Goal: Task Accomplishment & Management: Use online tool/utility

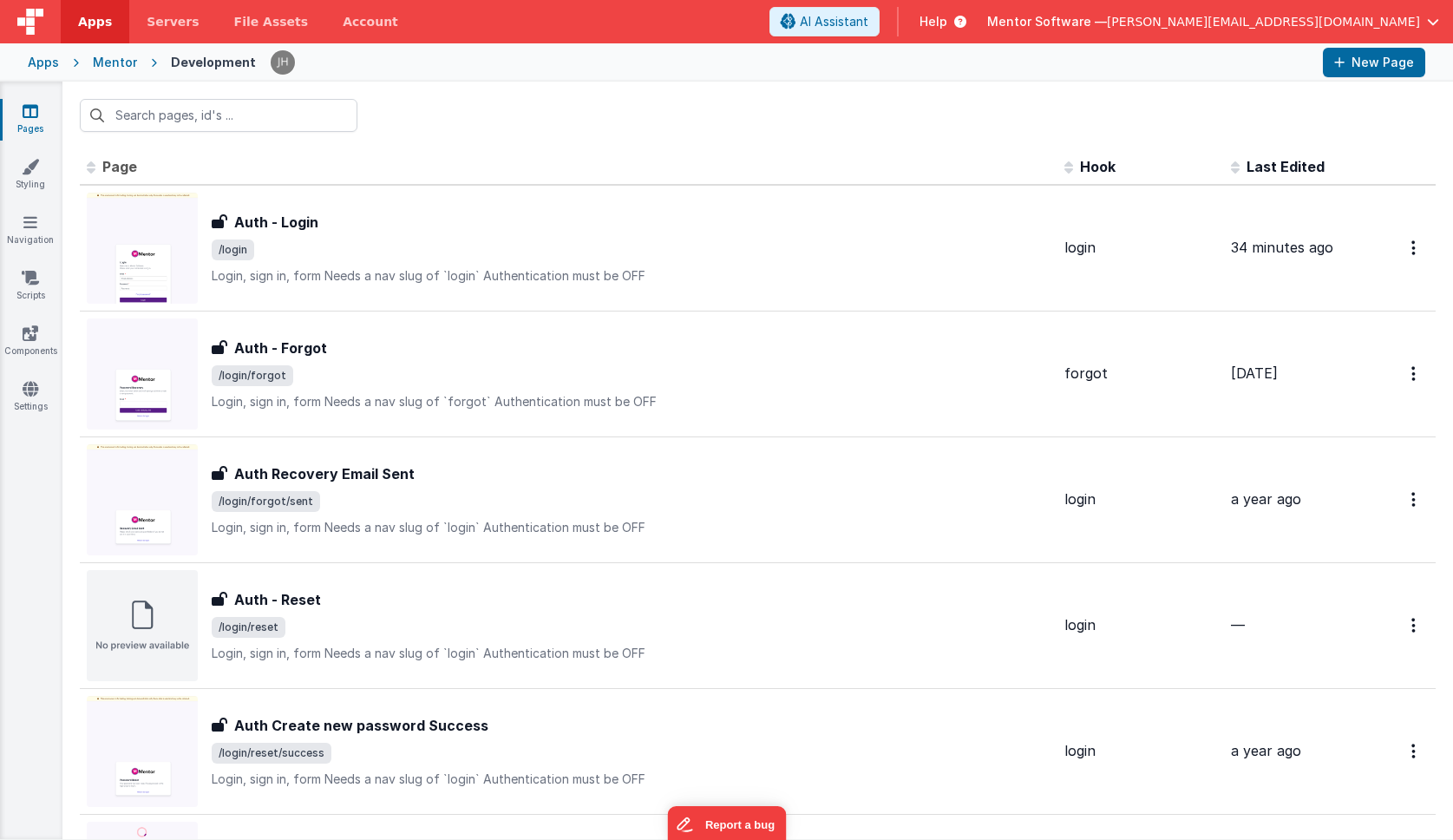
click at [947, 28] on span "Help" at bounding box center [933, 22] width 28 height 17
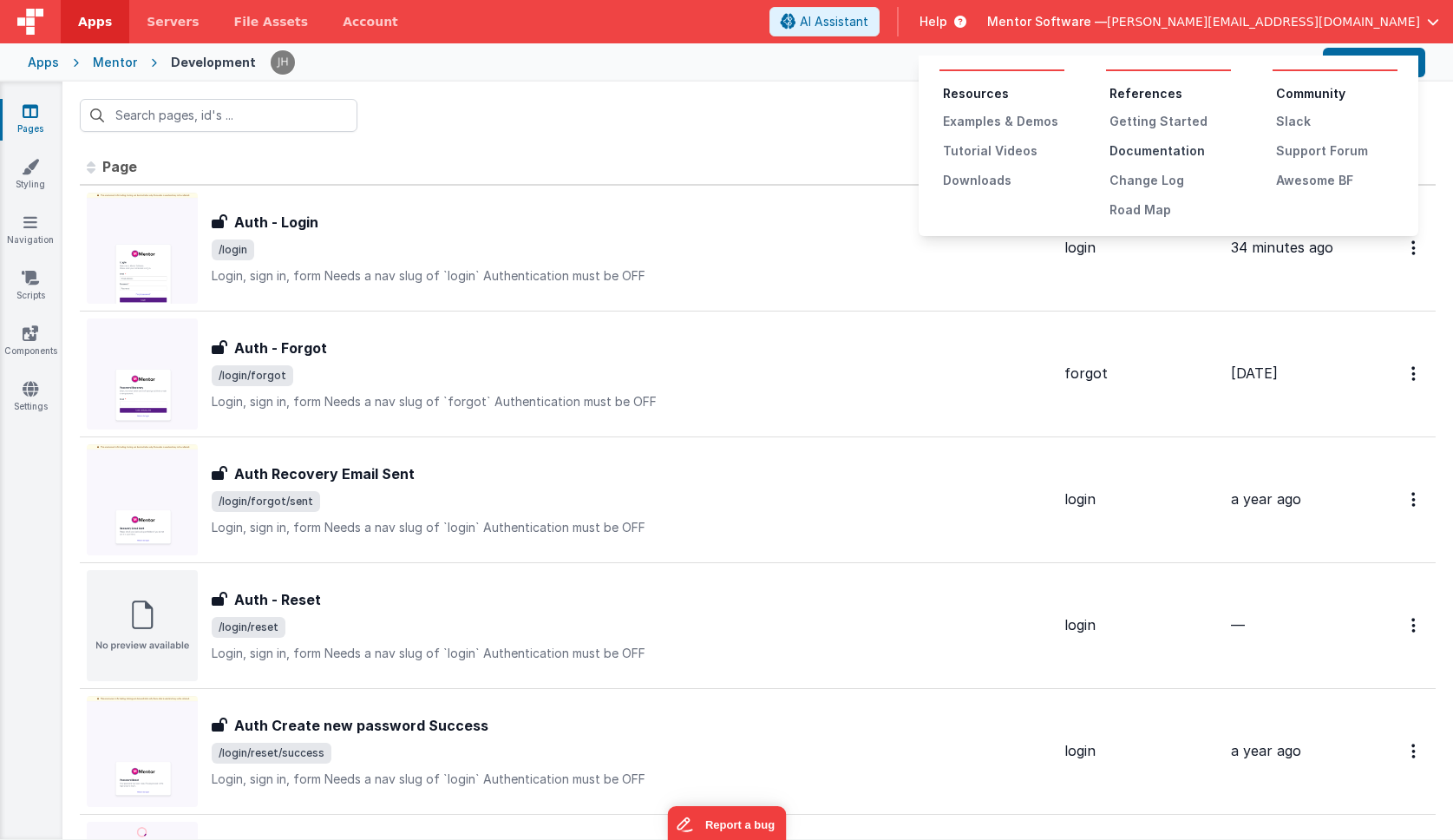
click at [1131, 150] on div "Documentation" at bounding box center [1169, 151] width 122 height 17
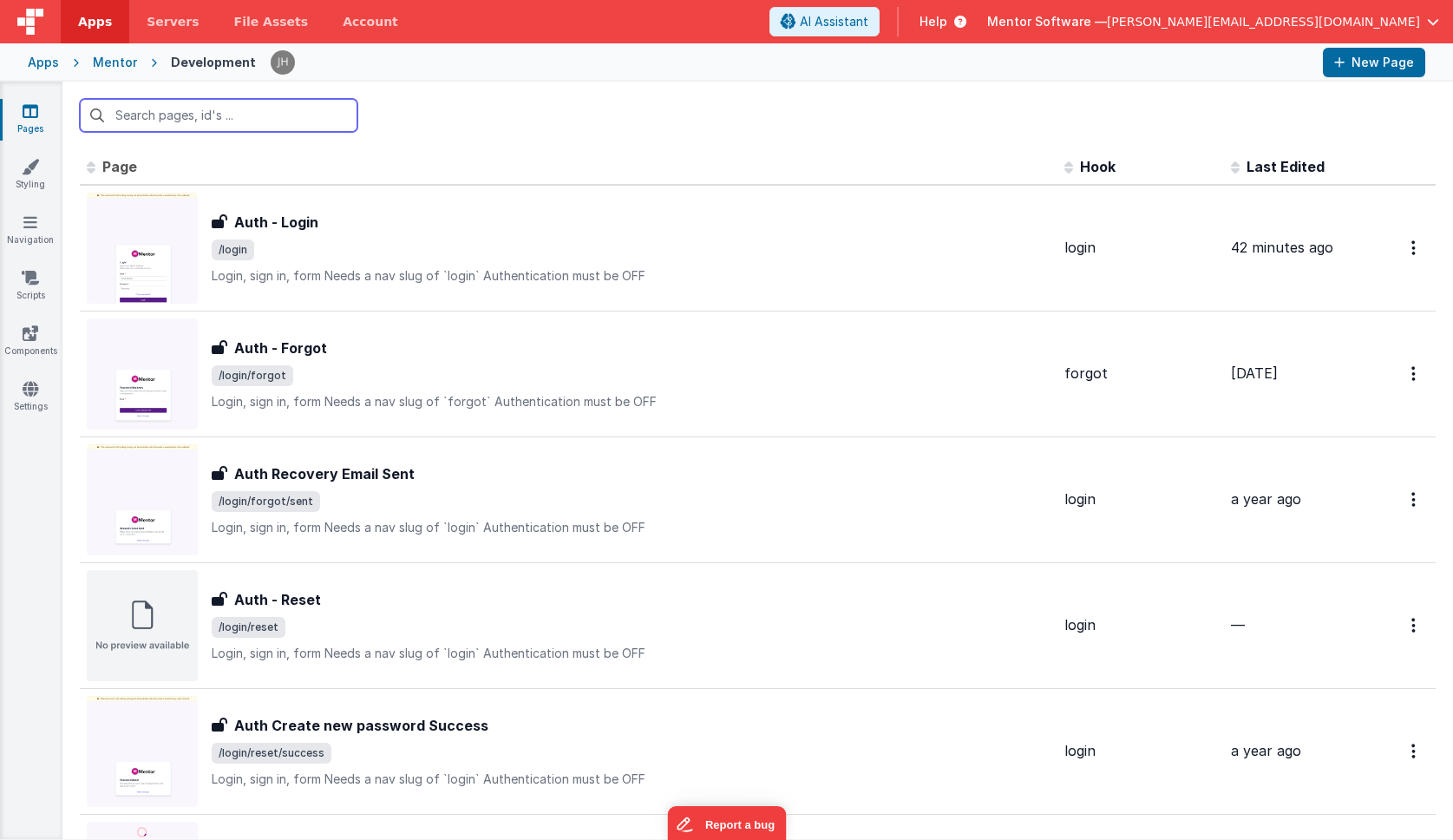
click at [194, 115] on input "text" at bounding box center [218, 115] width 278 height 33
click at [32, 388] on icon at bounding box center [31, 389] width 15 height 17
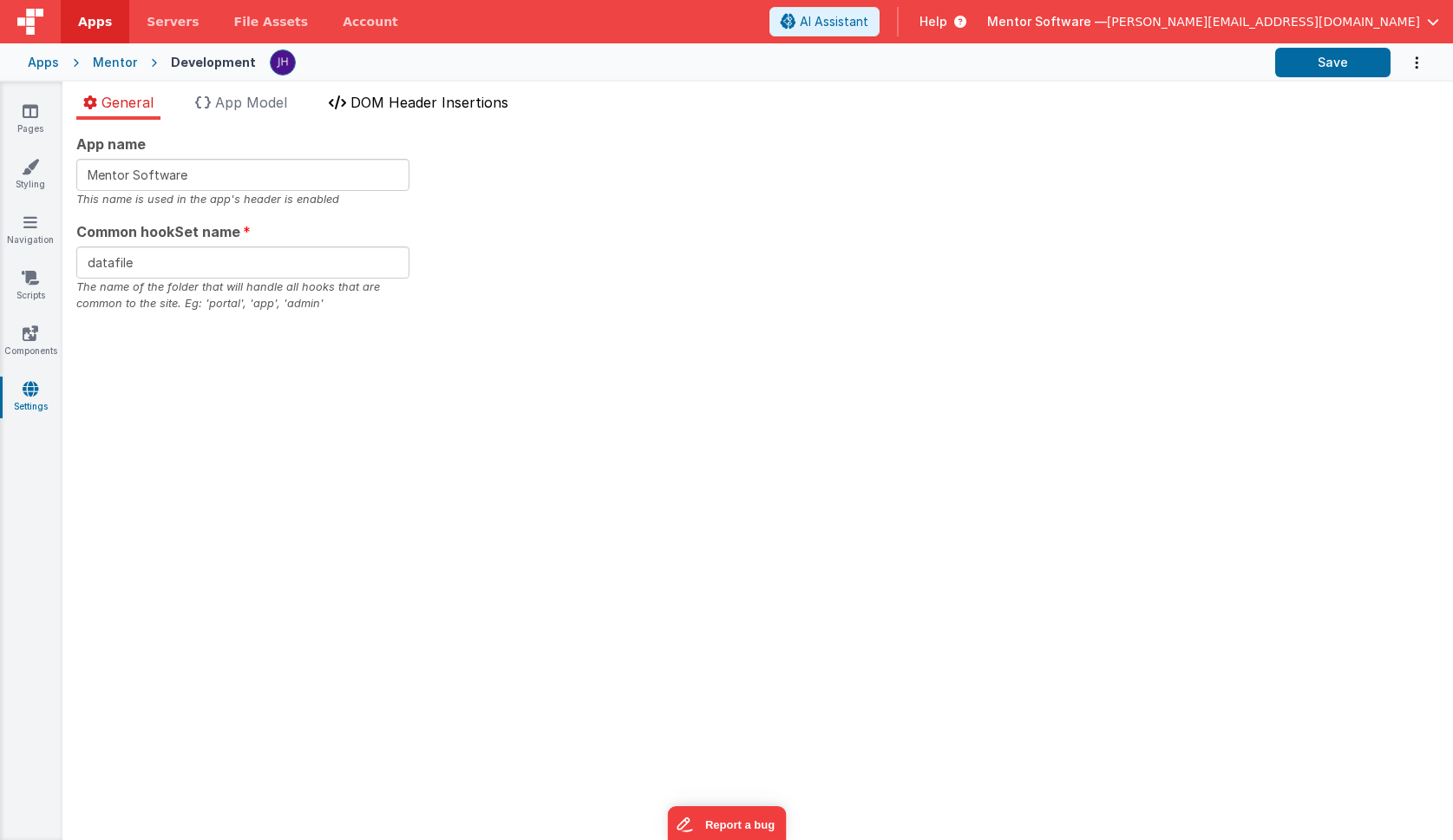
click at [442, 104] on span "DOM Header Insertions" at bounding box center [429, 102] width 158 height 17
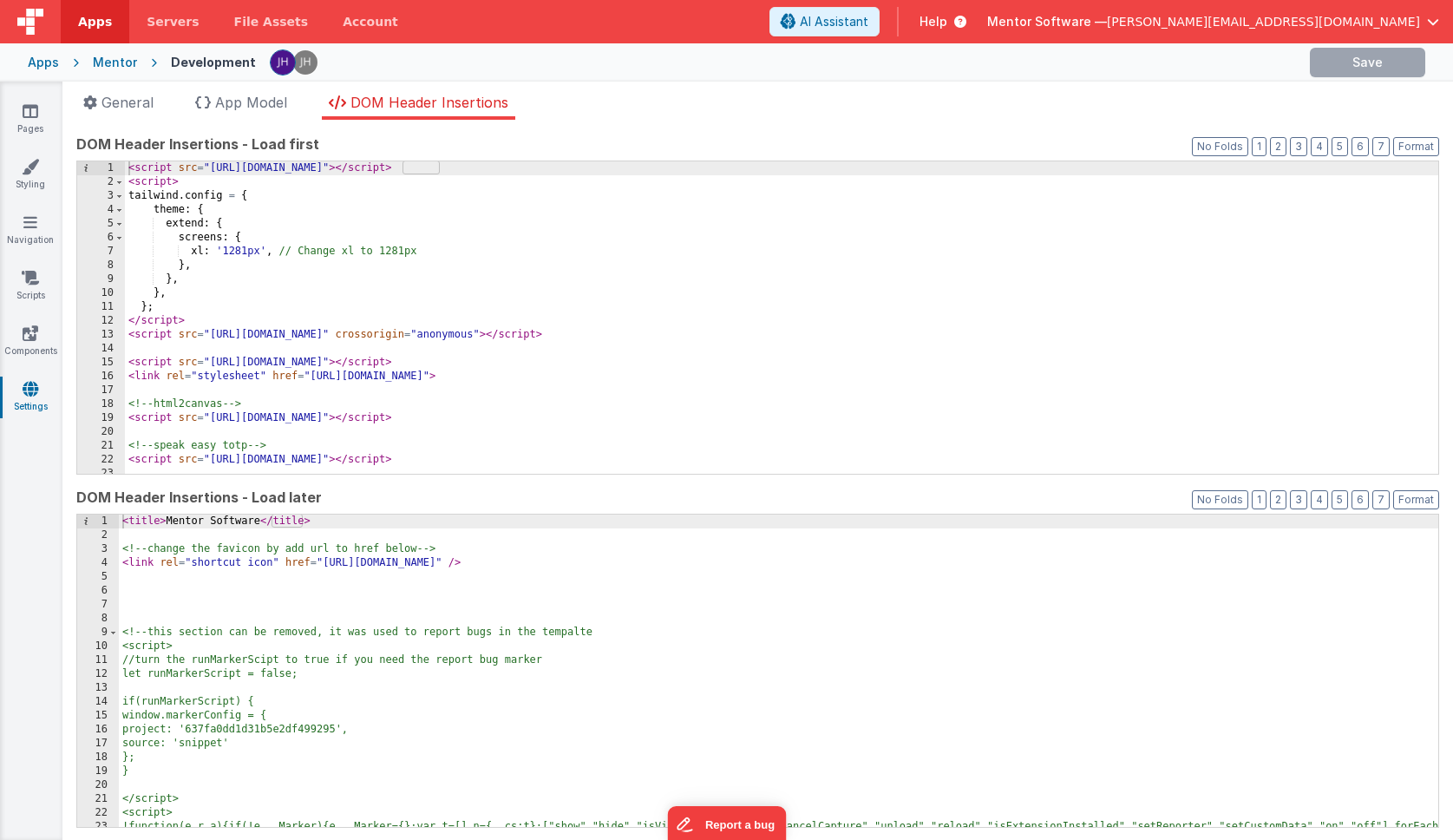
click at [714, 256] on div "< script src = "[URL][DOMAIN_NAME]" > </ script > < script > tailwind . config …" at bounding box center [781, 330] width 1313 height 340
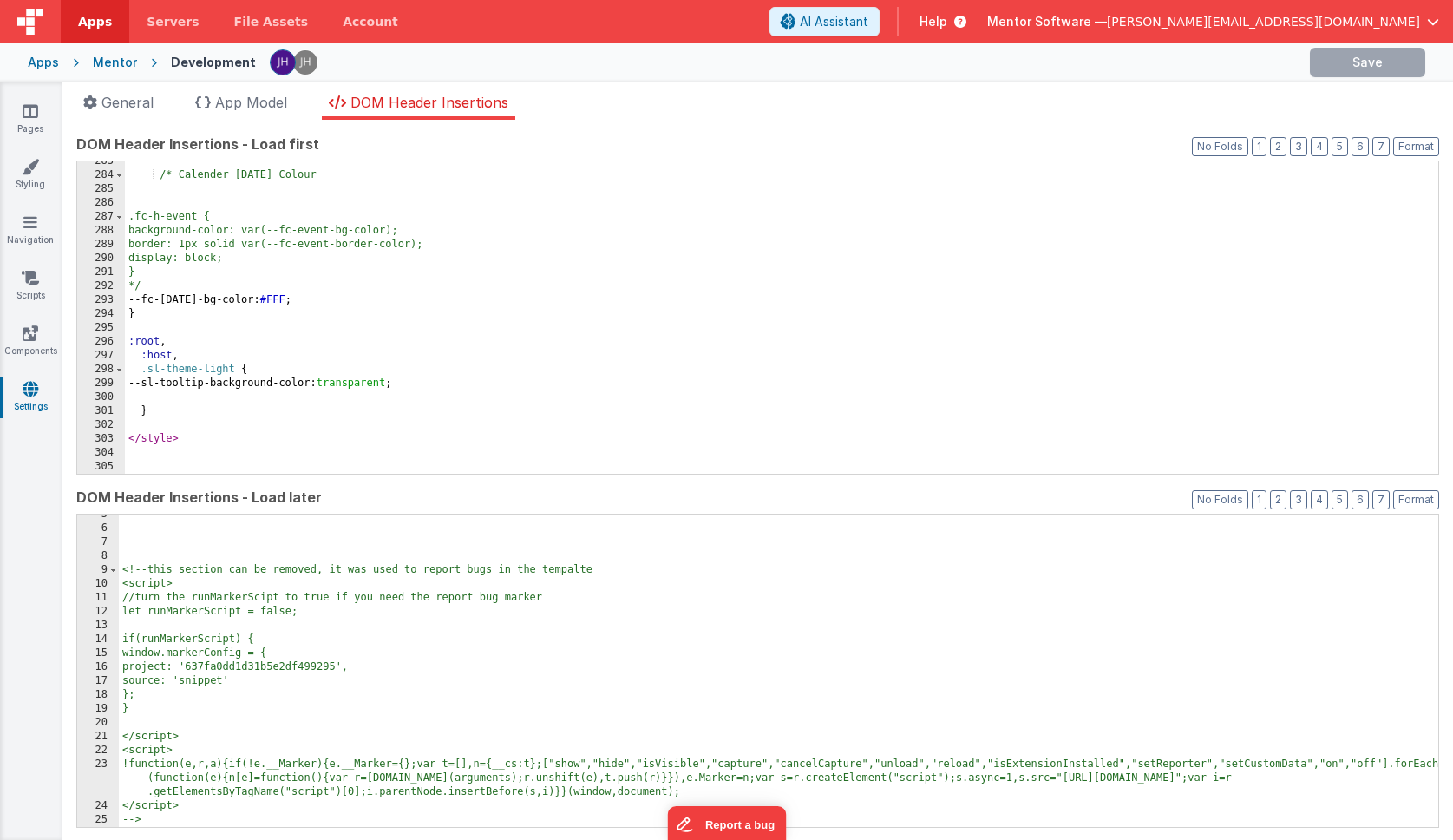
scroll to position [62, 0]
click at [29, 119] on icon at bounding box center [31, 111] width 15 height 17
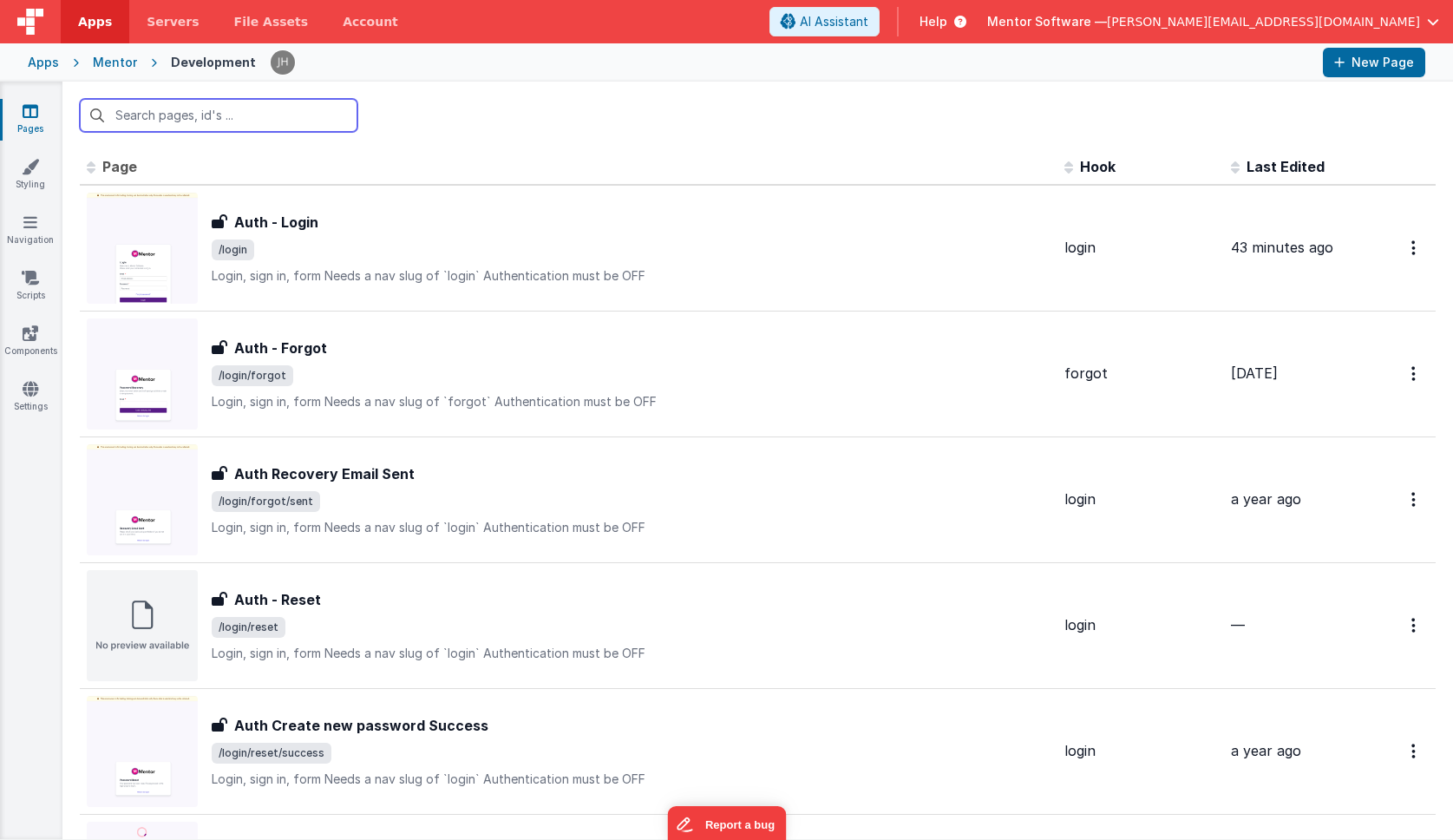
click at [158, 117] on input "text" at bounding box center [218, 115] width 278 height 33
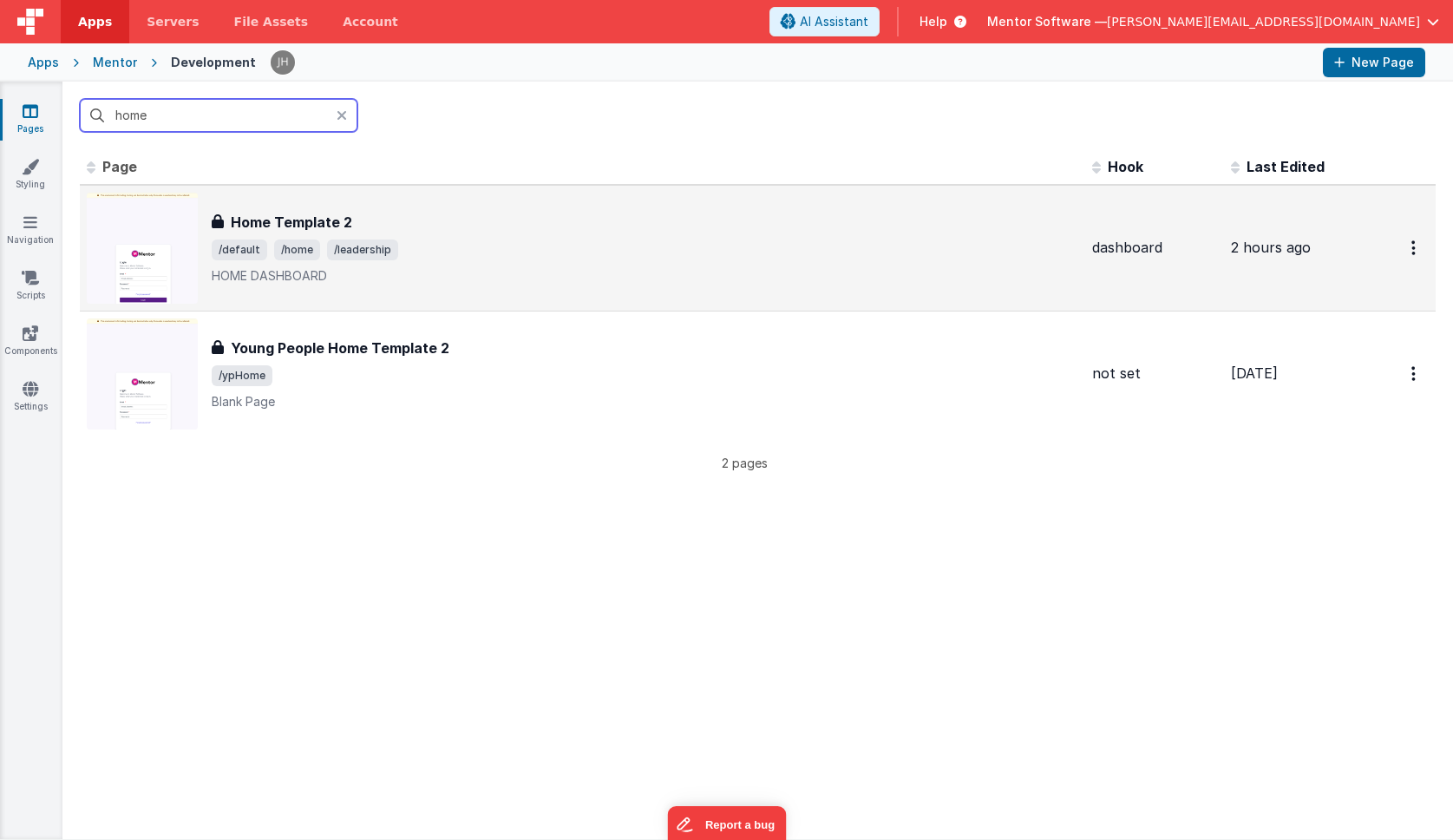
type input "home"
click at [362, 225] on div "Home Template 2" at bounding box center [645, 222] width 867 height 21
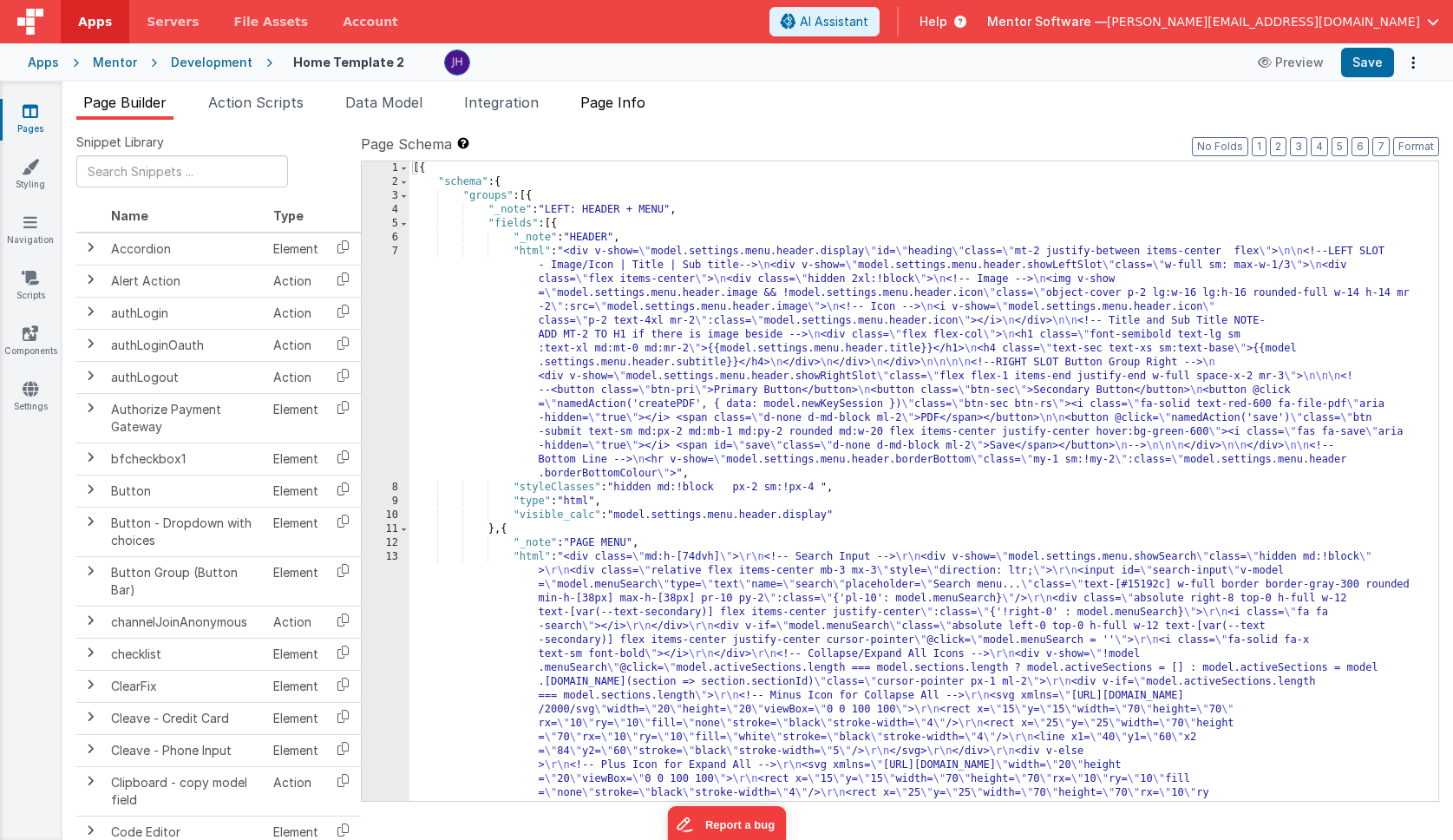
click at [636, 102] on span "Page Info" at bounding box center [613, 102] width 65 height 17
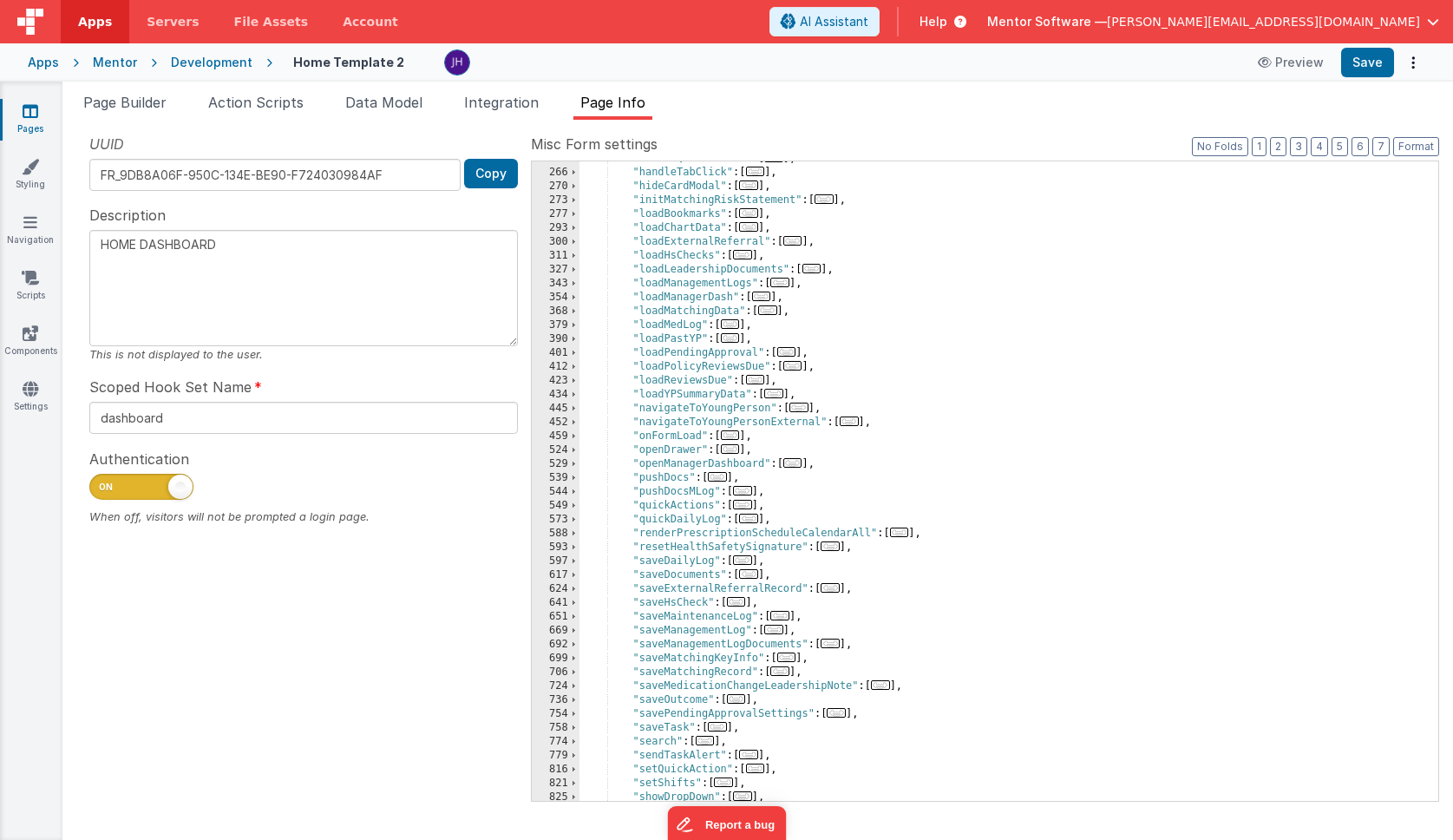
scroll to position [562, 0]
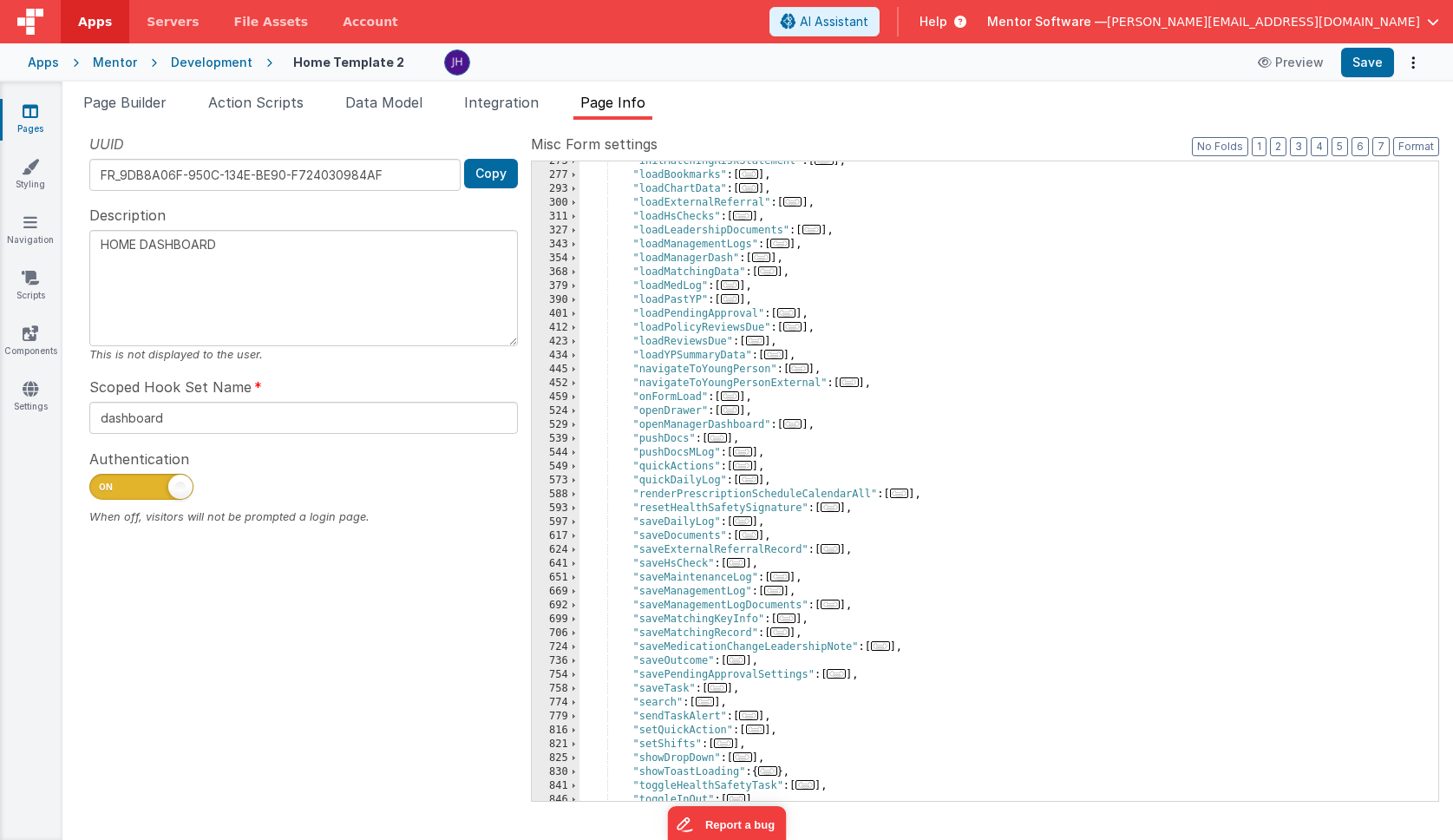
click at [737, 398] on span "..." at bounding box center [731, 396] width 19 height 10
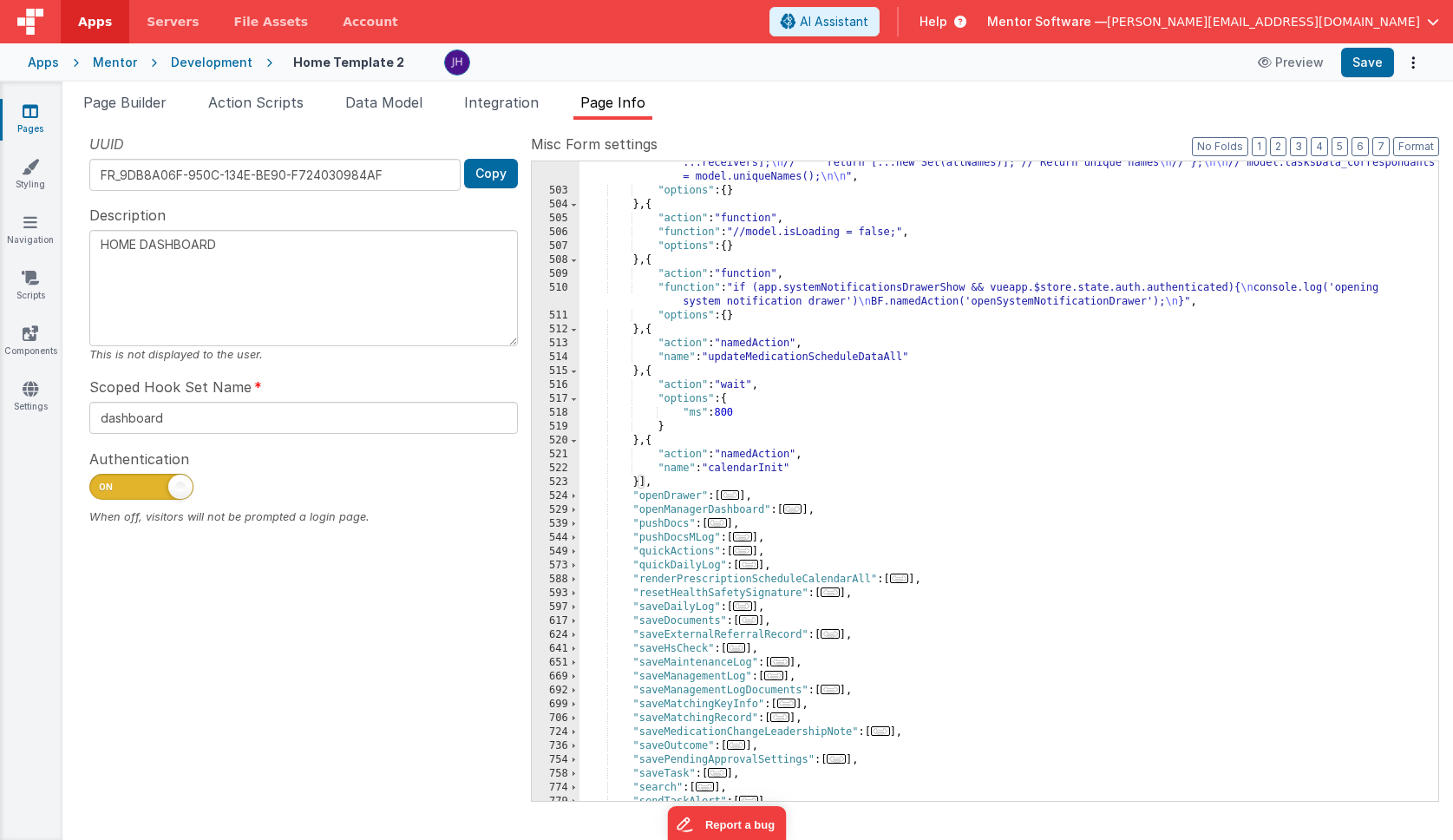
scroll to position [1733, 0]
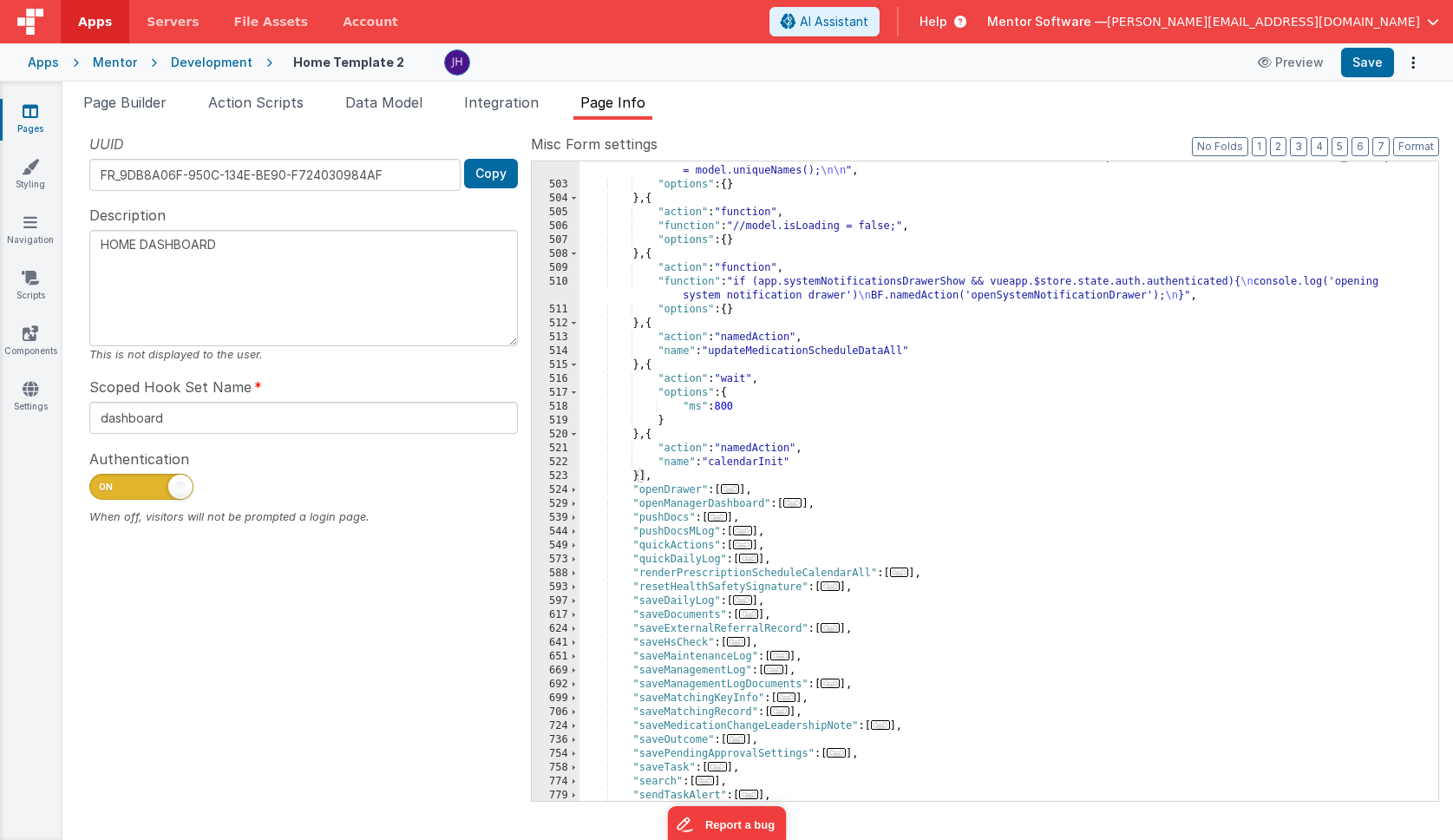
click at [652, 364] on div ""function" : "// // Function to format dates on load \n // function formatDates…" at bounding box center [1009, 435] width 859 height 792
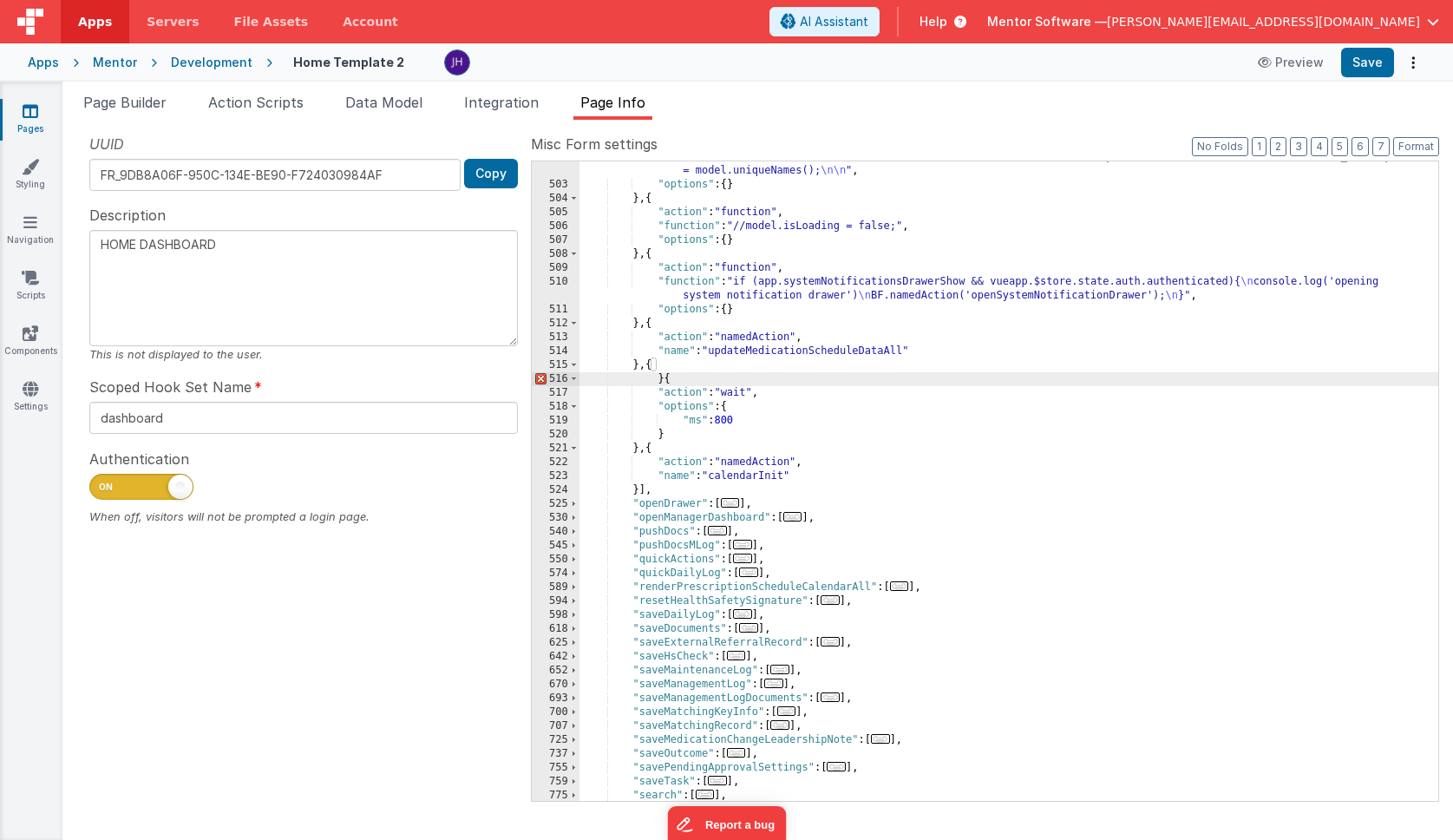
type textarea "HOME DASHBOARD"
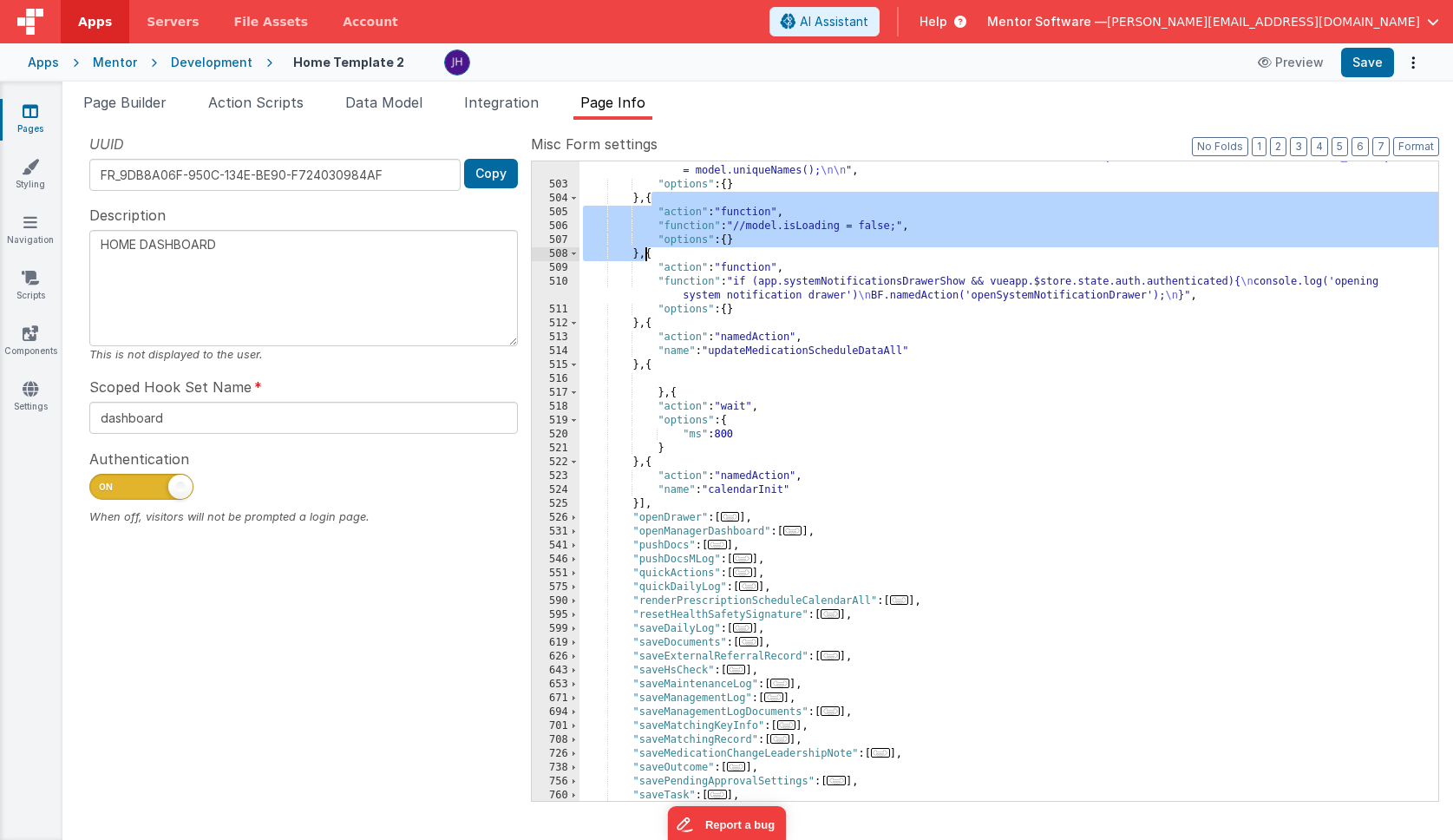
drag, startPoint x: 652, startPoint y: 196, endPoint x: 644, endPoint y: 253, distance: 57.6
click at [644, 253] on div ""function" : "// // Function to format dates on load \n // function formatDates…" at bounding box center [1009, 435] width 859 height 792
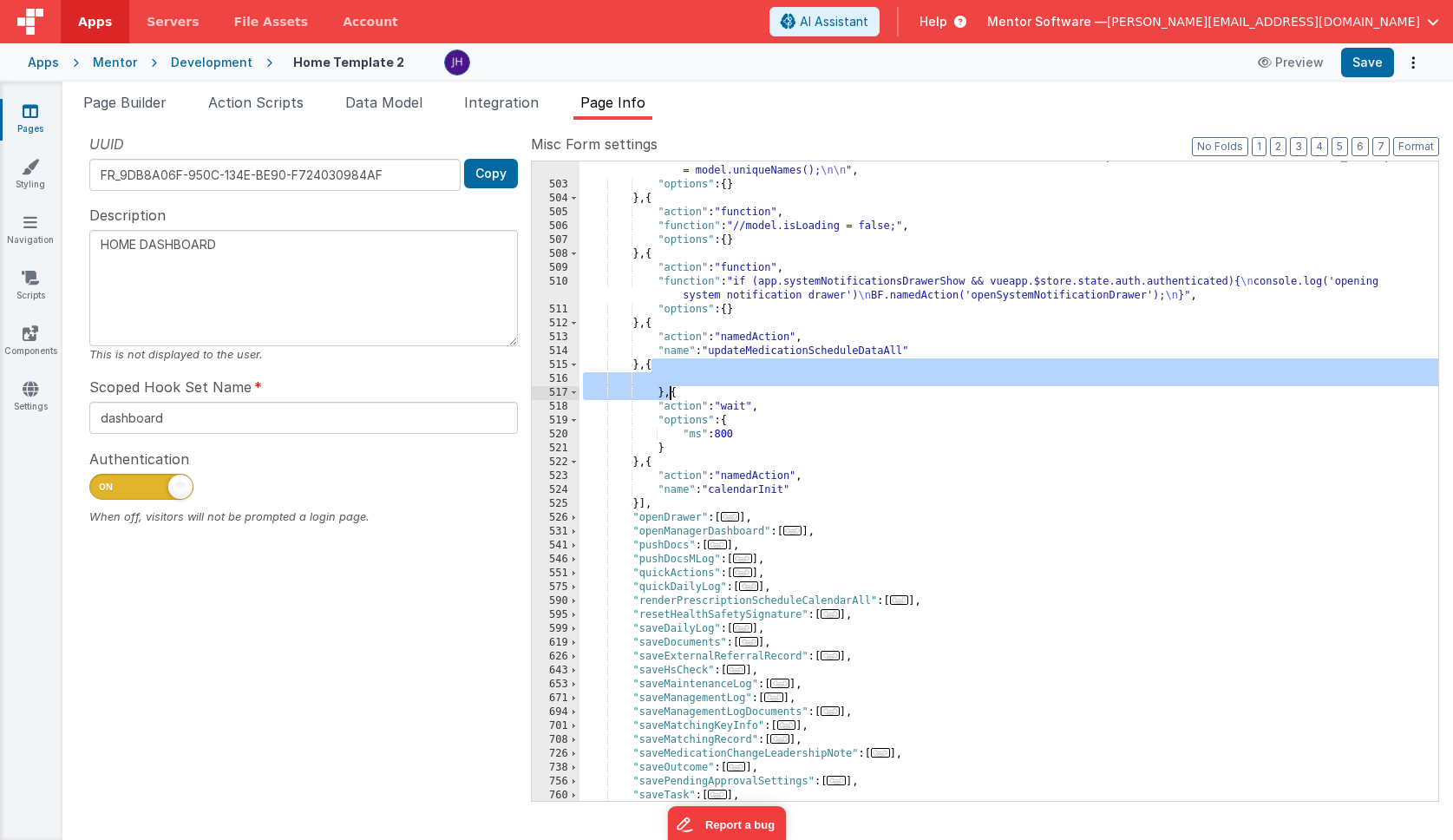
drag, startPoint x: 651, startPoint y: 364, endPoint x: 670, endPoint y: 394, distance: 35.5
click at [670, 394] on div ""function" : "// // Function to format dates on load \n // function formatDates…" at bounding box center [1009, 435] width 859 height 792
type textarea "HOME DASHBOARD"
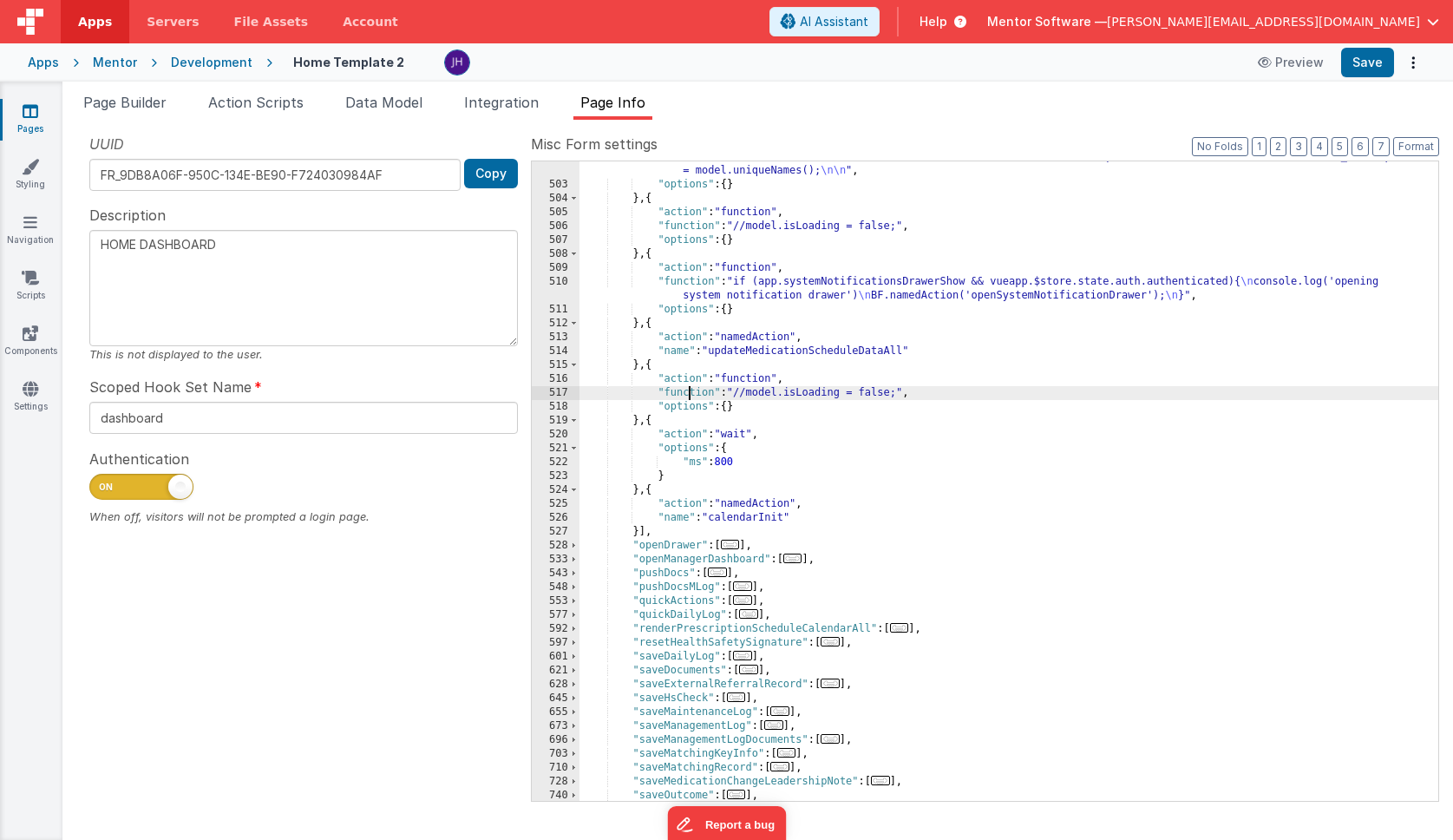
click at [690, 392] on div ""function" : "// // Function to format dates on load \n // function formatDates…" at bounding box center [1009, 435] width 859 height 792
click at [557, 392] on div "517" at bounding box center [556, 393] width 48 height 13
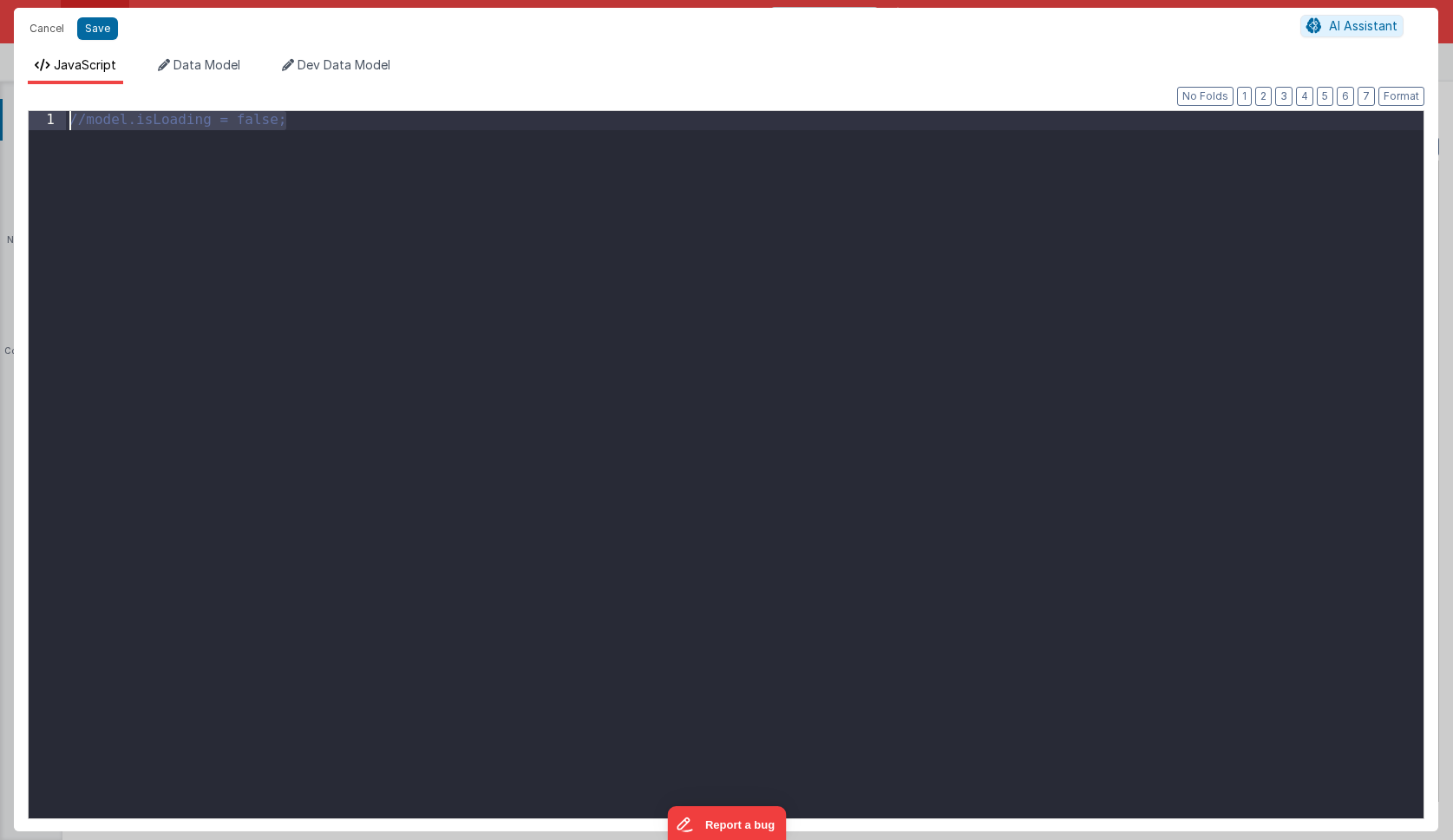
drag, startPoint x: 323, startPoint y: 112, endPoint x: 2, endPoint y: 111, distance: 321.0
click at [2, 111] on div "Cancel Save AI Assistant JavaScript Data Model Dev Data Model Format 7 6 5 4 3 …" at bounding box center [726, 420] width 1453 height 840
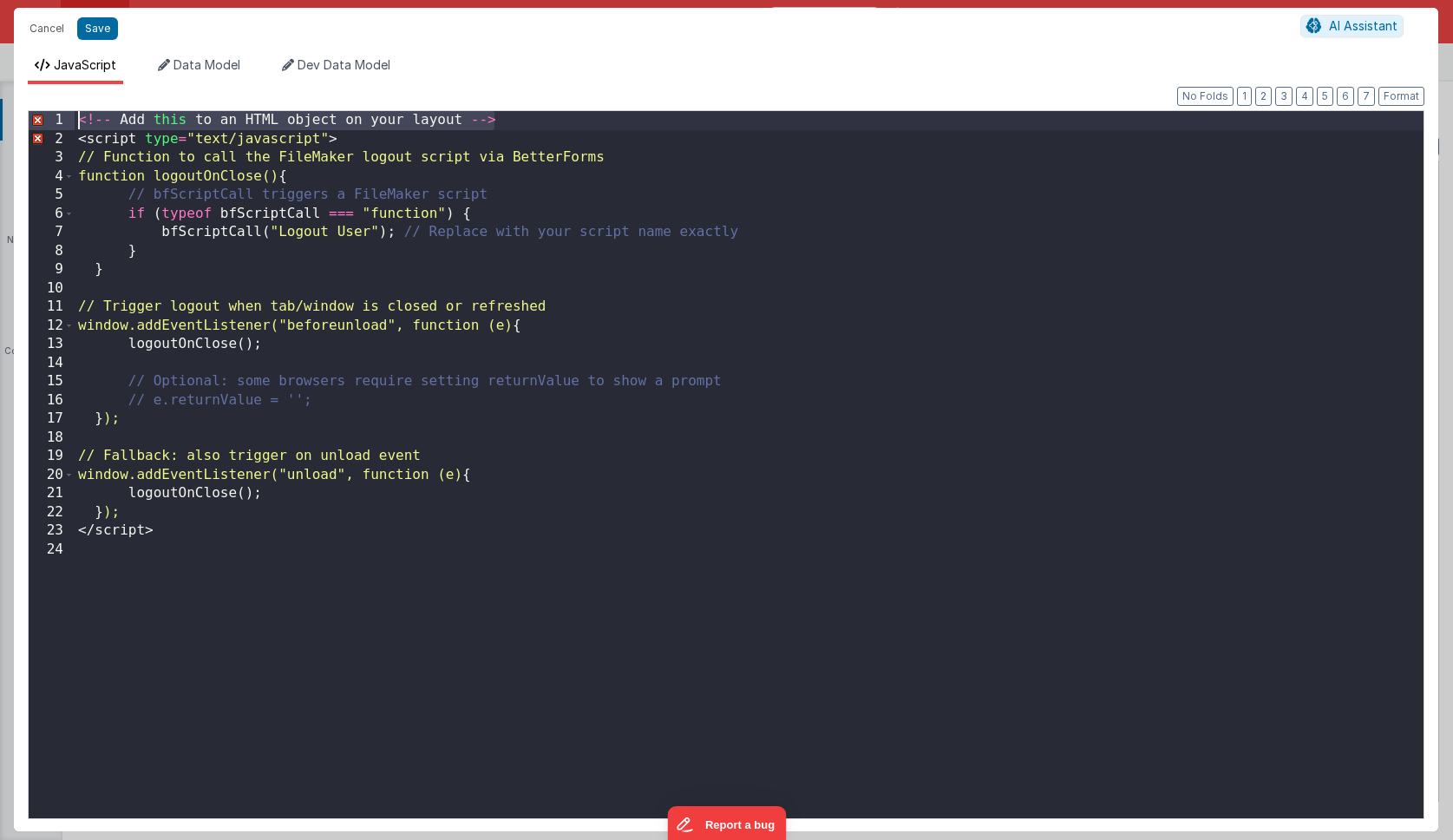
drag, startPoint x: 511, startPoint y: 120, endPoint x: 37, endPoint y: 125, distance: 474.0
click at [37, 125] on div "1 2 3 4 5 6 7 8 9 10 11 12 13 14 15 16 17 18 19 20 21 22 23 24 <!-- Add this to…" at bounding box center [726, 465] width 1396 height 709
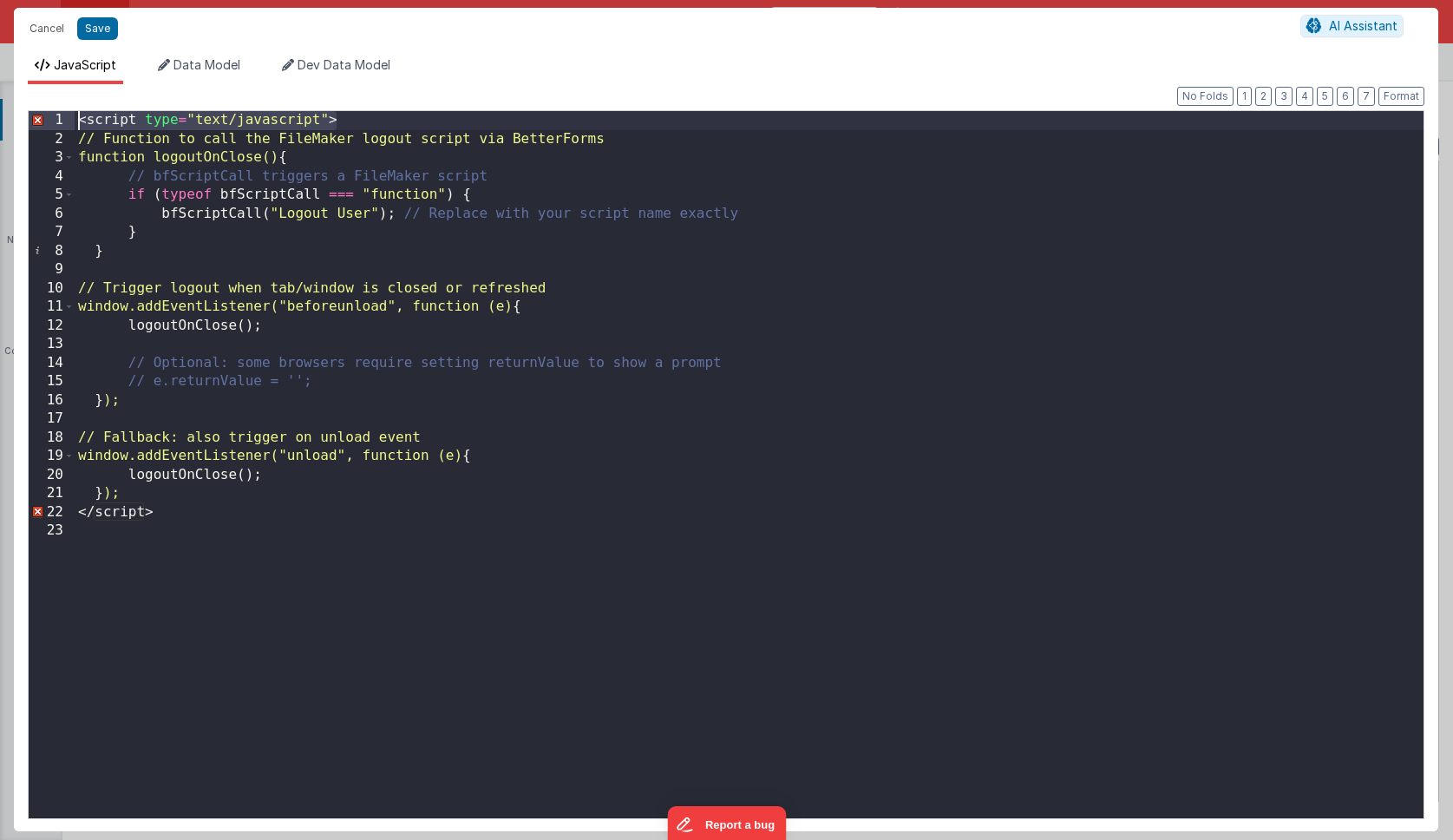
drag, startPoint x: 350, startPoint y: 111, endPoint x: 55, endPoint y: 115, distance: 295.0
click at [55, 115] on div "1 2 3 4 5 6 7 8 9 10 11 12 13 14 15 16 17 18 19 20 21 22 23 < script type = "te…" at bounding box center [726, 465] width 1396 height 709
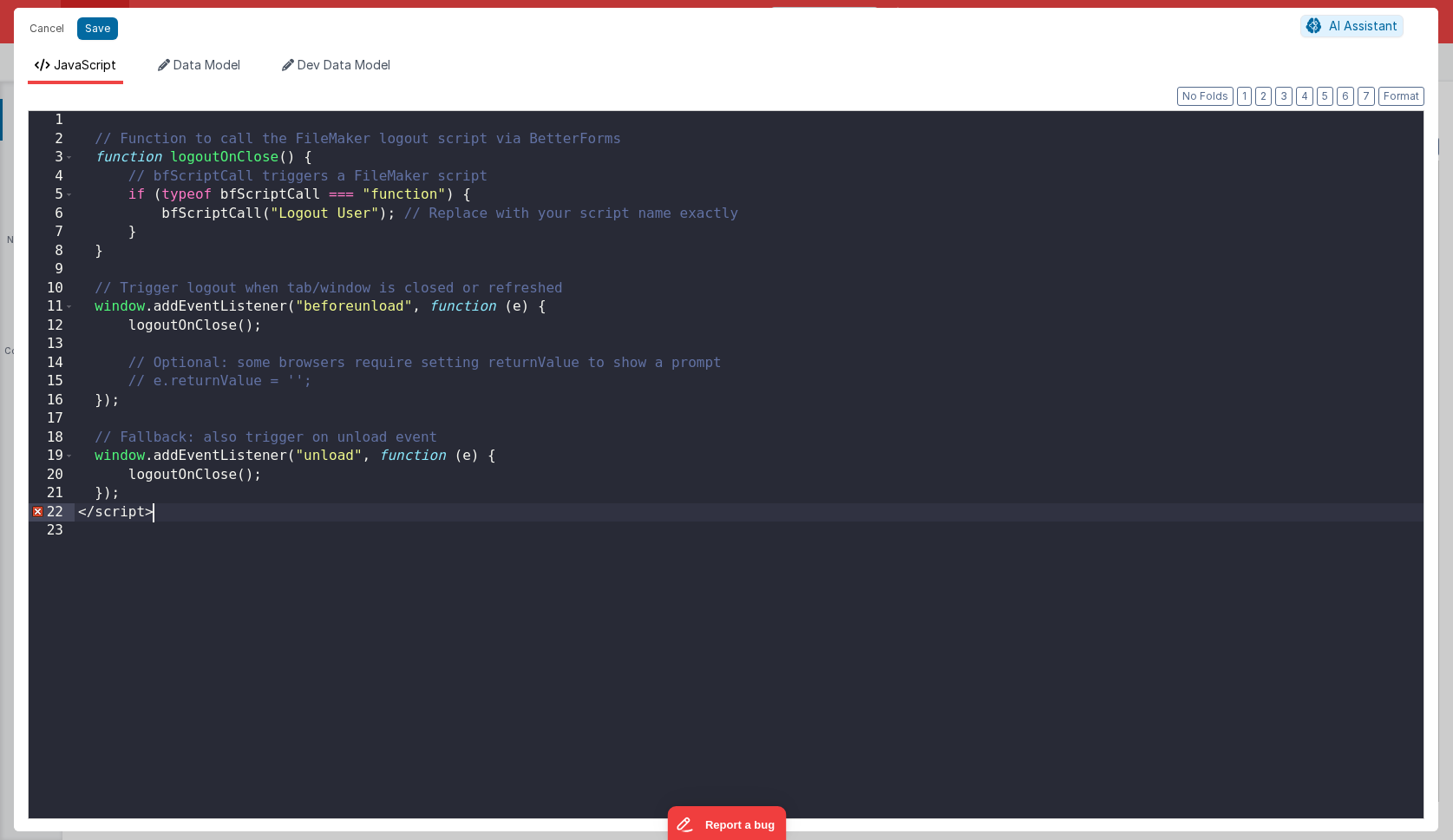
drag, startPoint x: 161, startPoint y: 513, endPoint x: 44, endPoint y: 512, distance: 117.0
click at [44, 512] on div "1 2 3 4 5 6 7 8 9 10 11 12 13 14 15 16 17 18 19 20 21 22 23 // Function to call…" at bounding box center [726, 465] width 1396 height 709
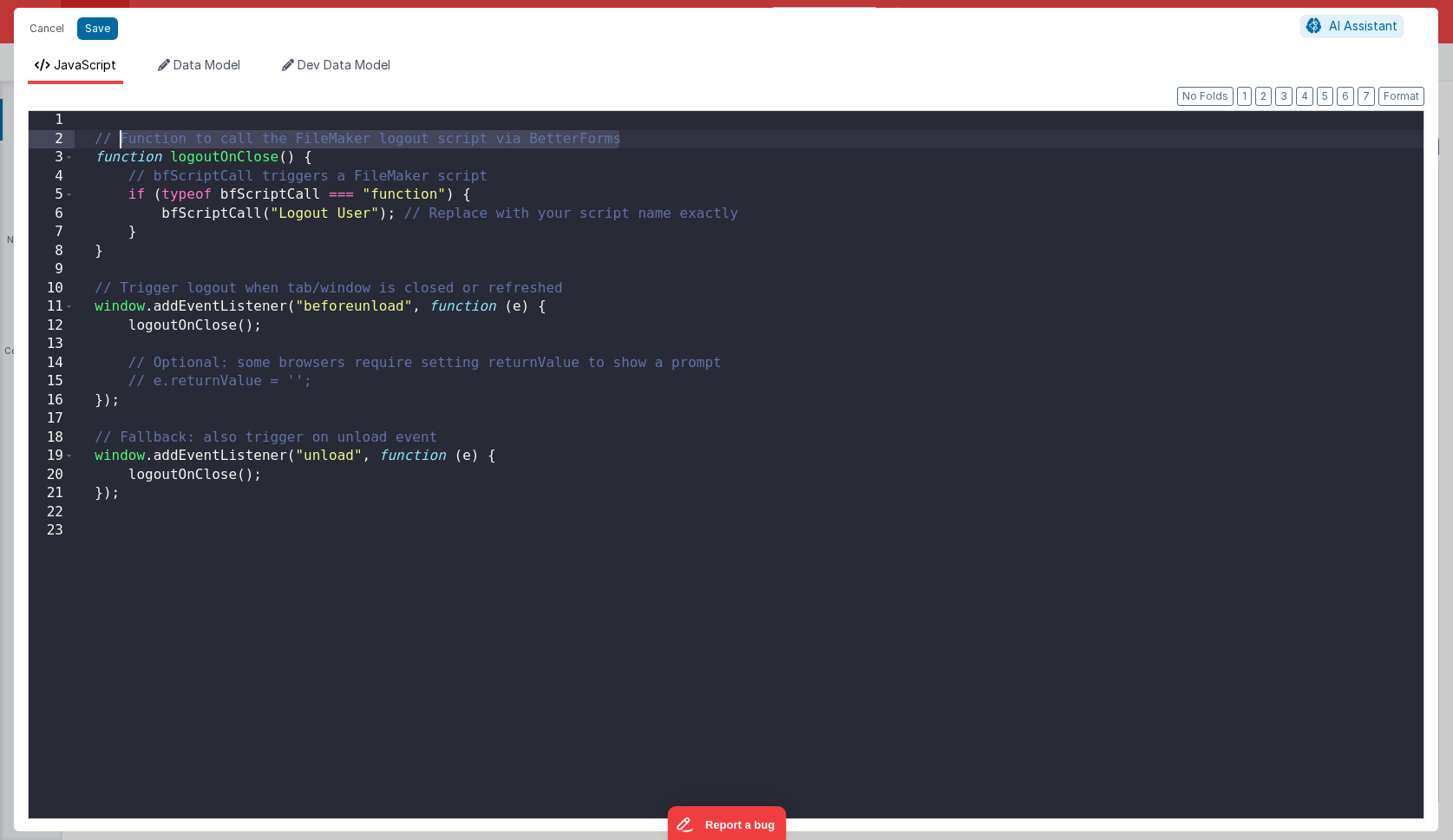
drag, startPoint x: 621, startPoint y: 134, endPoint x: 34, endPoint y: 143, distance: 587.1
click at [34, 143] on div "1 2 3 4 5 6 7 8 9 10 11 12 13 14 15 16 17 18 19 20 21 22 23 // Function to call…" at bounding box center [726, 465] width 1396 height 709
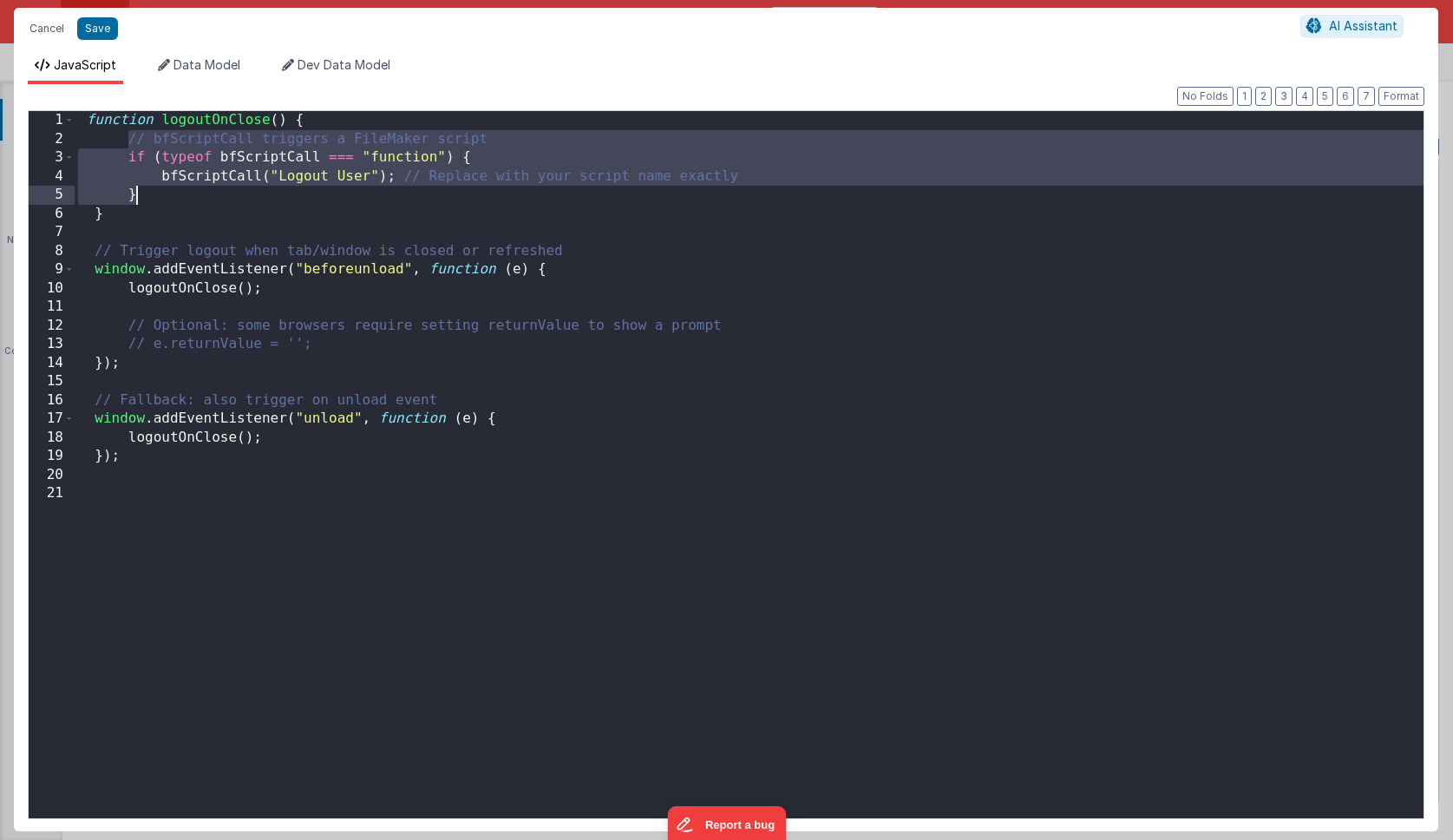
drag, startPoint x: 125, startPoint y: 141, endPoint x: 156, endPoint y: 187, distance: 55.5
click at [156, 187] on div "function logoutOnClose ( ) { // bfScriptCall triggers a FileMaker script if ( t…" at bounding box center [749, 483] width 1349 height 744
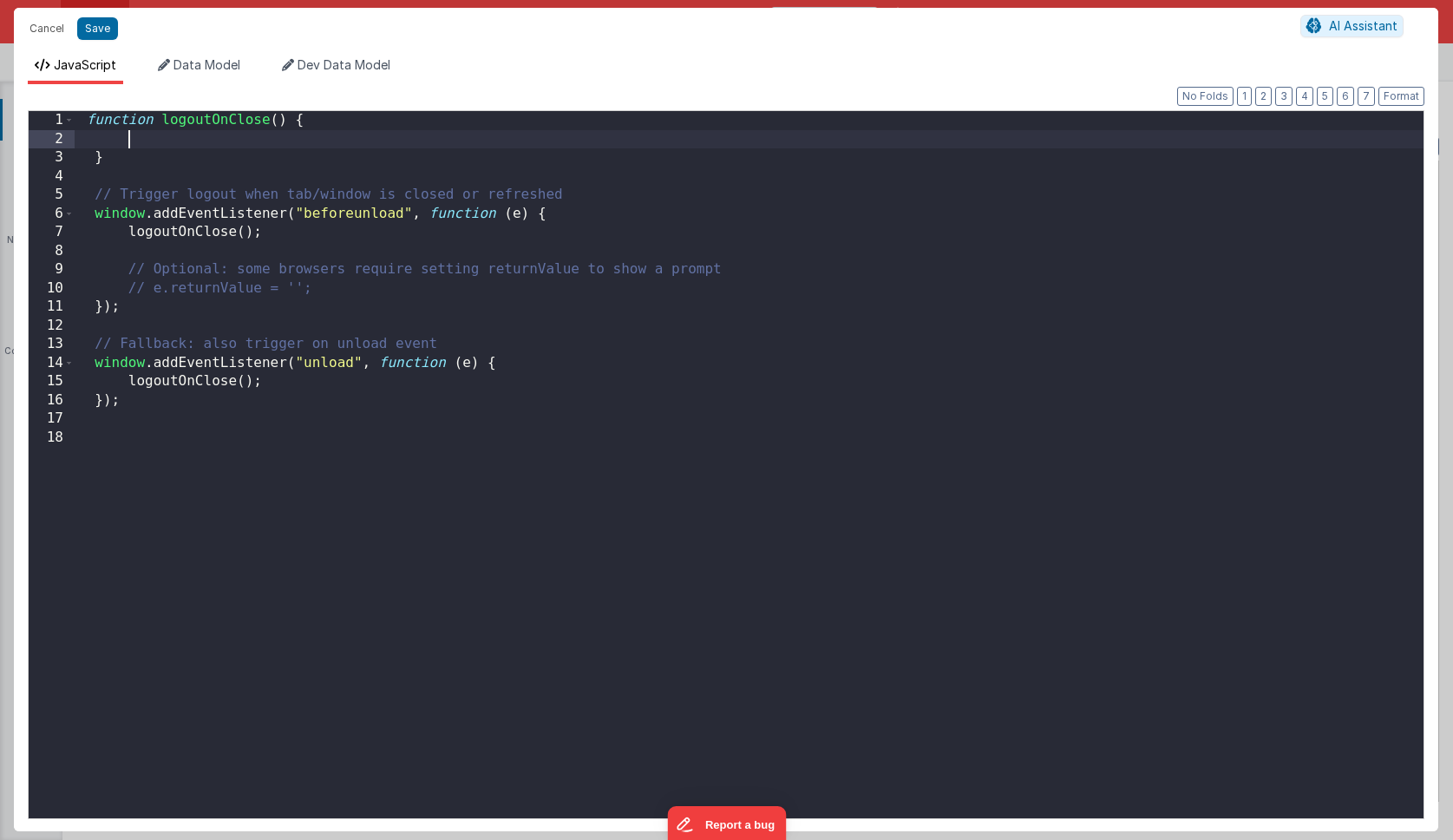
click at [161, 143] on div "function logoutOnClose ( ) { } // Trigger logout when tab/window is closed or r…" at bounding box center [749, 483] width 1349 height 744
click at [188, 138] on div "function logoutOnClose ( ) { BF . namnedAction ( '' ) } // Trigger logout when …" at bounding box center [749, 483] width 1349 height 744
click at [261, 138] on div "function logoutOnClose ( ) { BF . namedAction ( '' ) } // Trigger logout when t…" at bounding box center [749, 483] width 1349 height 744
click at [270, 138] on div "function logoutOnClose ( ) { BF . namedAction ( 'LOAPP' ) } // Trigger logout w…" at bounding box center [749, 483] width 1349 height 744
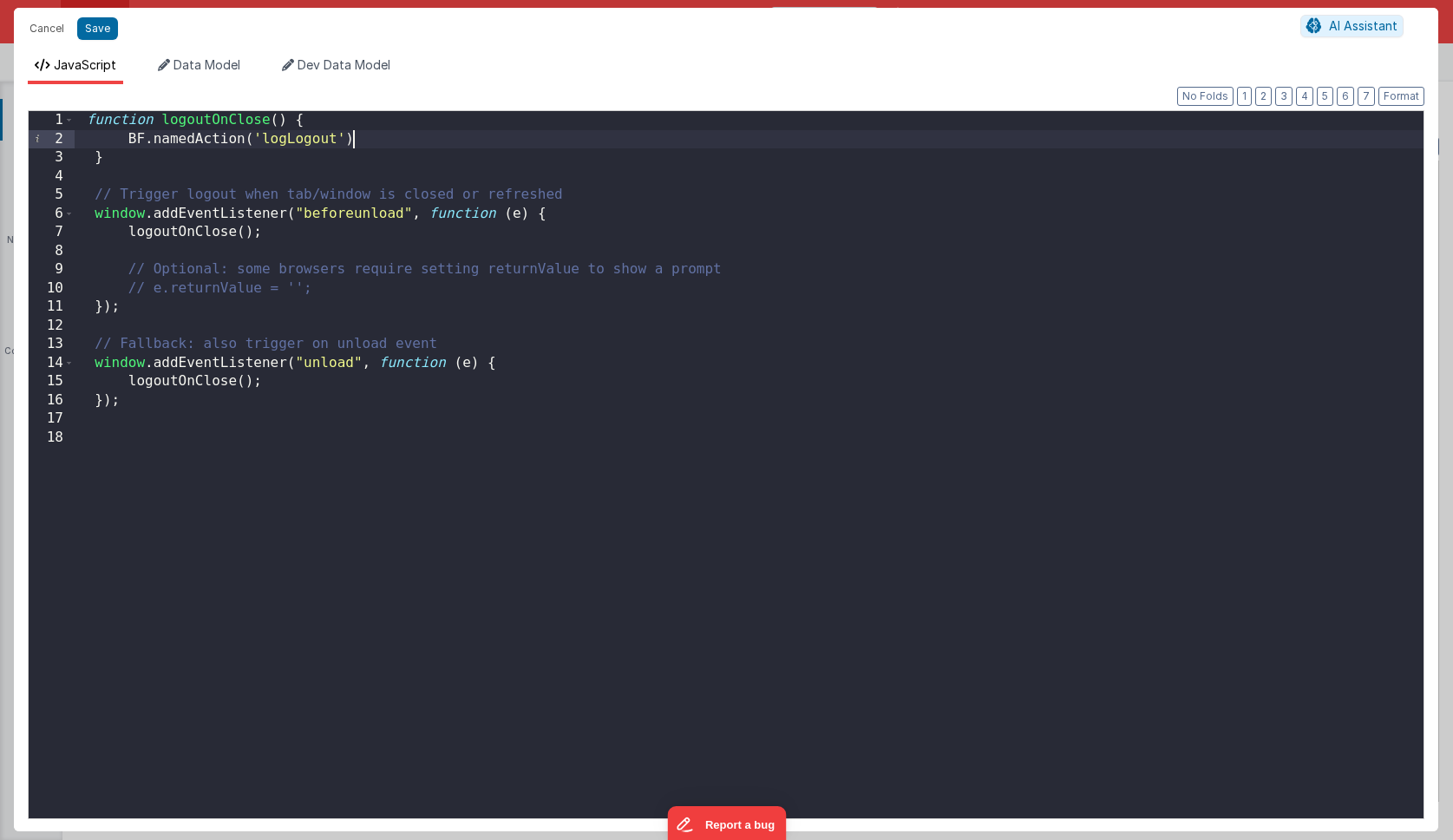
click at [400, 141] on div "function logoutOnClose ( ) { BF . namedAction ( 'logLogout' ) } // Trigger logo…" at bounding box center [749, 483] width 1349 height 744
click at [589, 465] on div "function logoutOnClose ( ) { BF . namedAction ( 'logLogout' ) ; } // Trigger lo…" at bounding box center [749, 483] width 1349 height 744
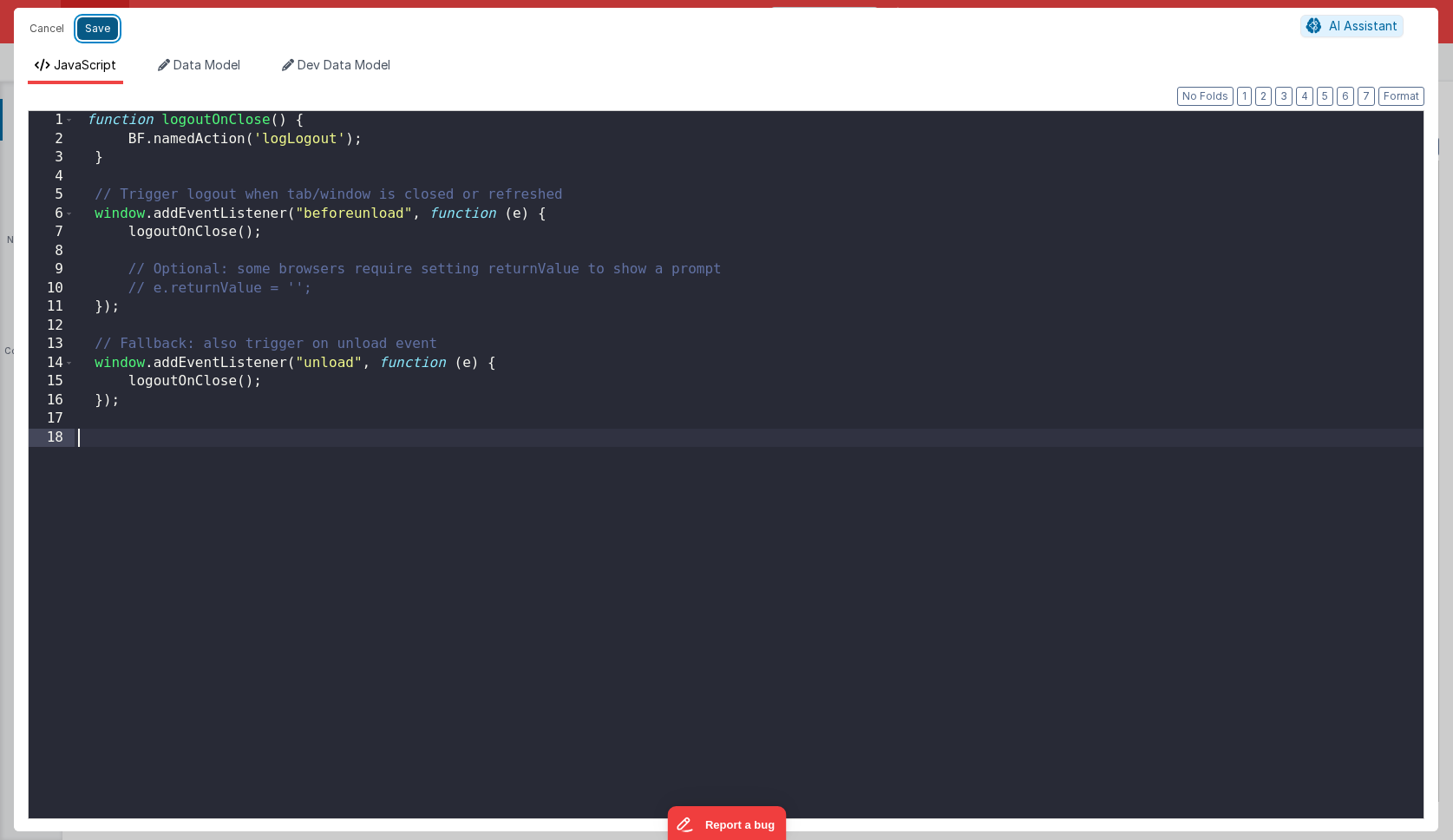
click at [100, 33] on button "Save" at bounding box center [98, 29] width 41 height 23
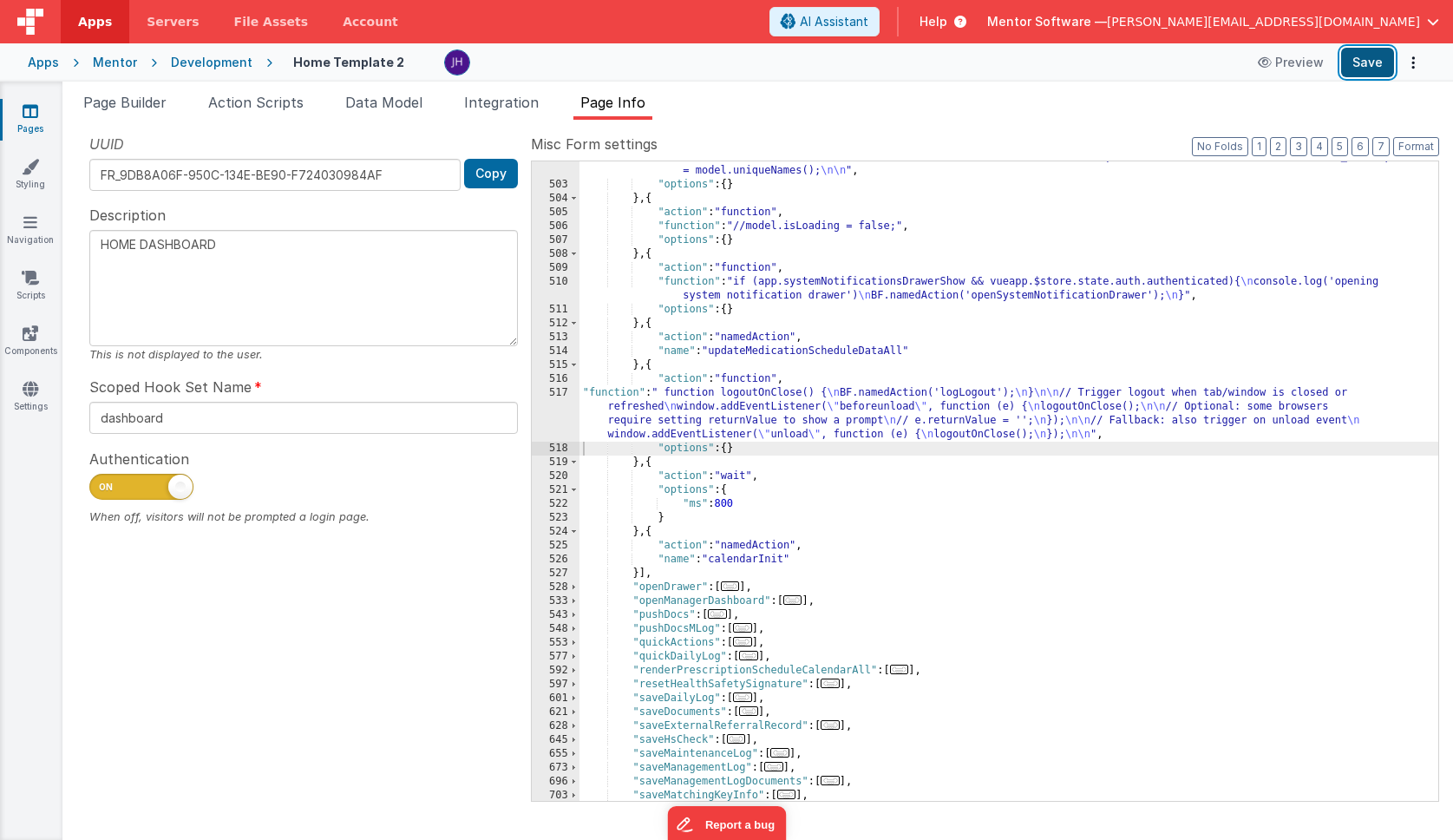
click at [1367, 59] on button "Save" at bounding box center [1367, 62] width 53 height 30
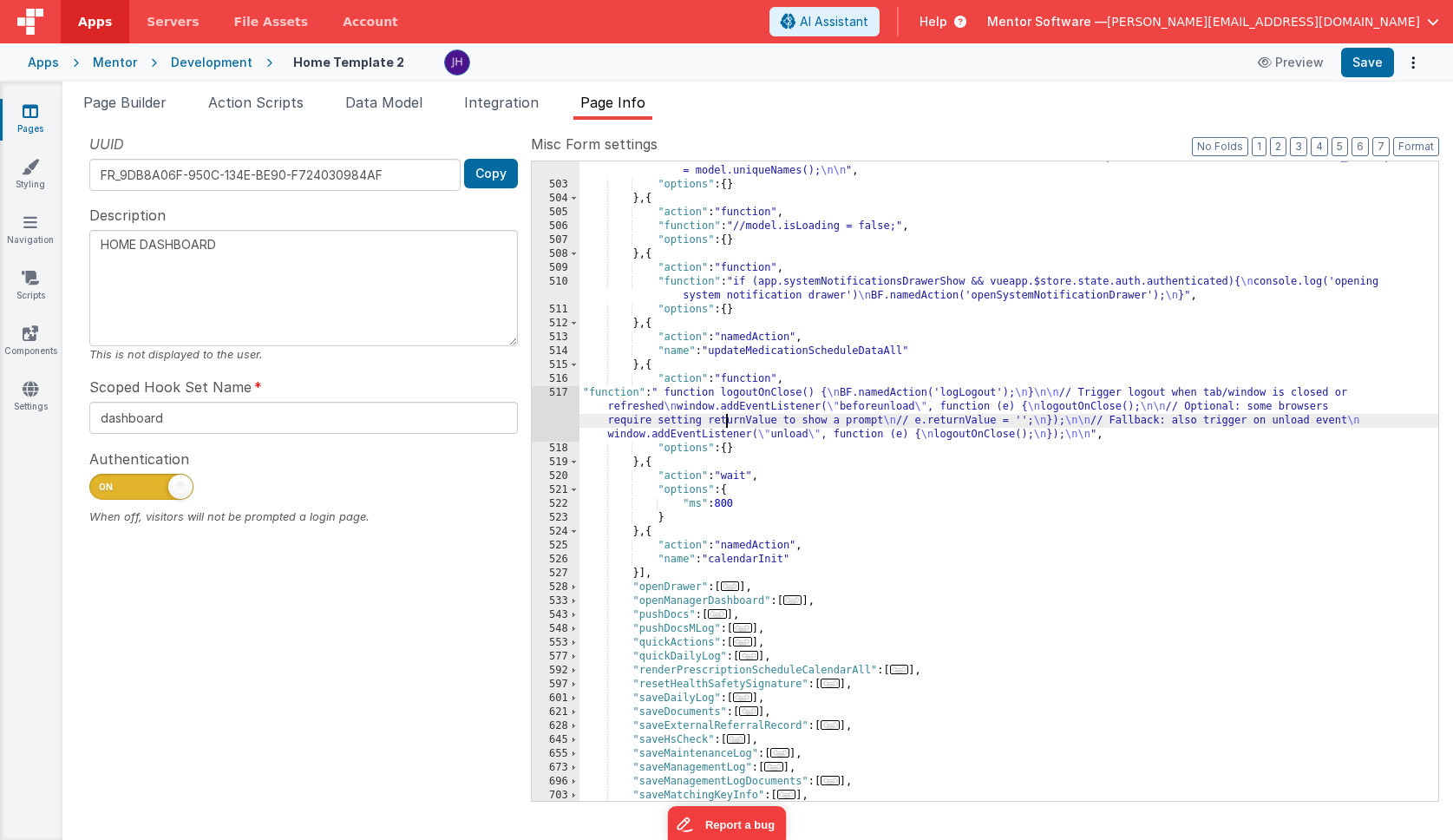
click at [725, 414] on div ""function" : "// // Function to format dates on load \n // function formatDates…" at bounding box center [1009, 435] width 859 height 792
click at [555, 404] on div "517" at bounding box center [556, 414] width 48 height 56
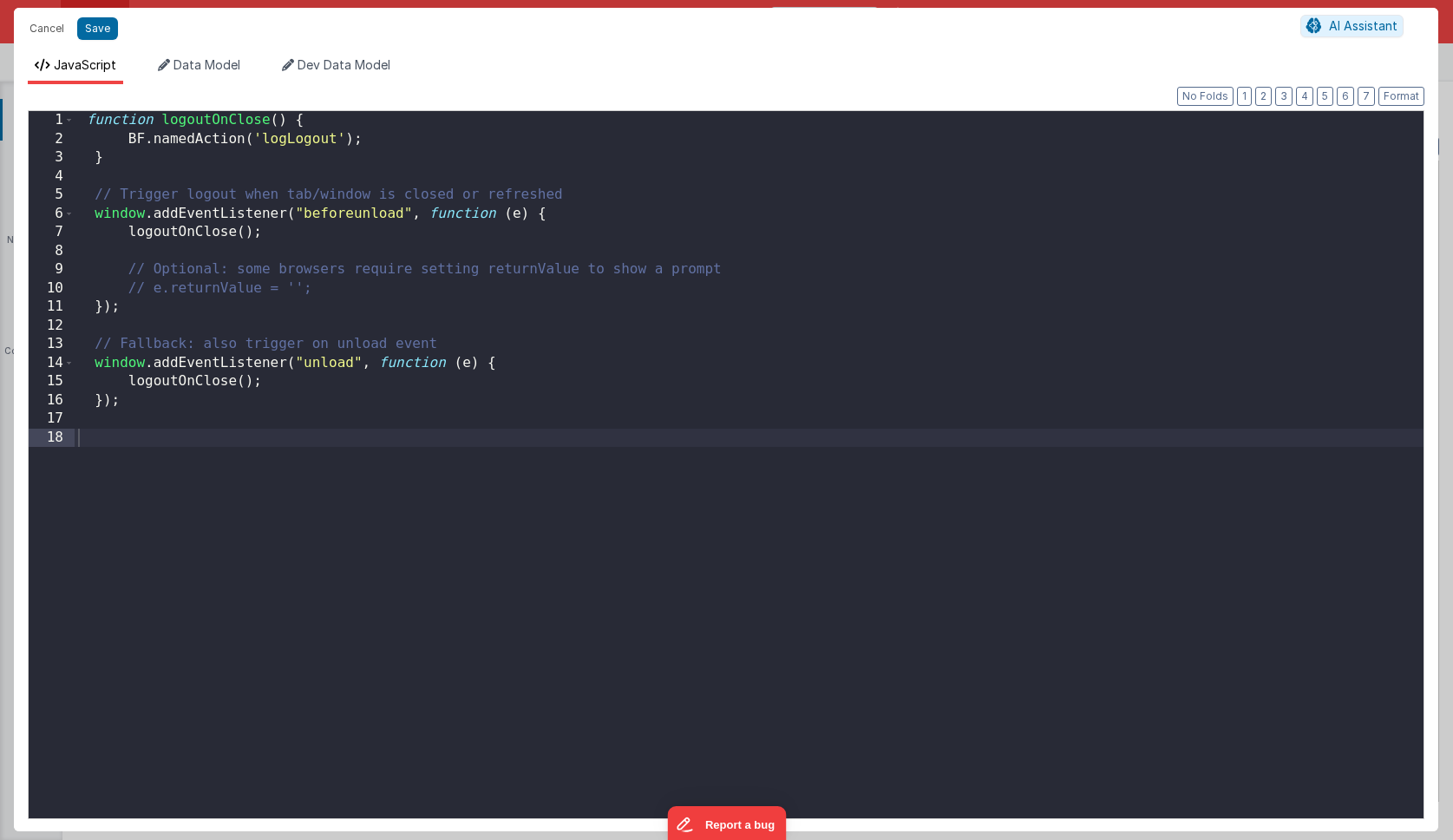
click at [149, 287] on div "function logoutOnClose ( ) { BF . namedAction ( 'logLogout' ) ; } // Trigger lo…" at bounding box center [749, 483] width 1349 height 744
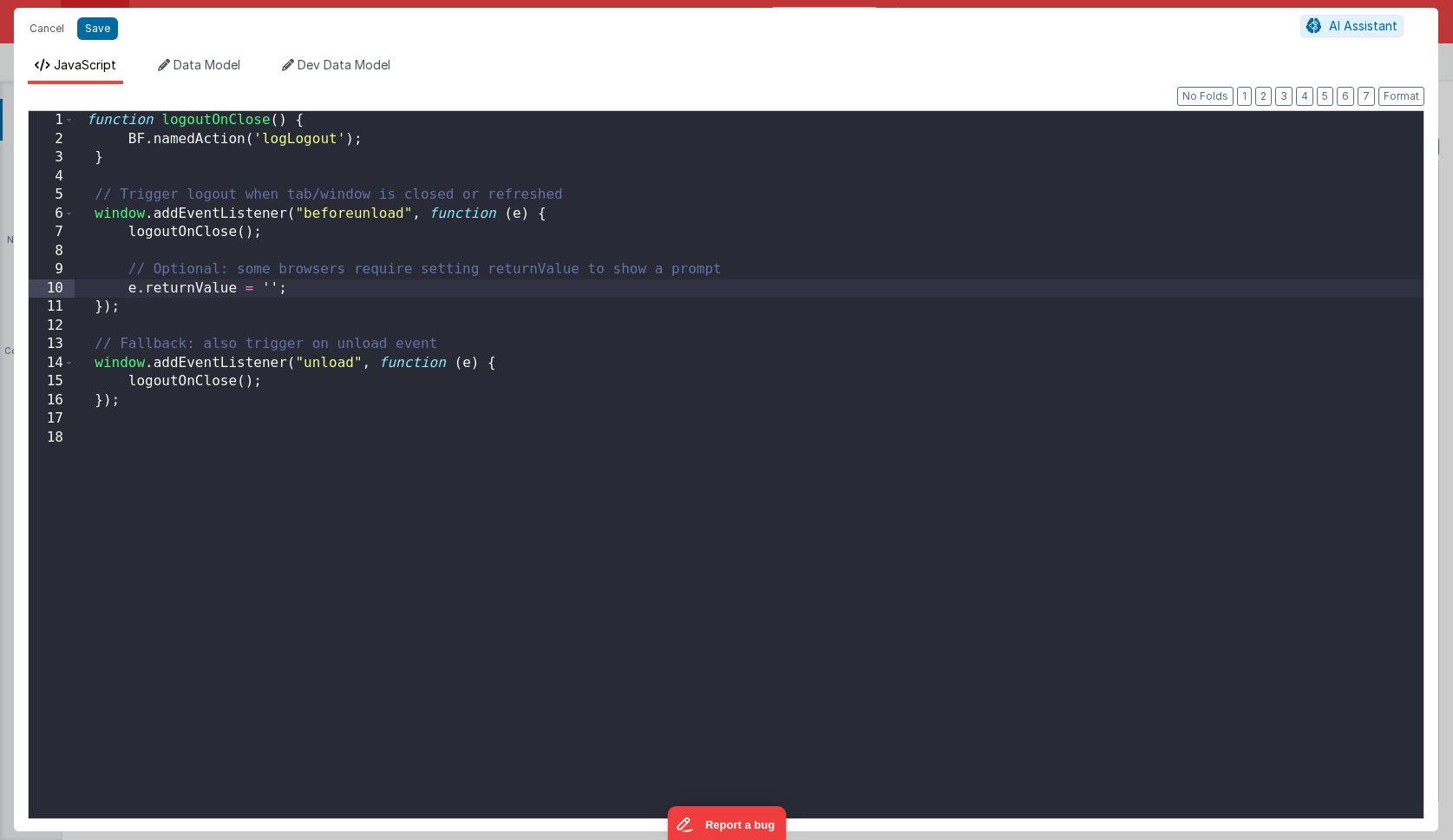
click at [331, 281] on div "function logoutOnClose ( ) { BF . namedAction ( 'logLogout' ) ; } // Trigger lo…" at bounding box center [749, 483] width 1349 height 744
click at [97, 31] on button "Save" at bounding box center [98, 29] width 41 height 23
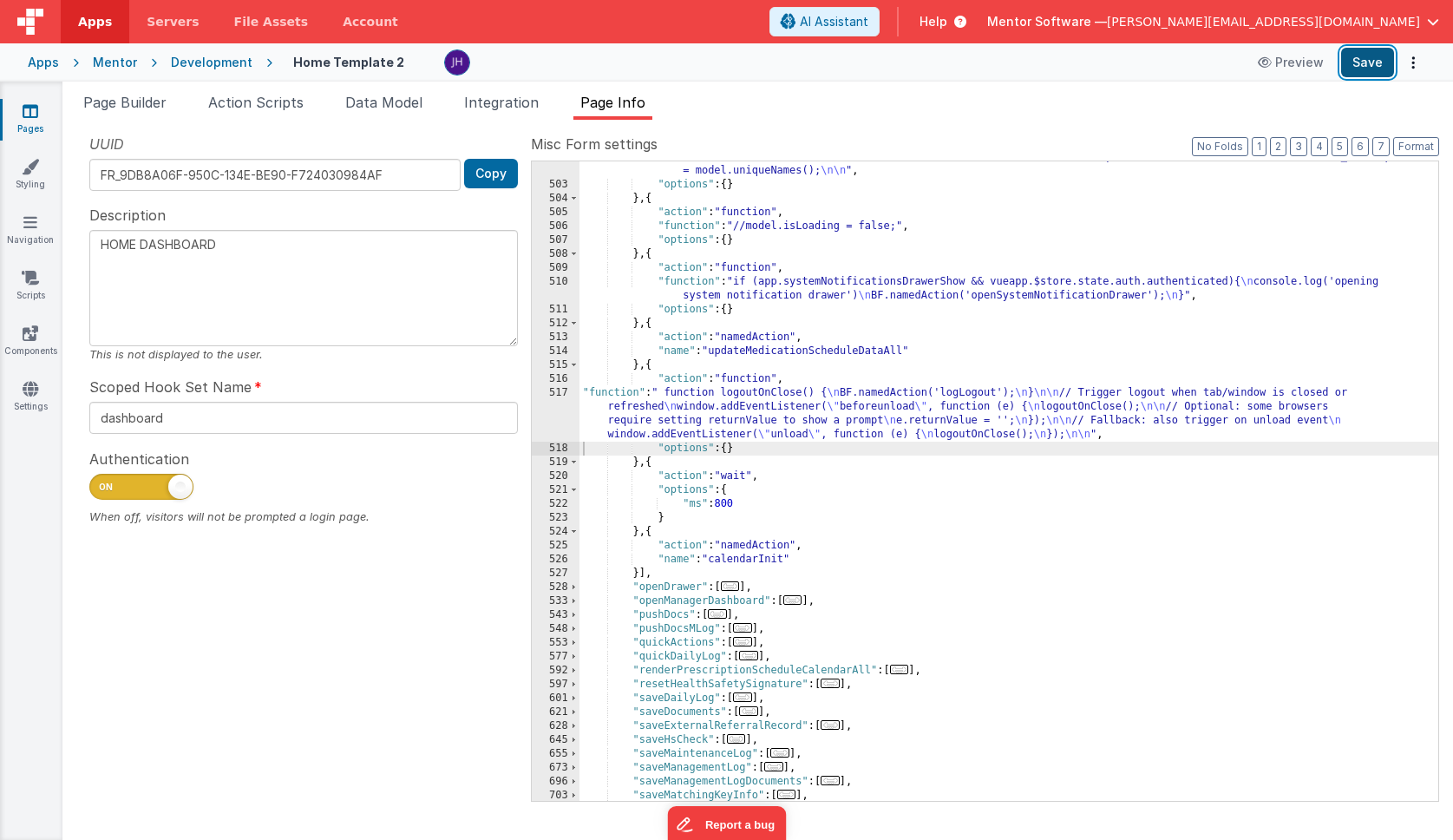
click at [1377, 59] on button "Save" at bounding box center [1367, 62] width 53 height 30
click at [868, 129] on div "Snippet Library Name Type Accordion Element Alert Action Action authLogin Actio…" at bounding box center [758, 480] width 1391 height 720
click at [965, 400] on div ""function" : "// // Function to format dates on load \n // function formatDates…" at bounding box center [1009, 435] width 859 height 792
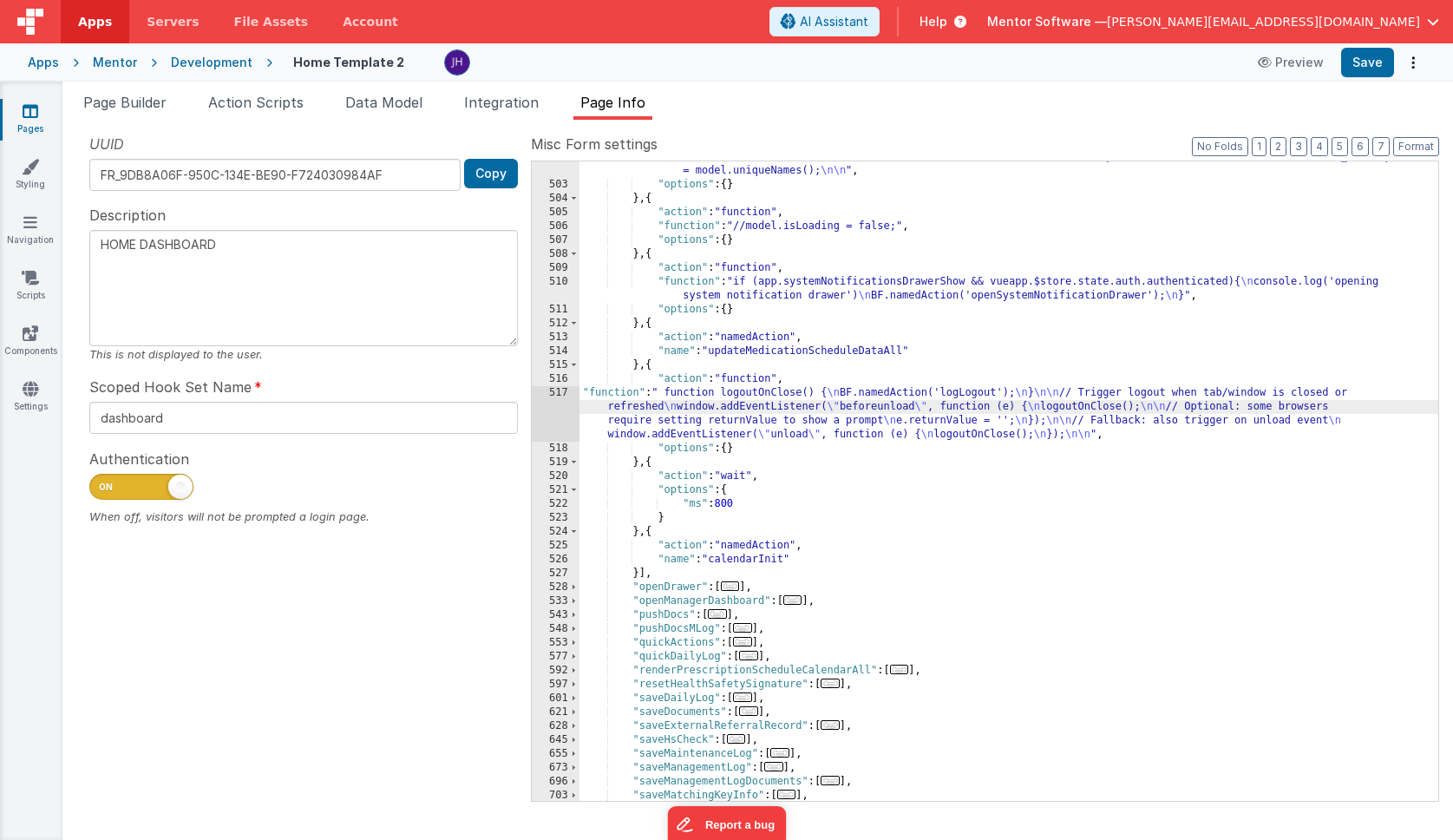
click at [561, 401] on div "517" at bounding box center [556, 414] width 48 height 56
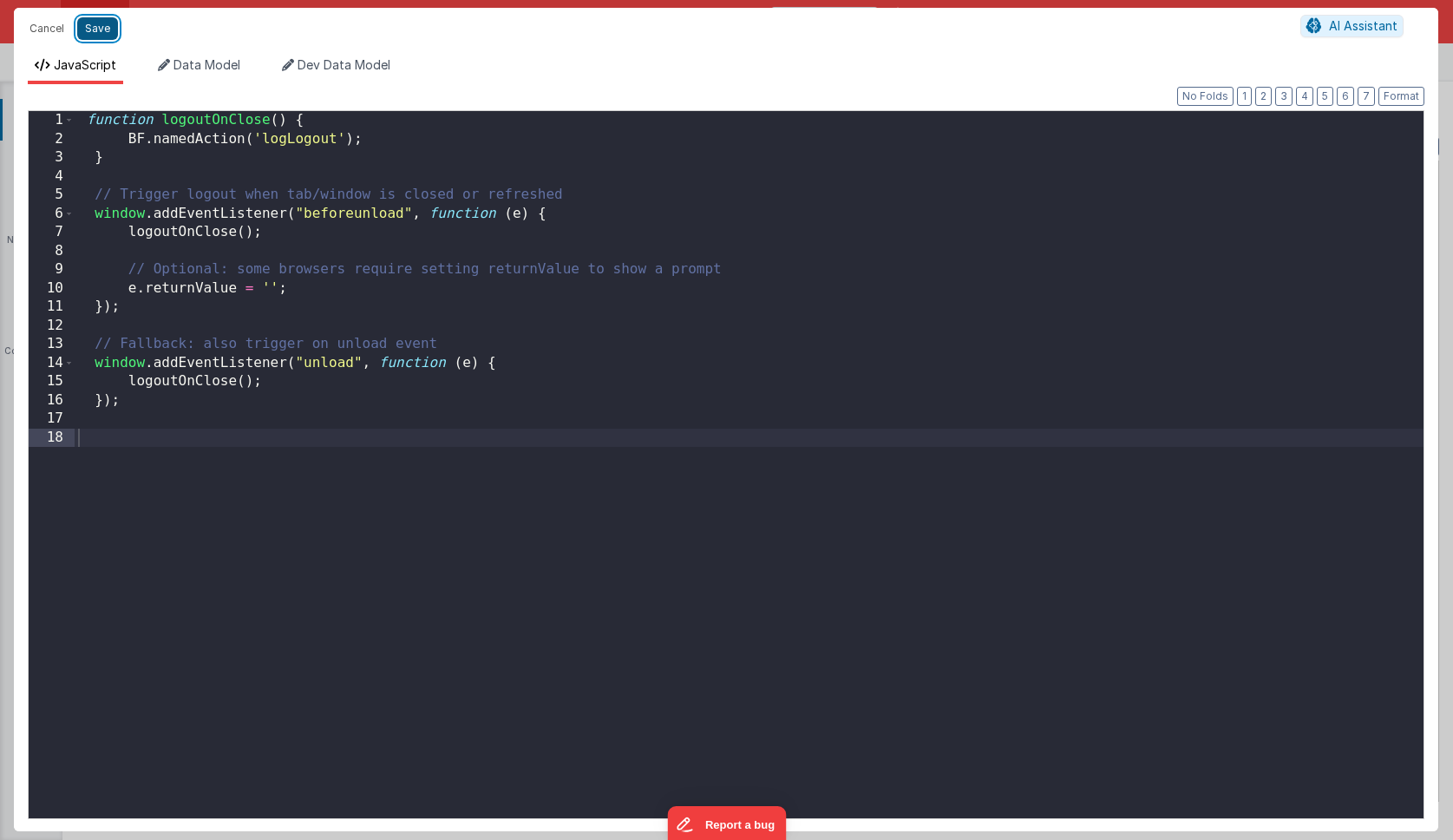
click at [103, 33] on button "Save" at bounding box center [98, 29] width 41 height 23
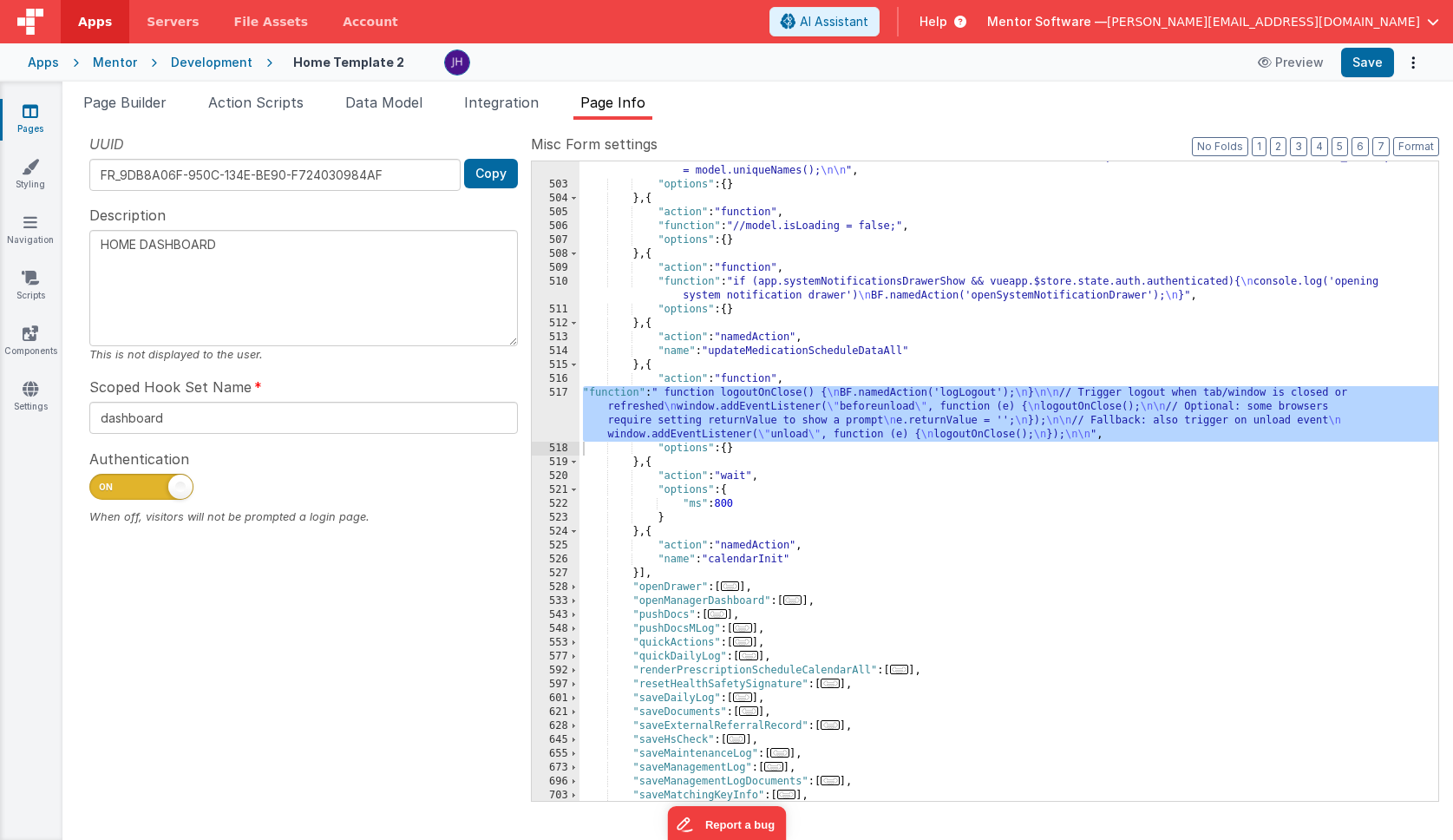
click at [657, 365] on div ""function" : "// // Function to format dates on load \n // function formatDates…" at bounding box center [1009, 435] width 859 height 792
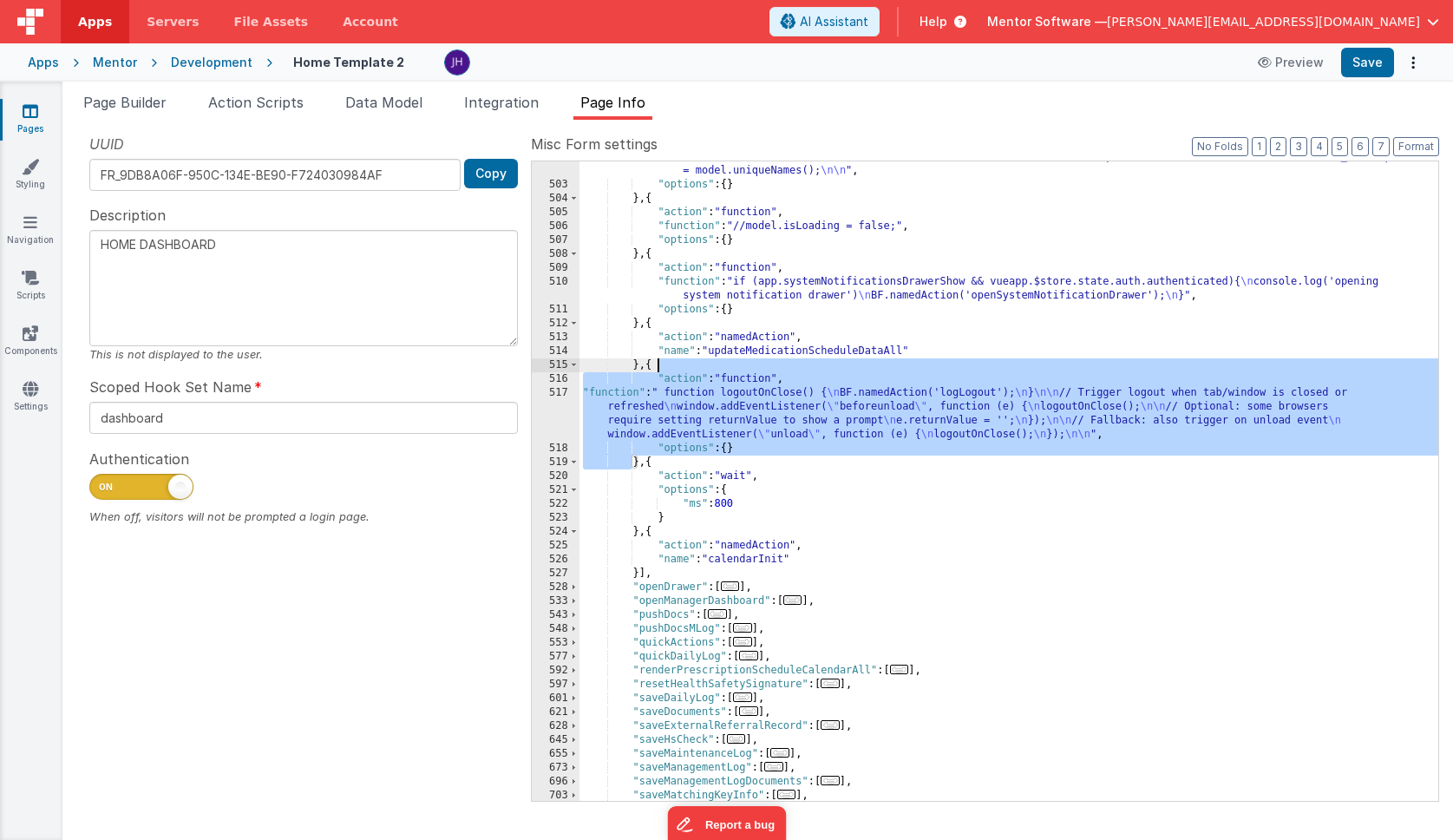
click at [657, 365] on div ""function" : "// // Function to format dates on load \n // function formatDates…" at bounding box center [1009, 435] width 859 height 792
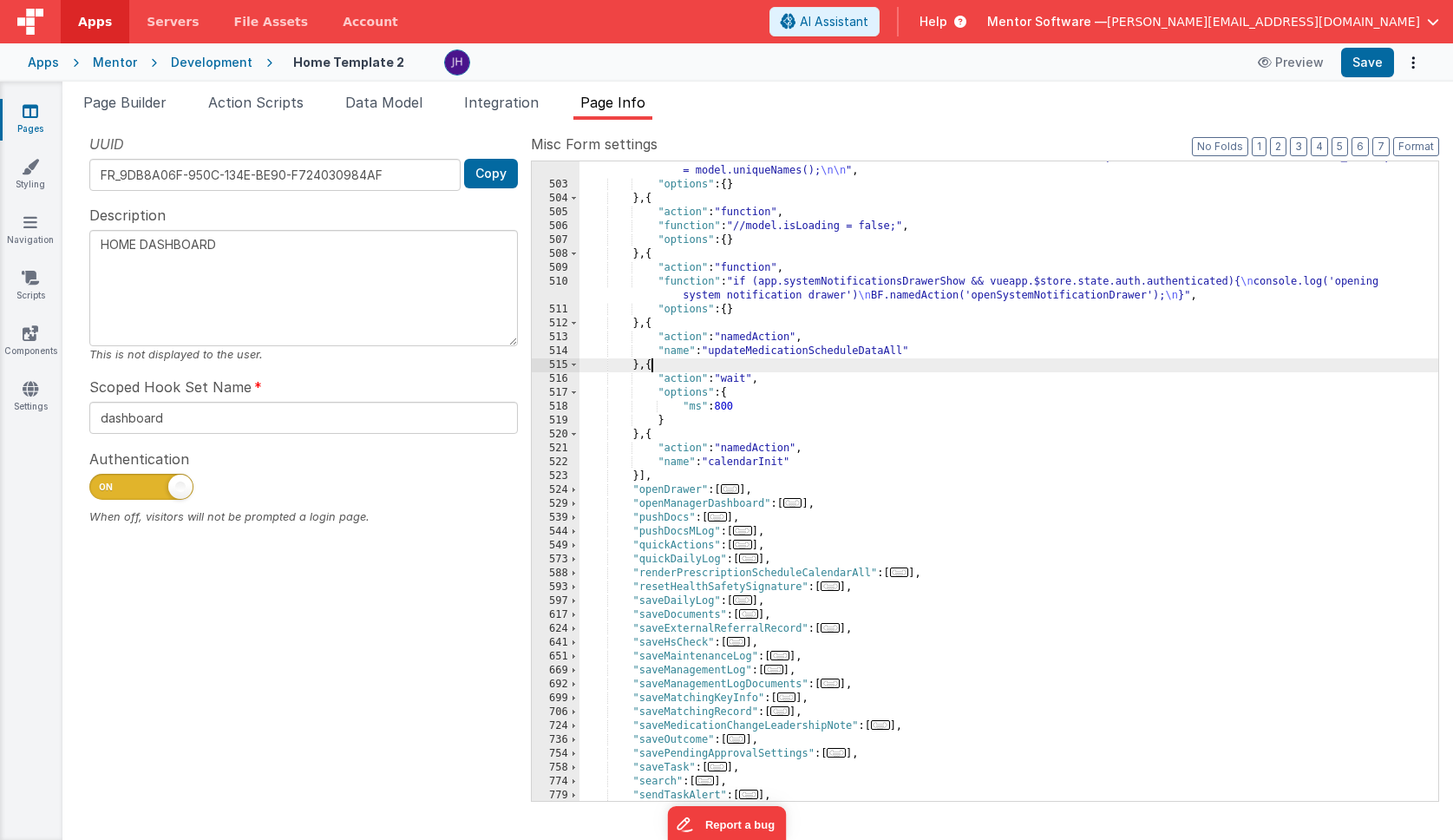
type textarea "HOME DASHBOARD"
click at [1367, 64] on button "Save" at bounding box center [1367, 62] width 53 height 30
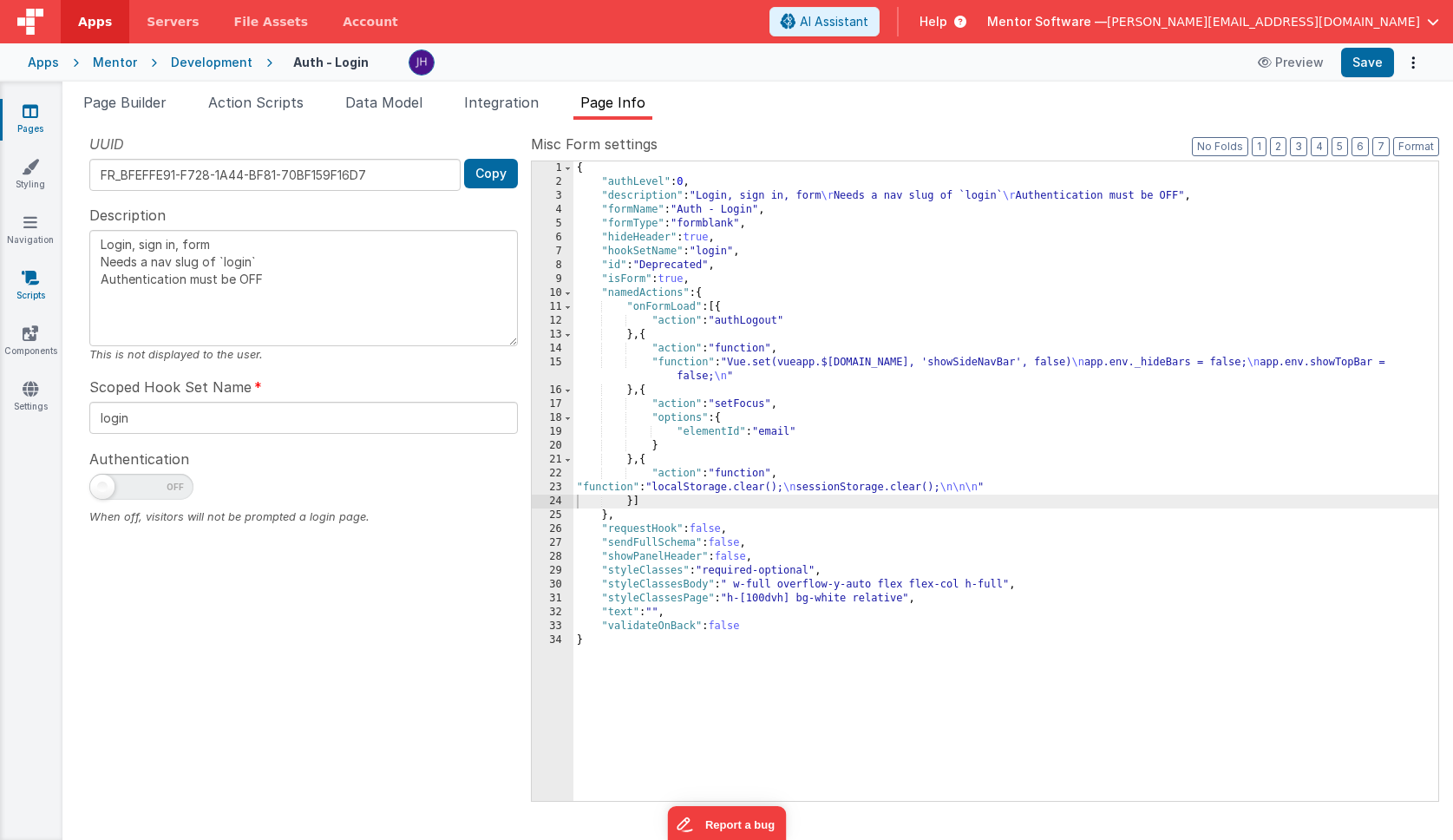
click at [34, 278] on icon at bounding box center [31, 278] width 17 height 17
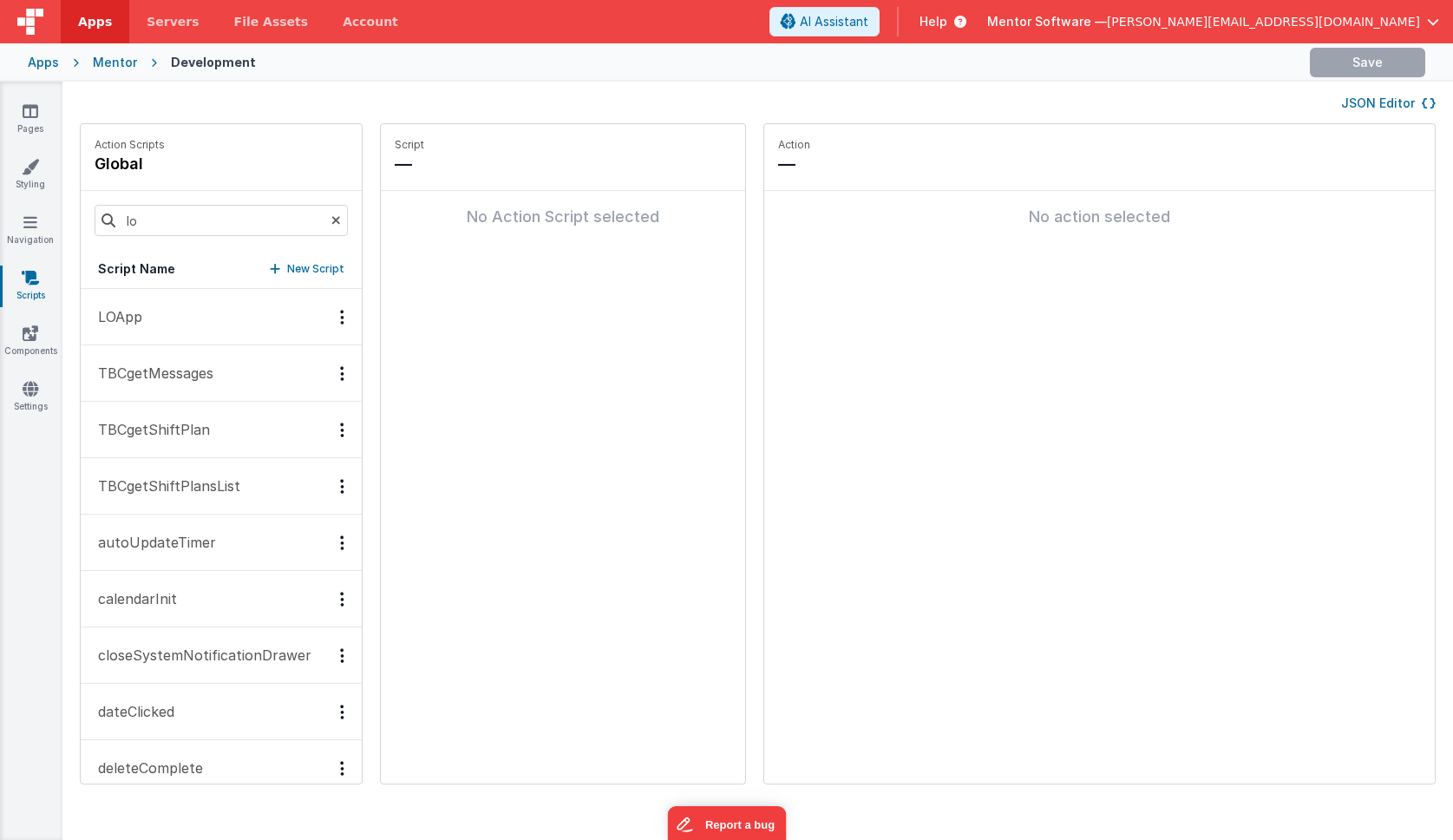
click at [188, 313] on button "LOApp" at bounding box center [220, 317] width 281 height 57
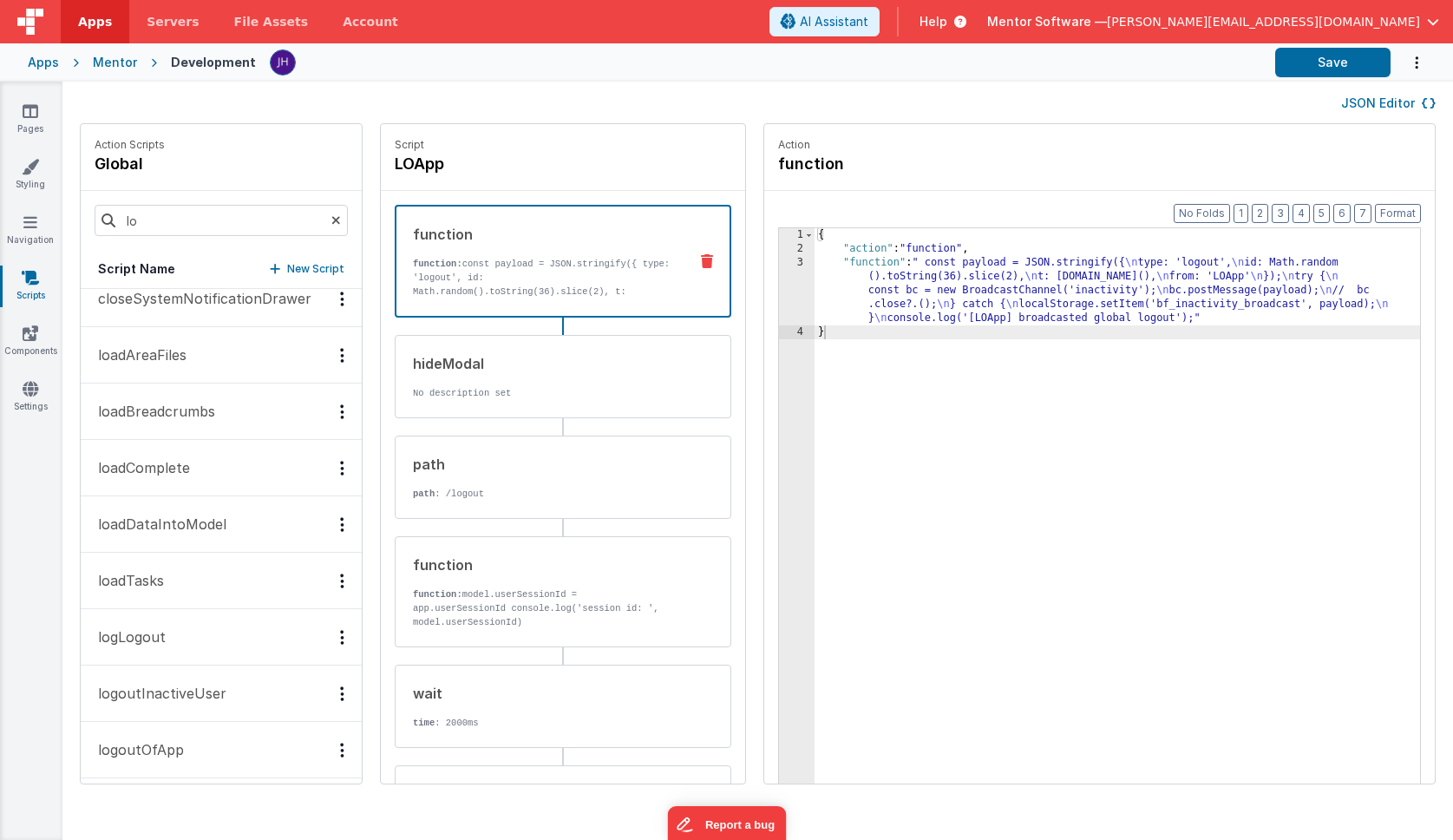
scroll to position [75, 0]
click at [203, 704] on button "logoutInactiveUser" at bounding box center [220, 692] width 281 height 57
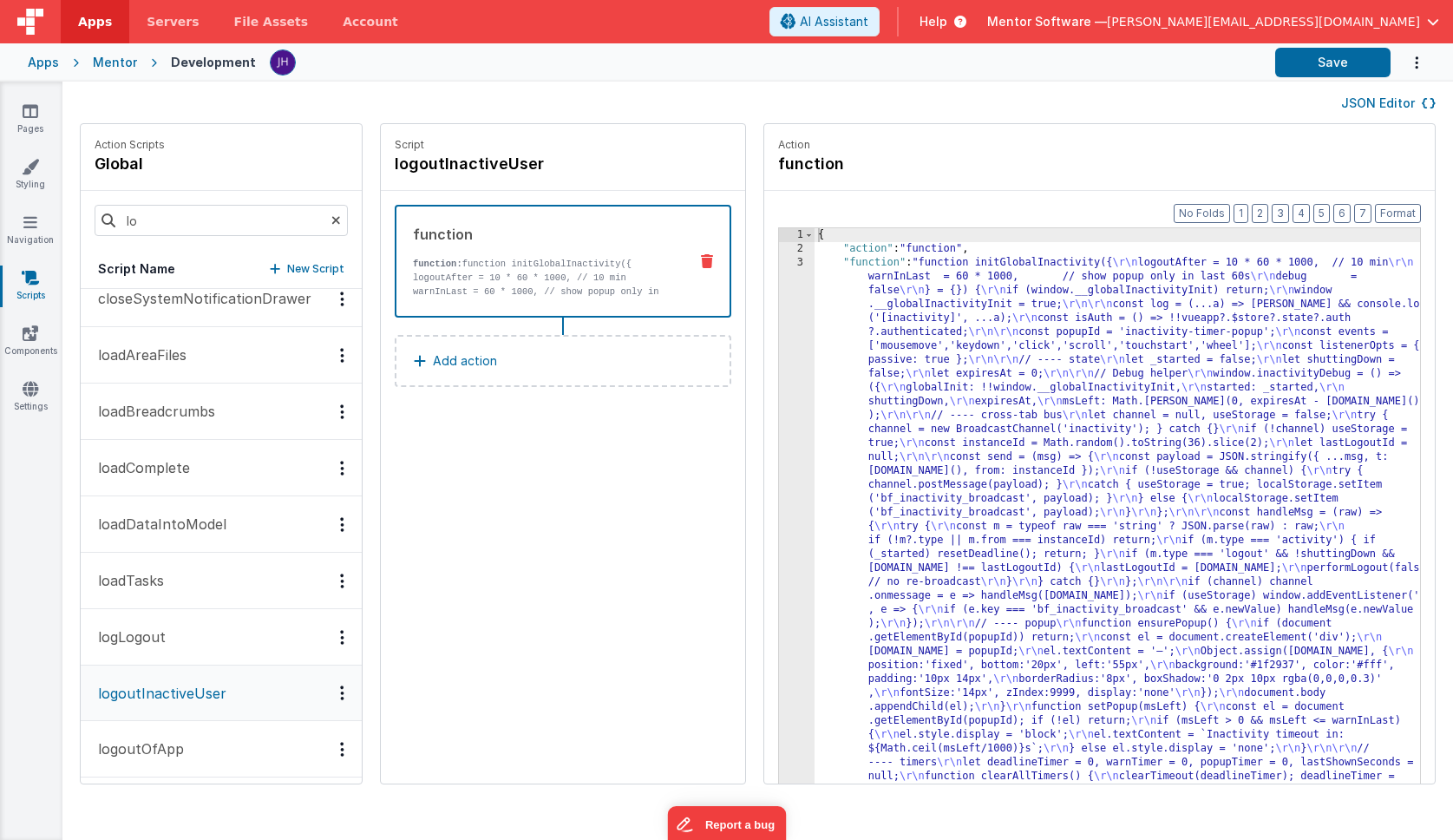
scroll to position [76, 0]
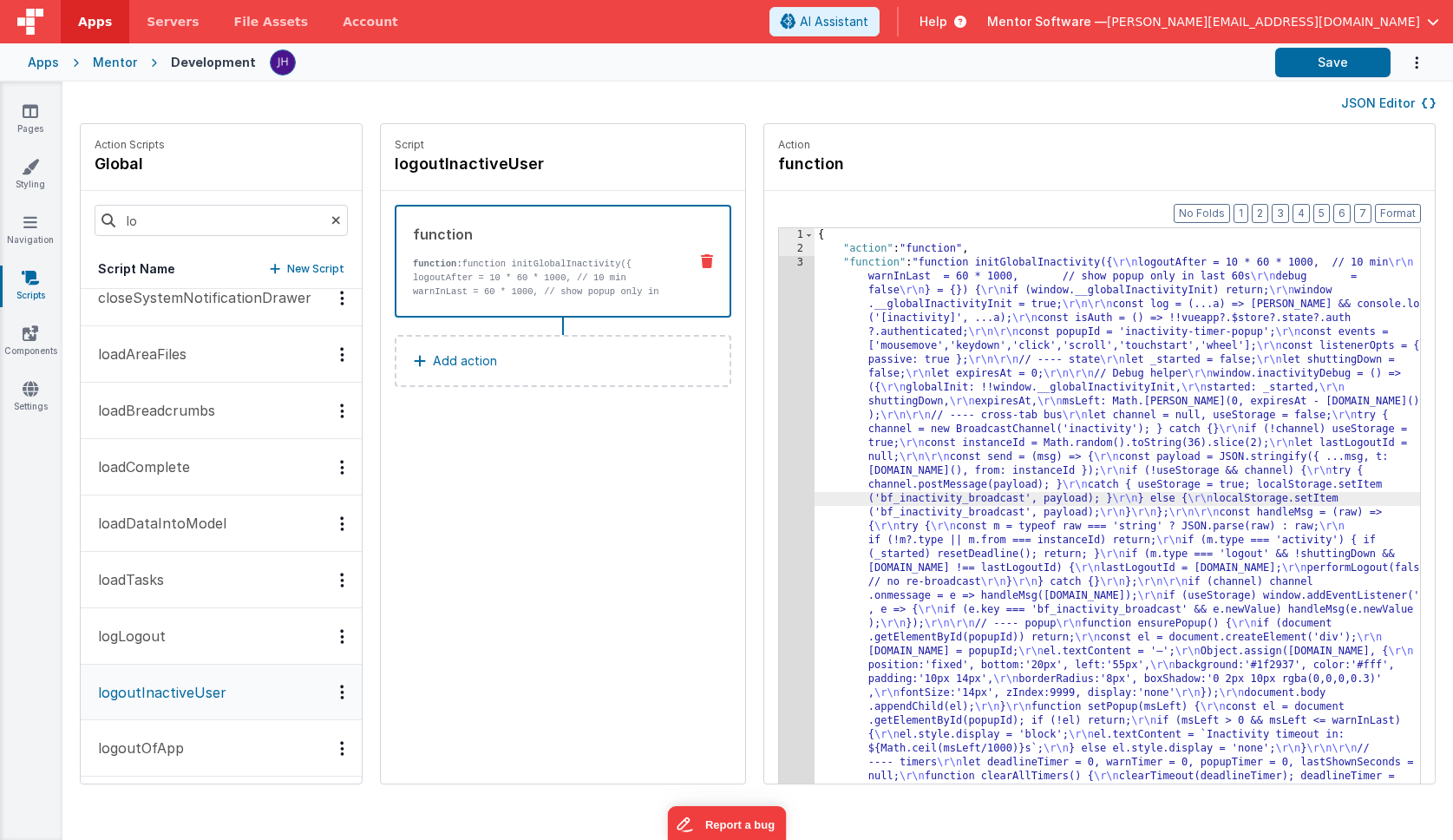
scroll to position [723, 0]
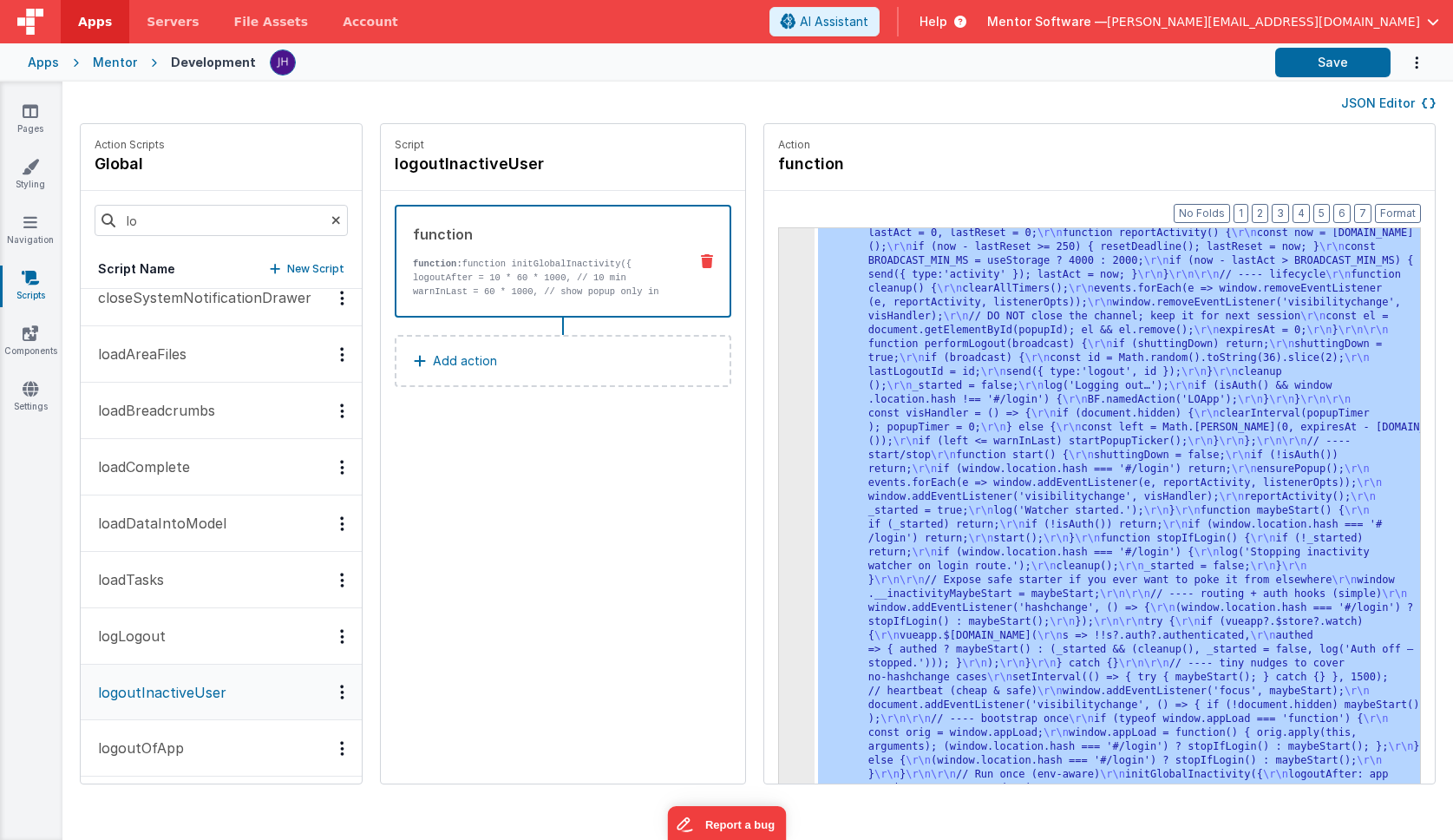
click at [779, 420] on div "3" at bounding box center [796, 178] width 35 height 1291
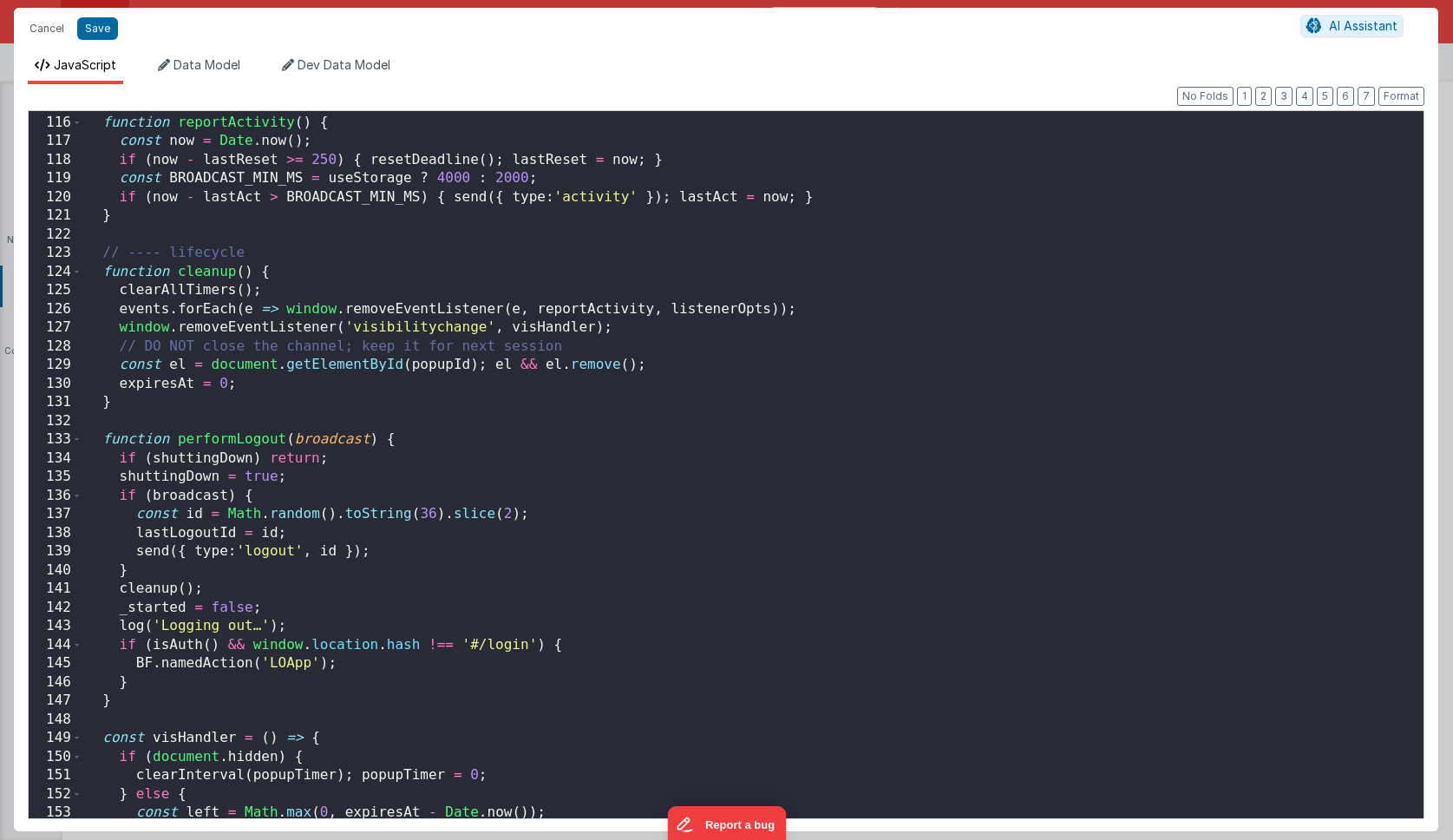
scroll to position [2136, 0]
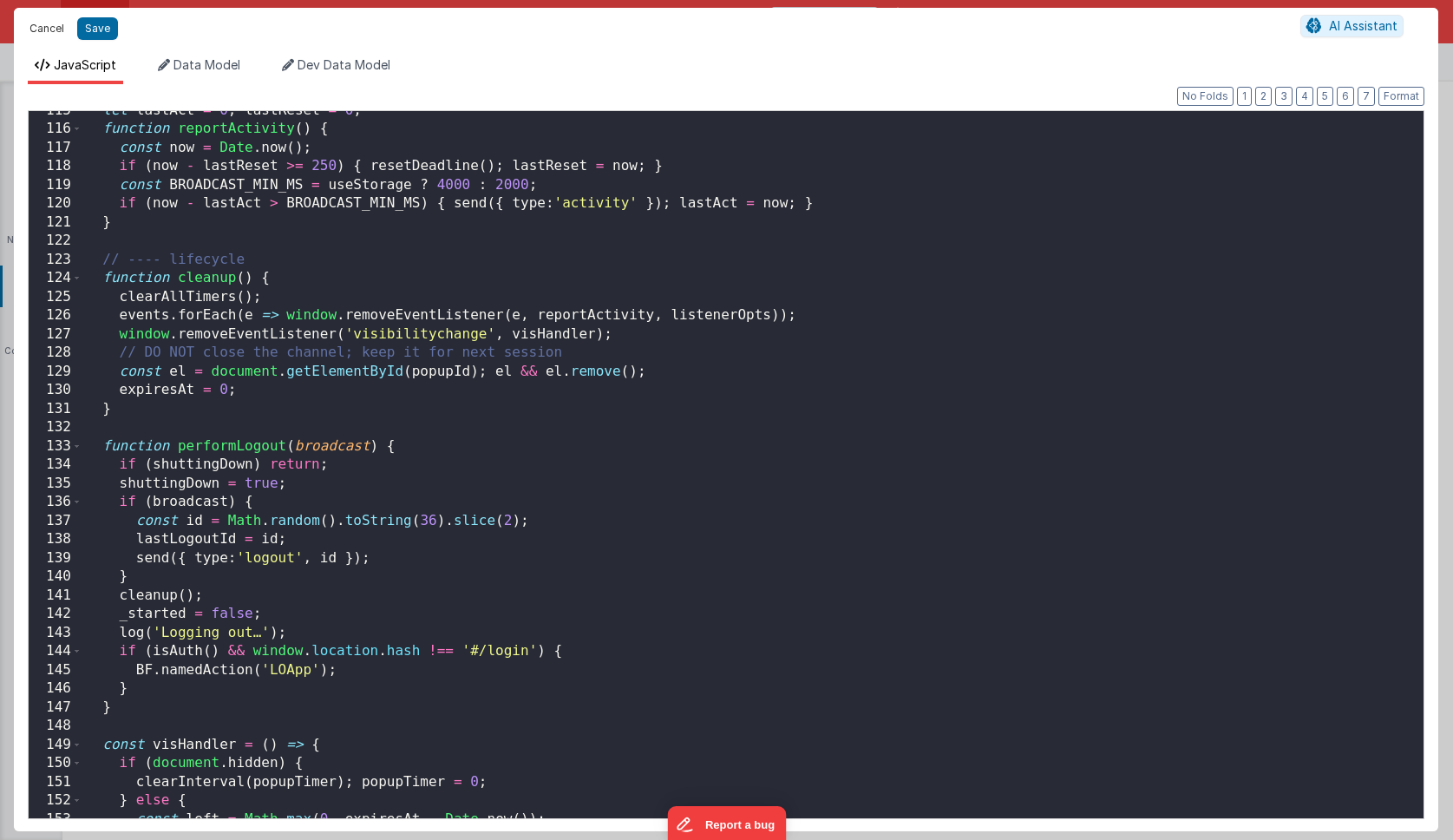
click at [56, 33] on button "Cancel" at bounding box center [47, 28] width 52 height 24
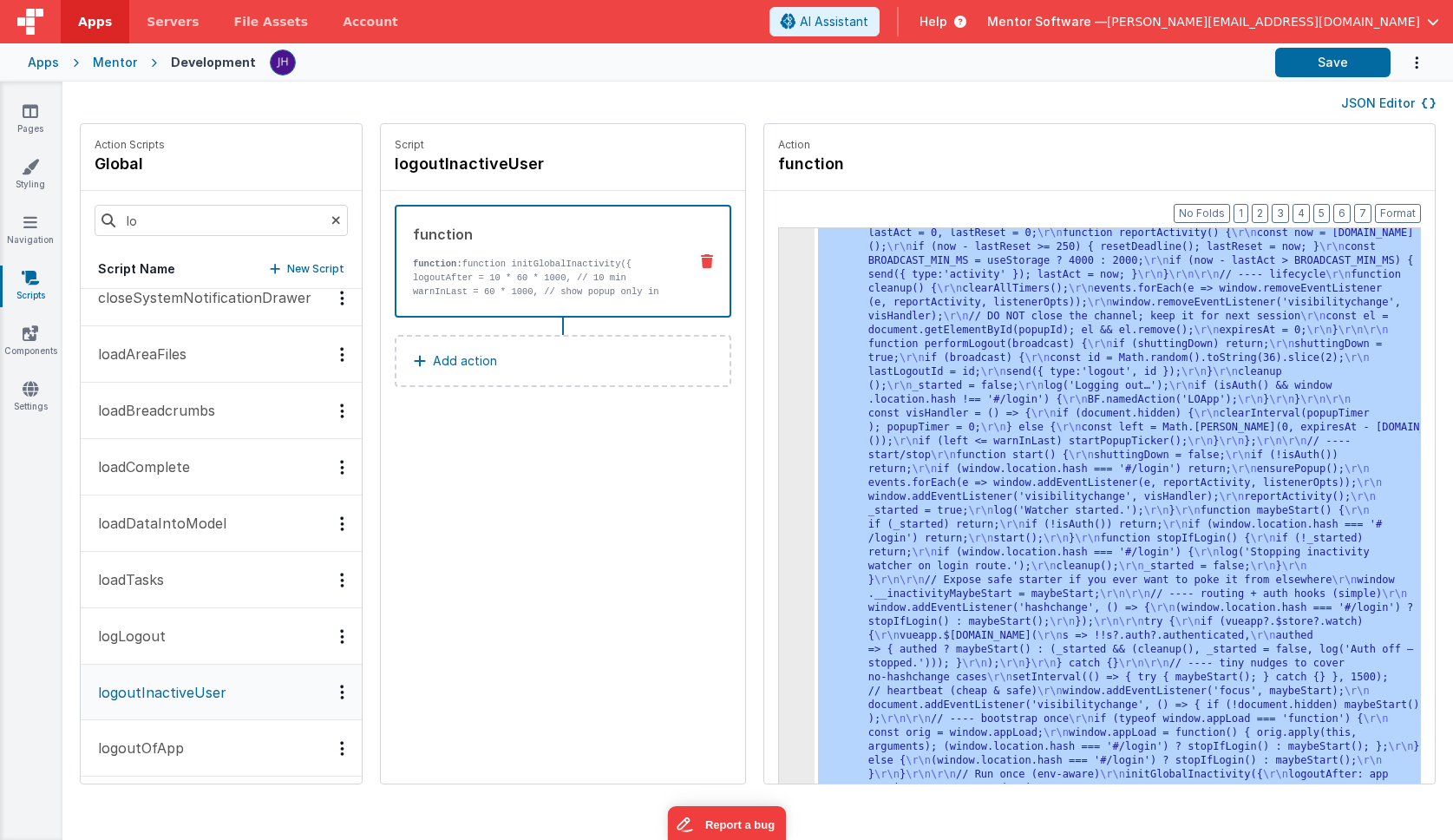
click at [180, 742] on p "logoutOfApp" at bounding box center [135, 748] width 97 height 21
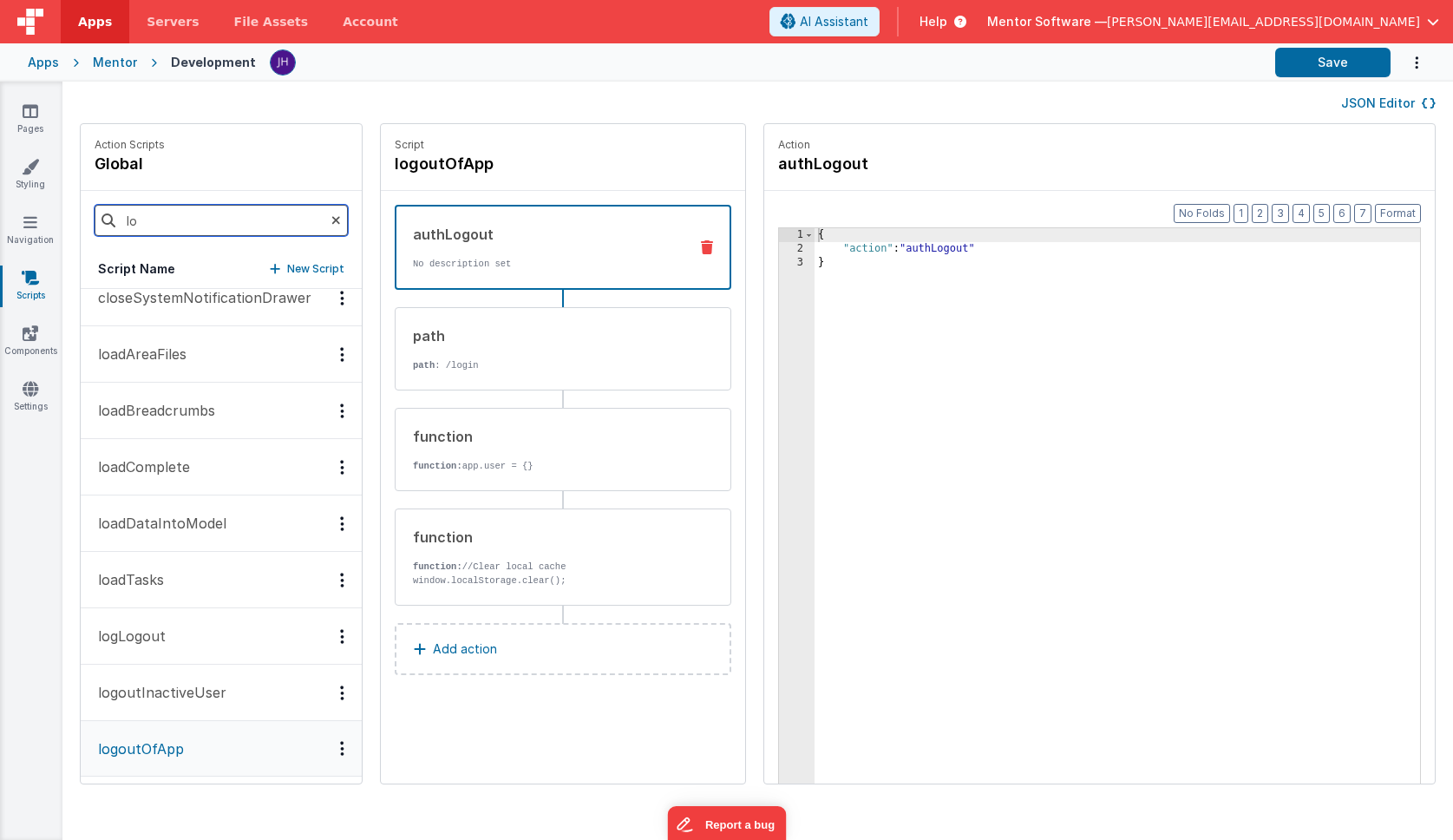
click at [168, 220] on input "lo" at bounding box center [221, 220] width 253 height 32
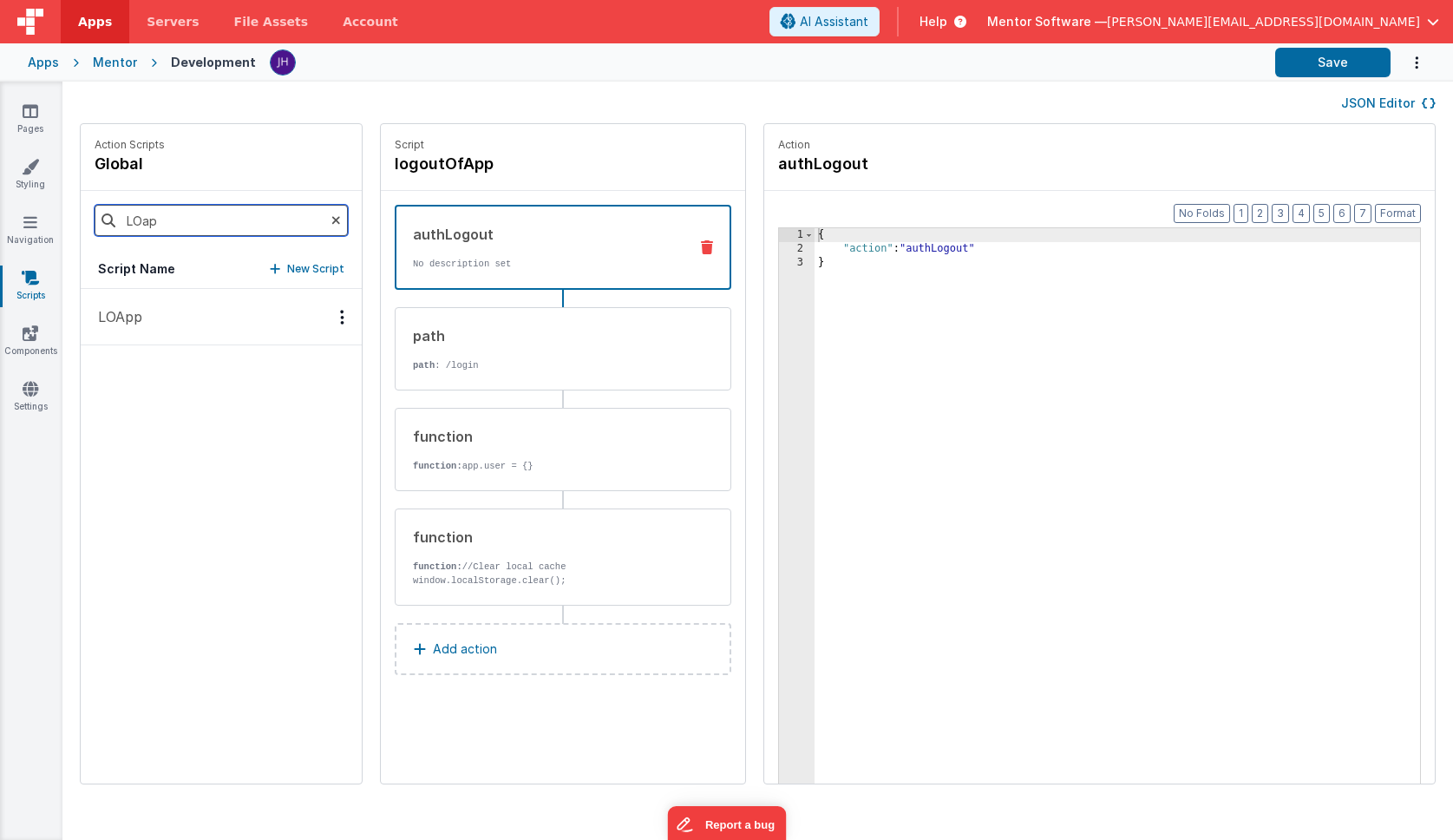
scroll to position [0, 0]
type input "LOap"
click at [125, 306] on p "LOApp" at bounding box center [114, 317] width 55 height 21
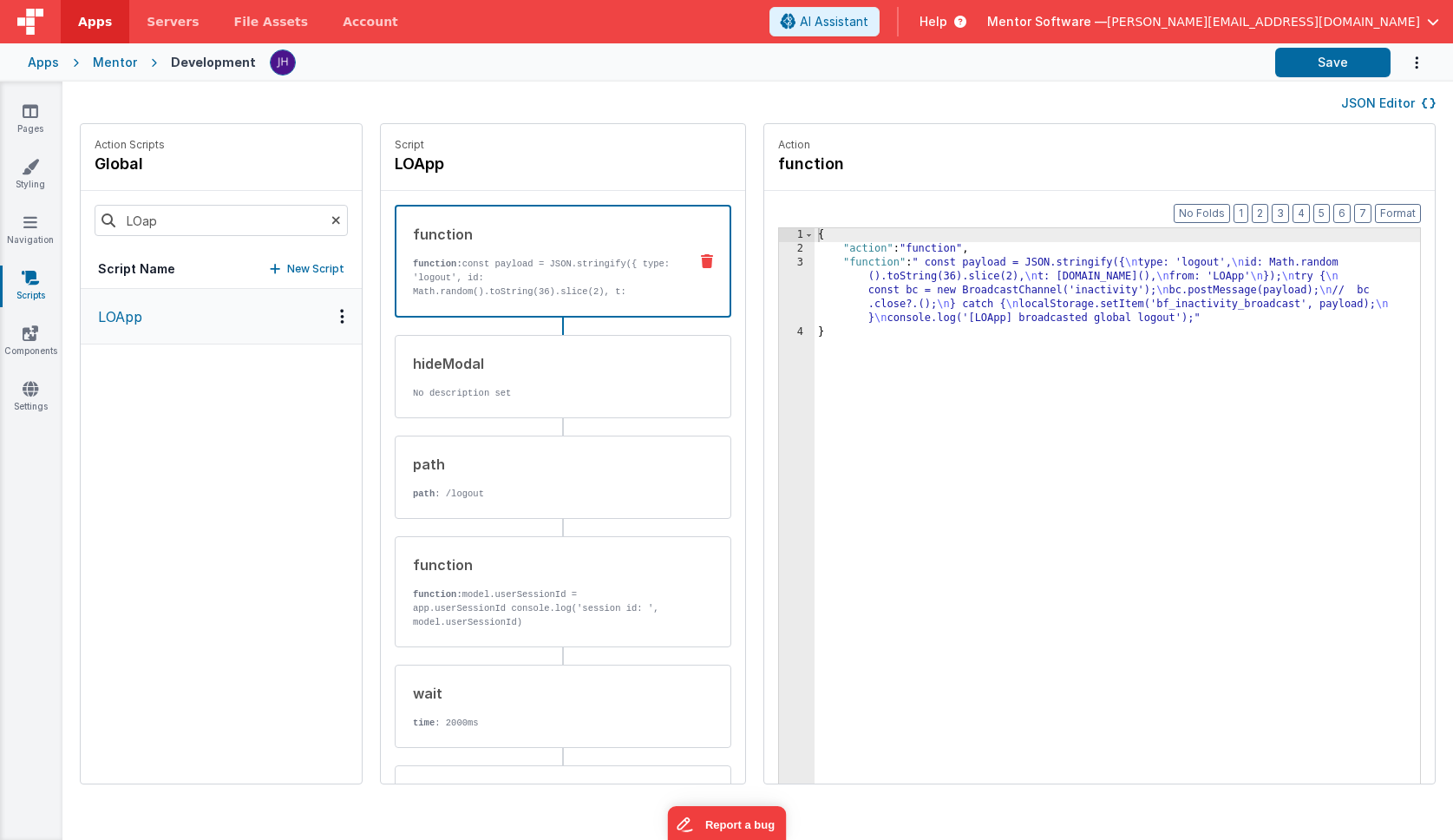
click at [989, 282] on div "{ "action" : "function" , "function" : " const payload = JSON.stringify({ \n ty…" at bounding box center [1129, 546] width 630 height 637
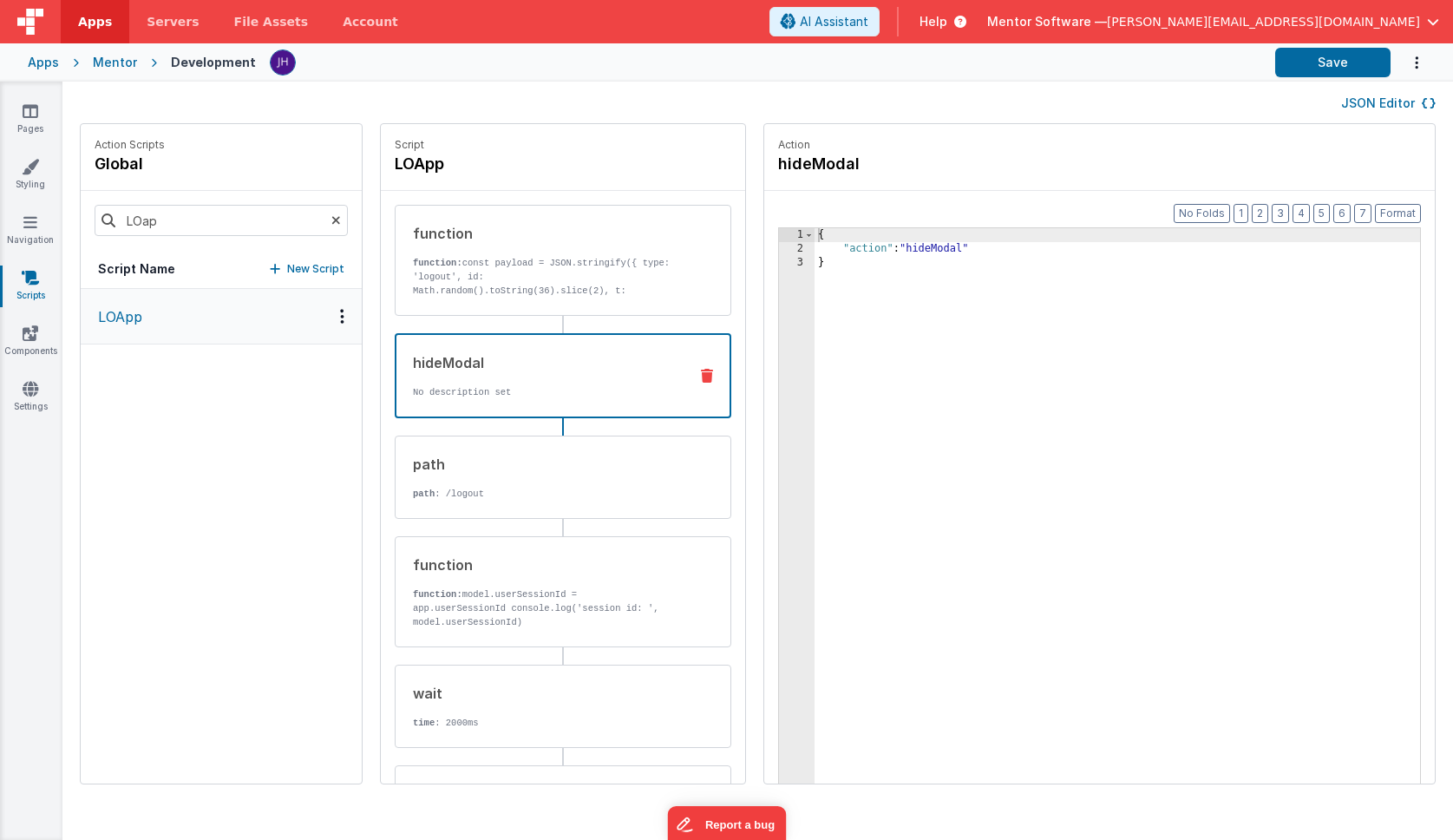
click at [501, 381] on div "hideModal No description set" at bounding box center [535, 375] width 278 height 47
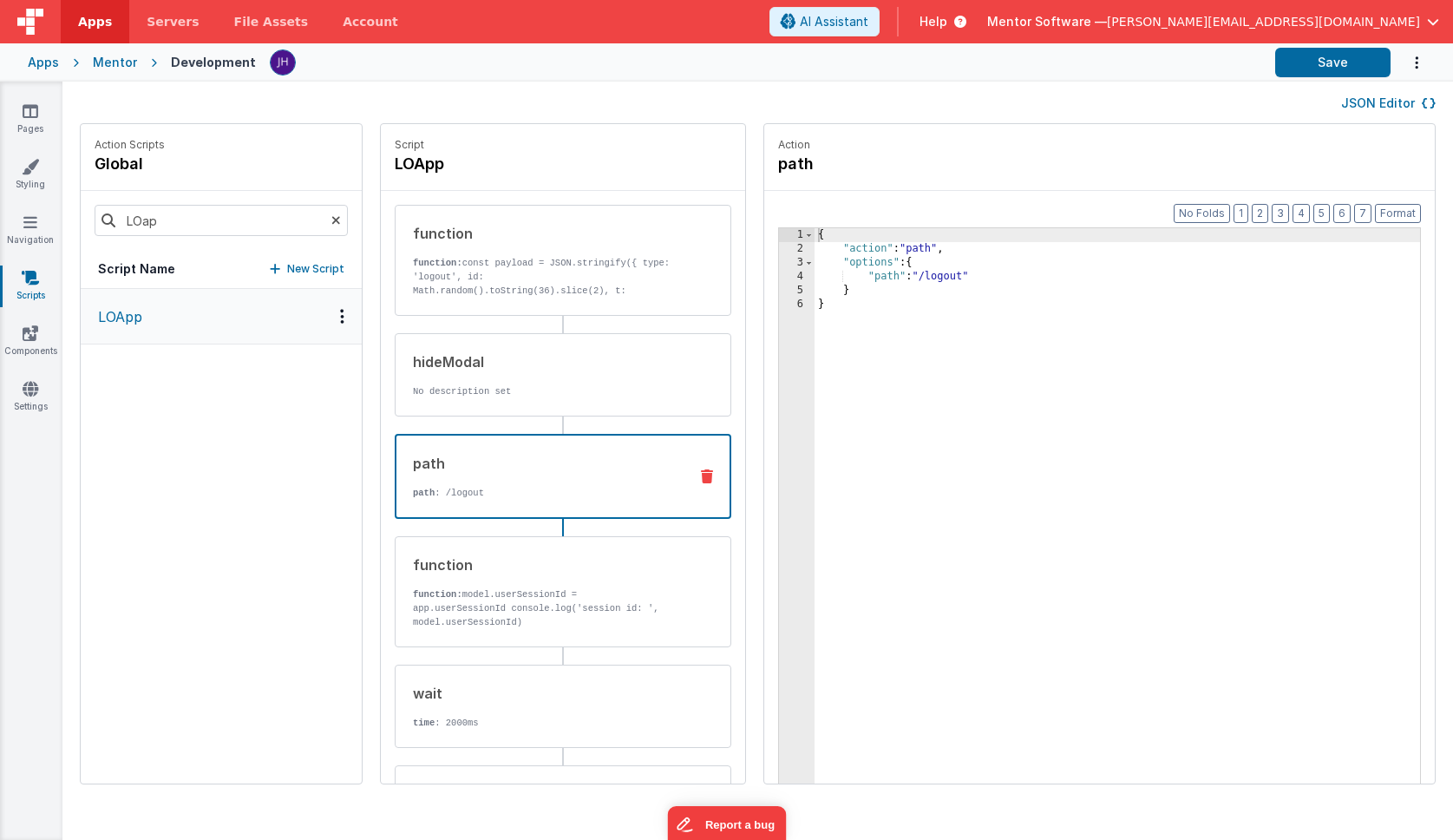
click at [486, 474] on div "path path : /logout" at bounding box center [535, 476] width 278 height 47
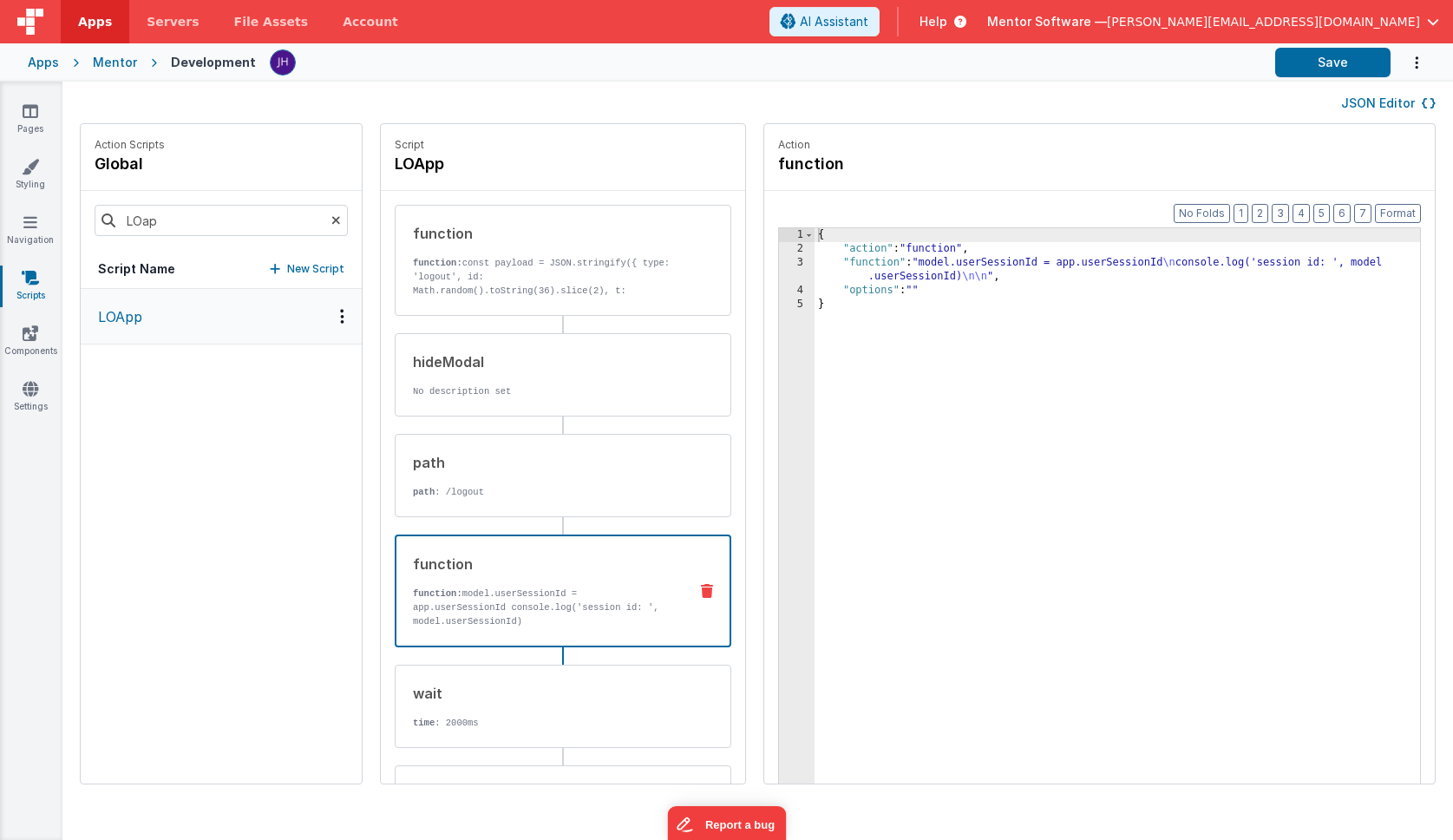
click at [511, 595] on p "function: model.userSessionId = app.userSessionId console.log('session id: ', m…" at bounding box center [543, 606] width 261 height 41
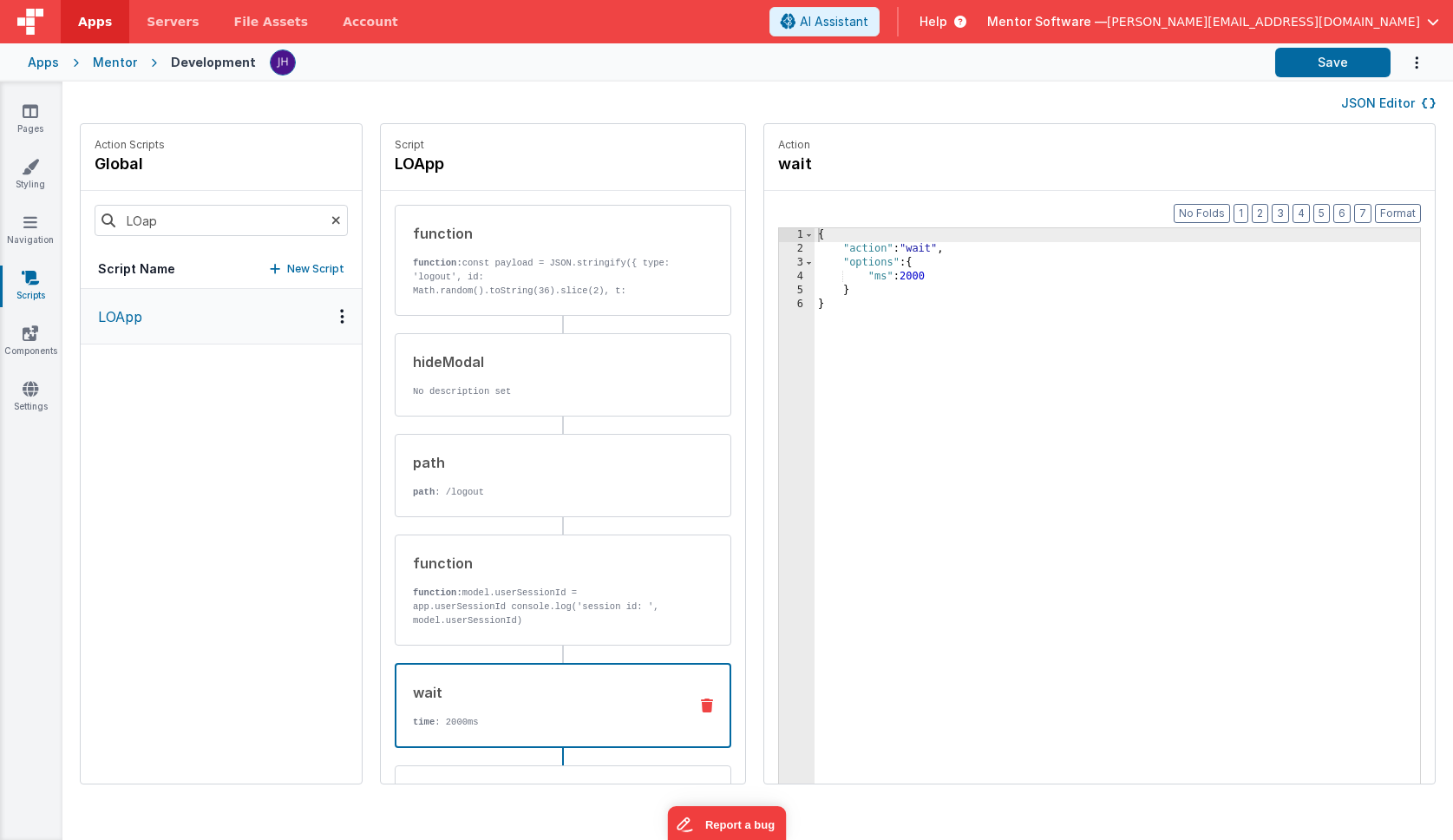
click at [467, 697] on div "wait" at bounding box center [543, 692] width 261 height 21
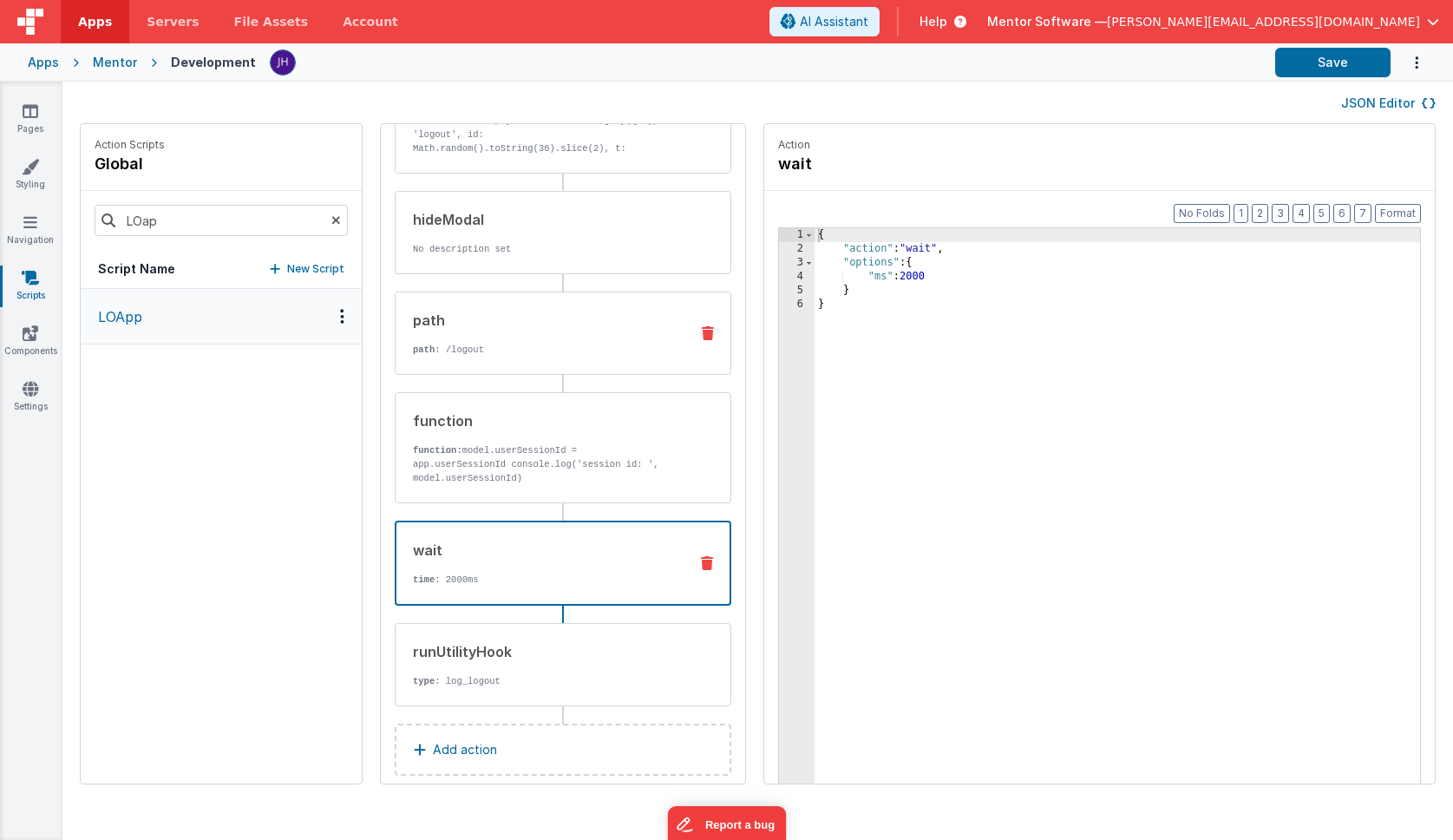
scroll to position [166, 0]
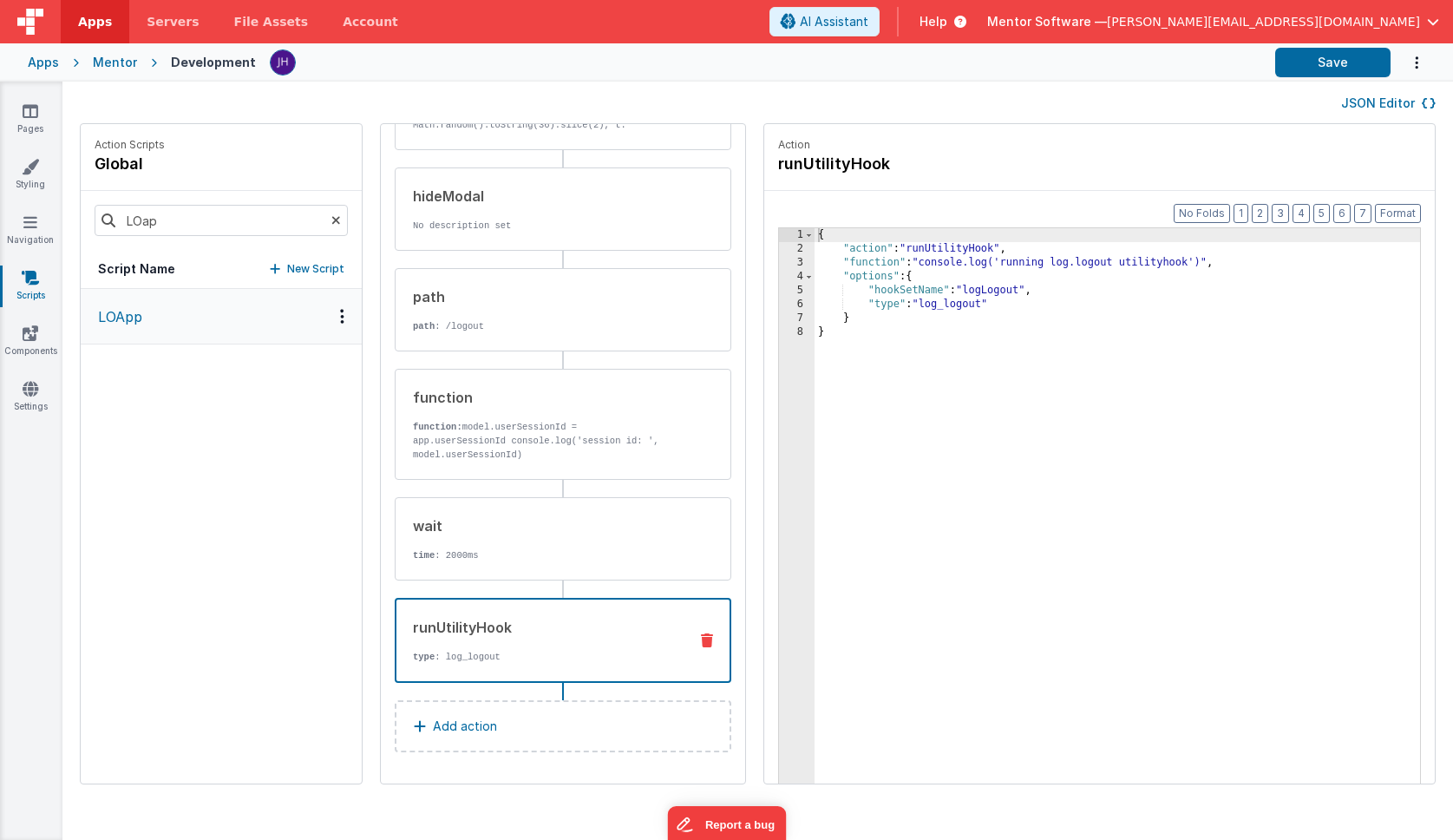
click at [469, 652] on p "type : log_logout" at bounding box center [543, 656] width 261 height 13
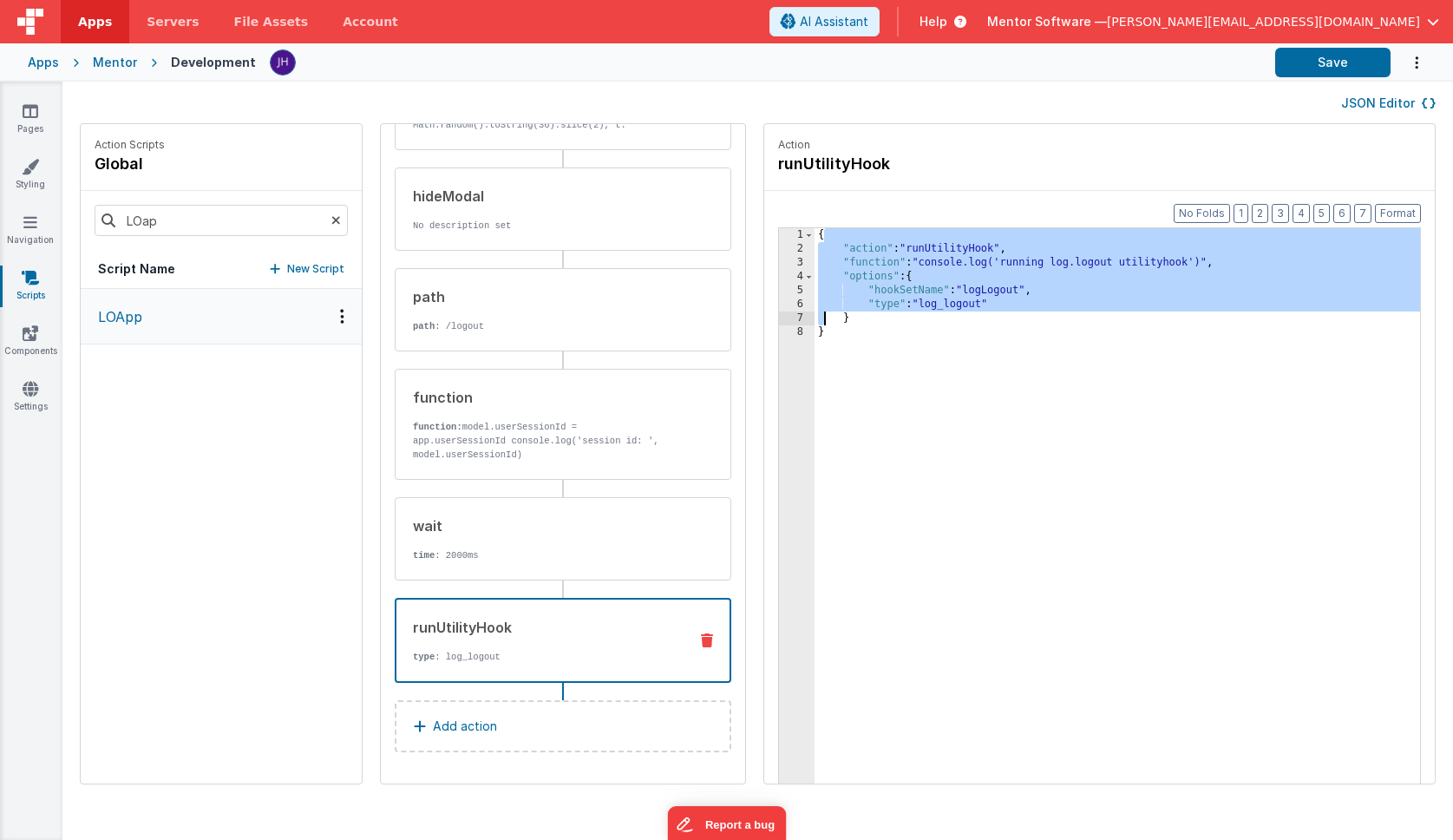
drag, startPoint x: 772, startPoint y: 235, endPoint x: 774, endPoint y: 320, distance: 85.0
click at [814, 320] on div "{ "action" : "runUtilityHook" , "function" : "console.log('running log.logout u…" at bounding box center [1129, 546] width 630 height 637
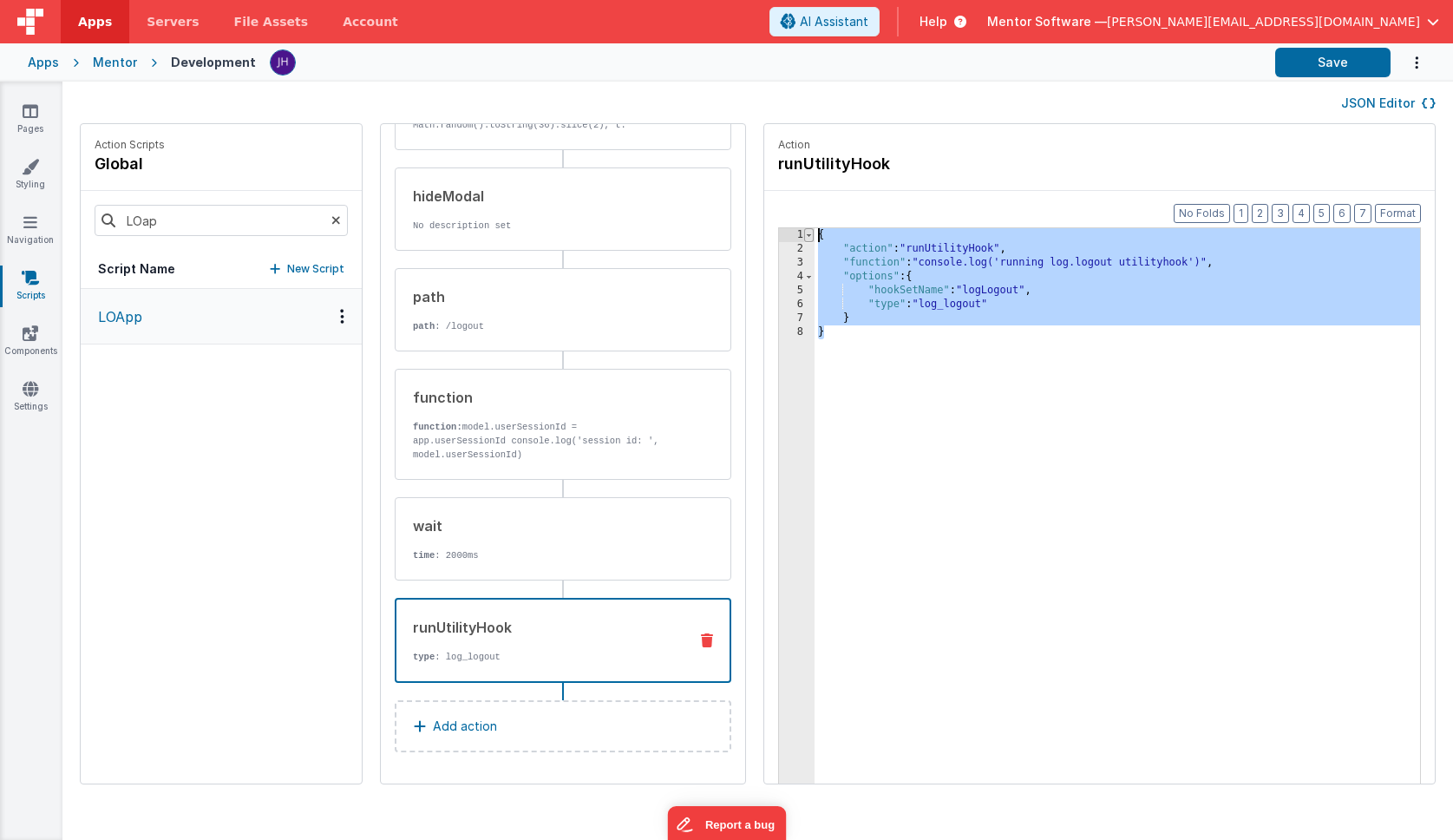
drag, startPoint x: 778, startPoint y: 336, endPoint x: 759, endPoint y: 234, distance: 103.8
click at [778, 234] on div "1 2 3 4 5 6 7 8 { "action" : "runUtilityHook" , "function" : "console.log('runn…" at bounding box center [1099, 533] width 643 height 611
click at [331, 220] on icon at bounding box center [336, 220] width 10 height 59
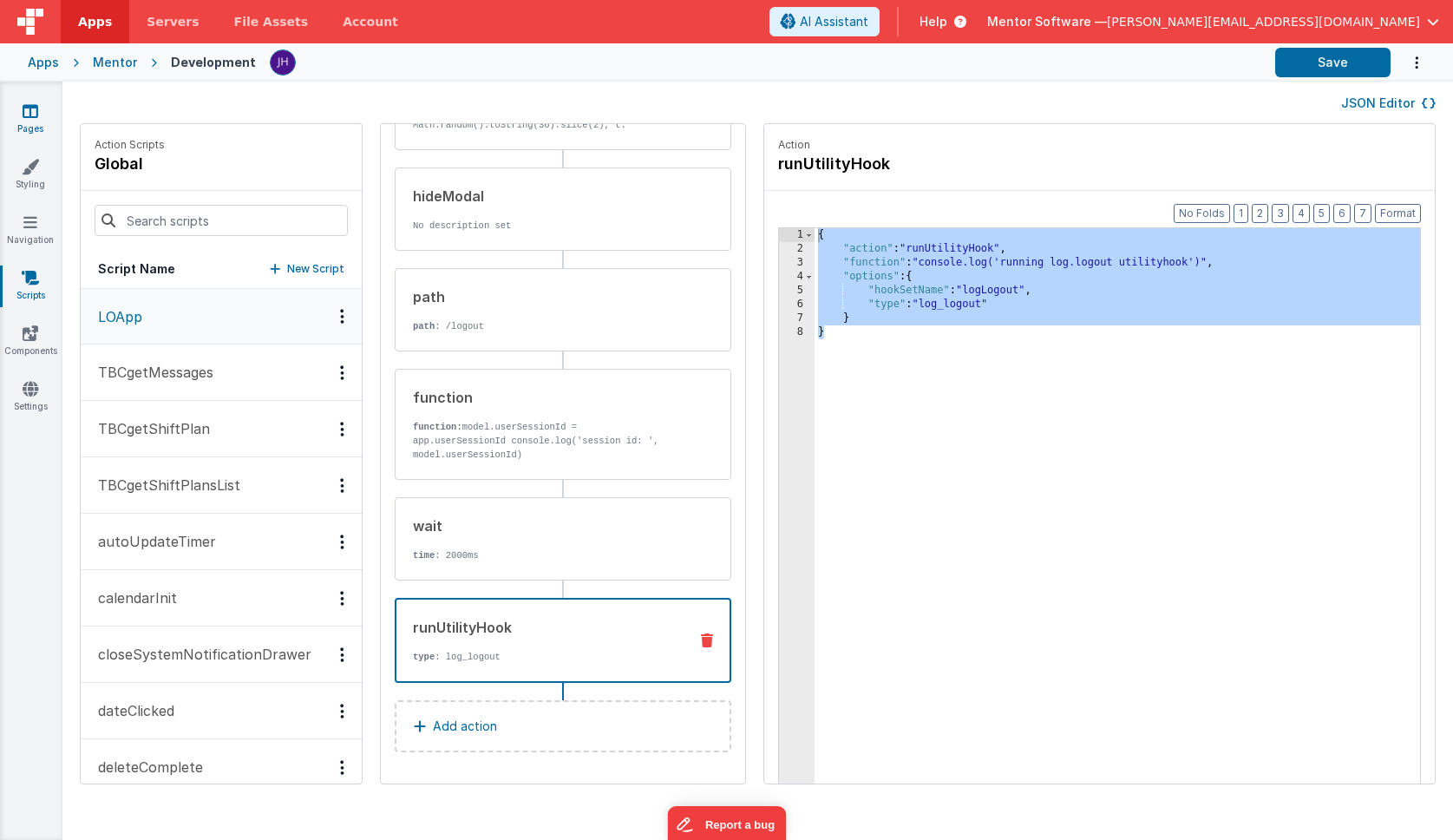
click at [28, 115] on icon at bounding box center [31, 111] width 15 height 17
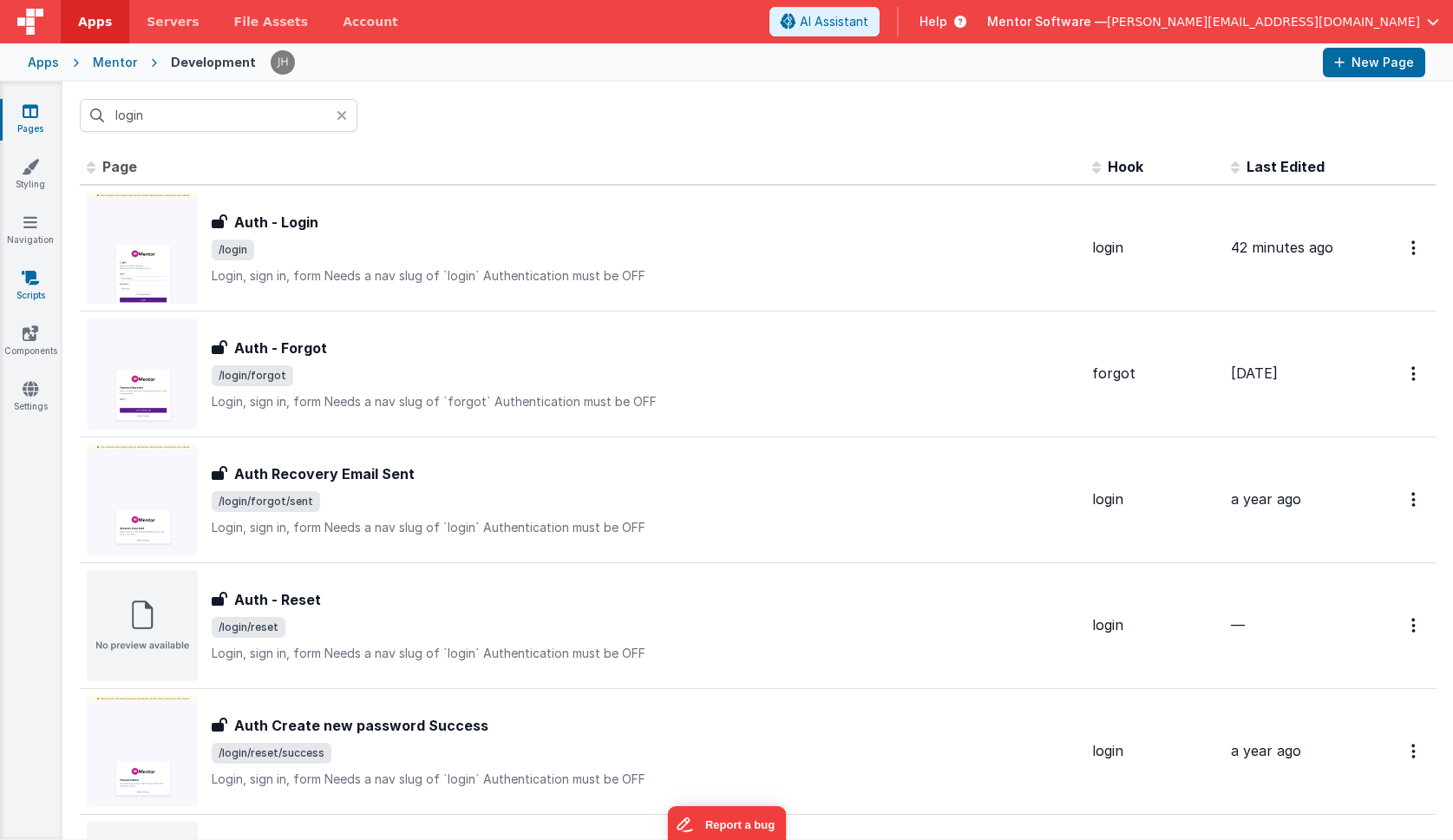
click at [37, 282] on icon at bounding box center [31, 278] width 17 height 17
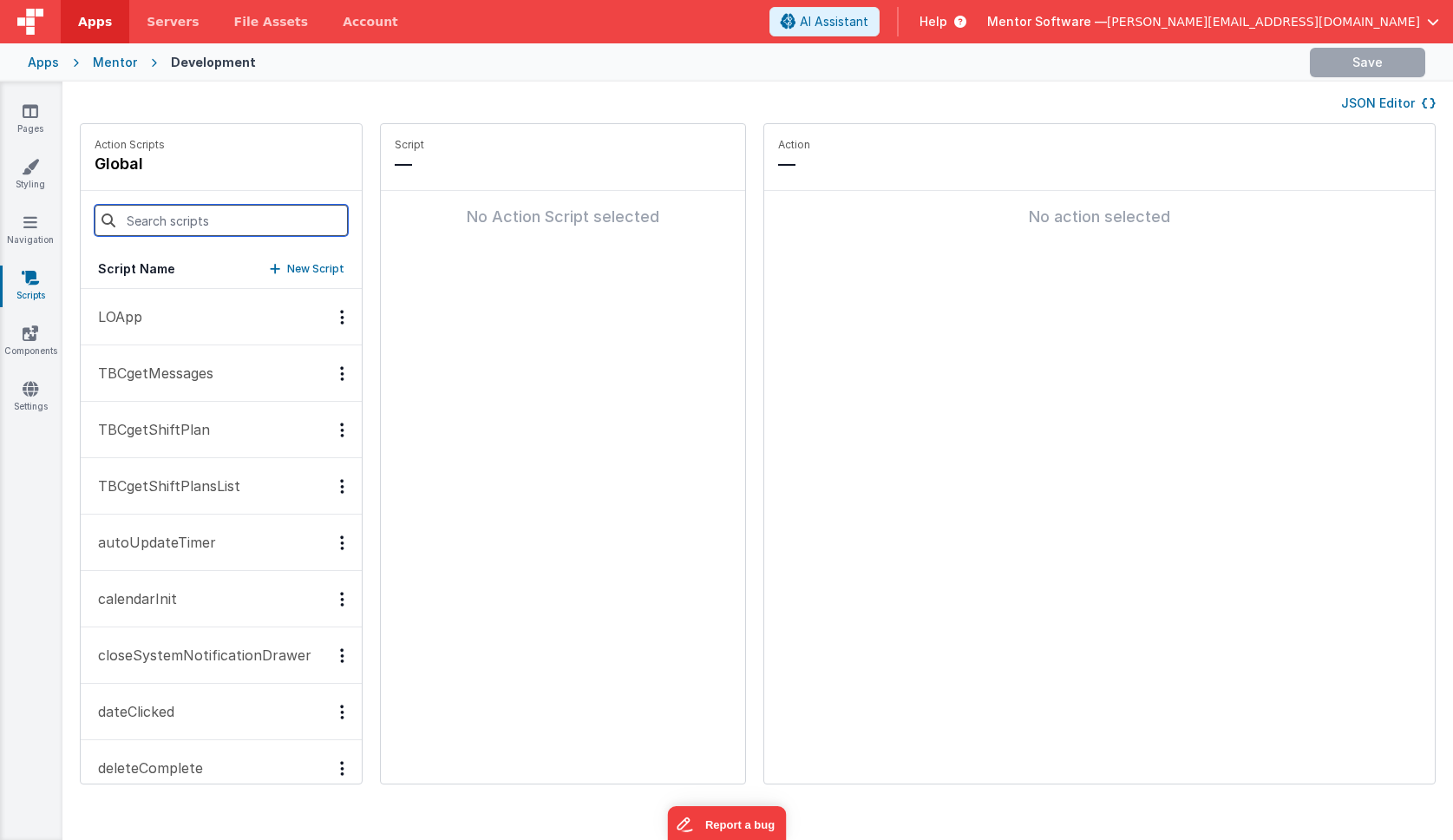
click at [200, 216] on input at bounding box center [221, 220] width 253 height 32
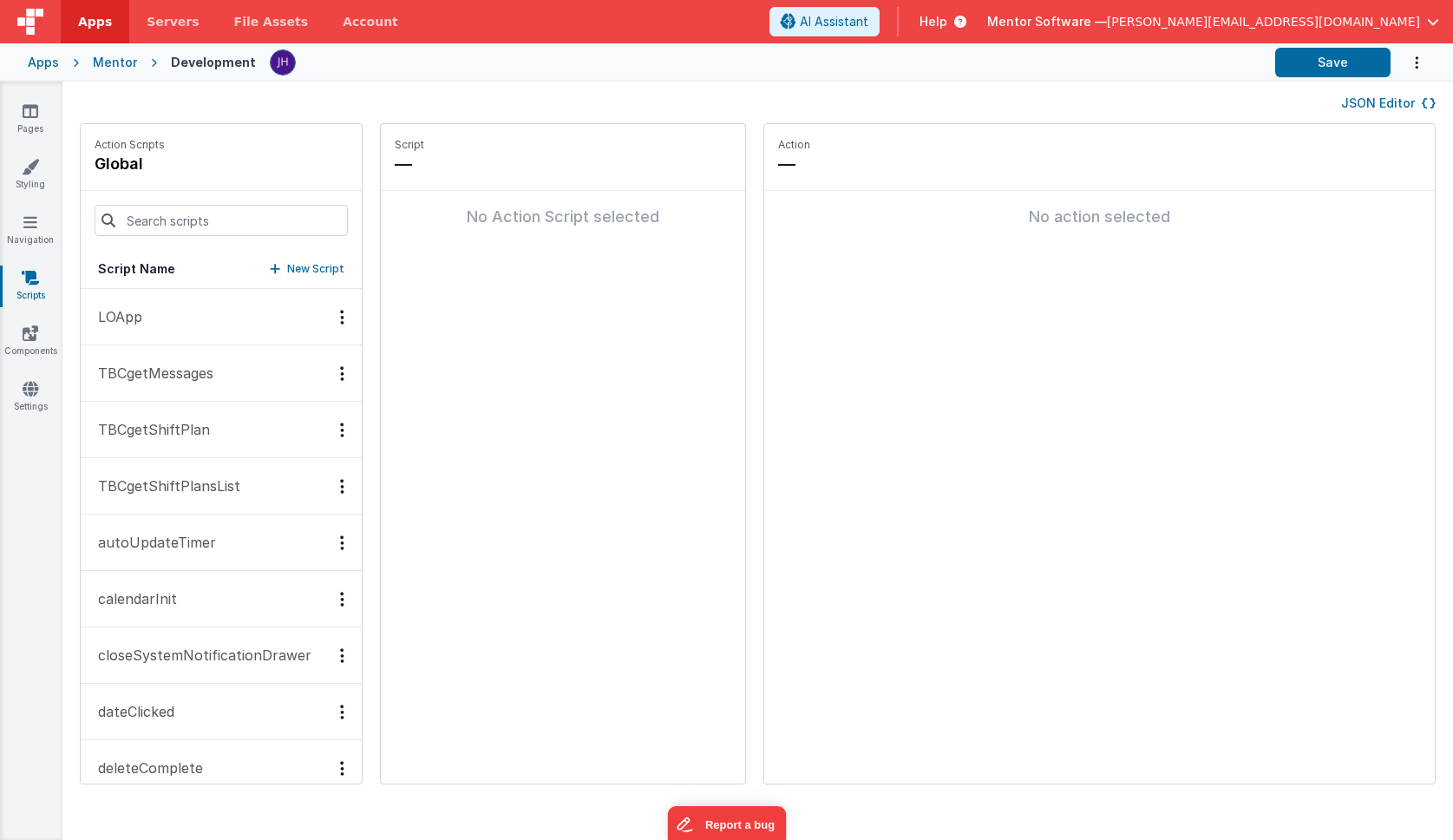
click at [161, 319] on button "LOApp" at bounding box center [220, 317] width 281 height 57
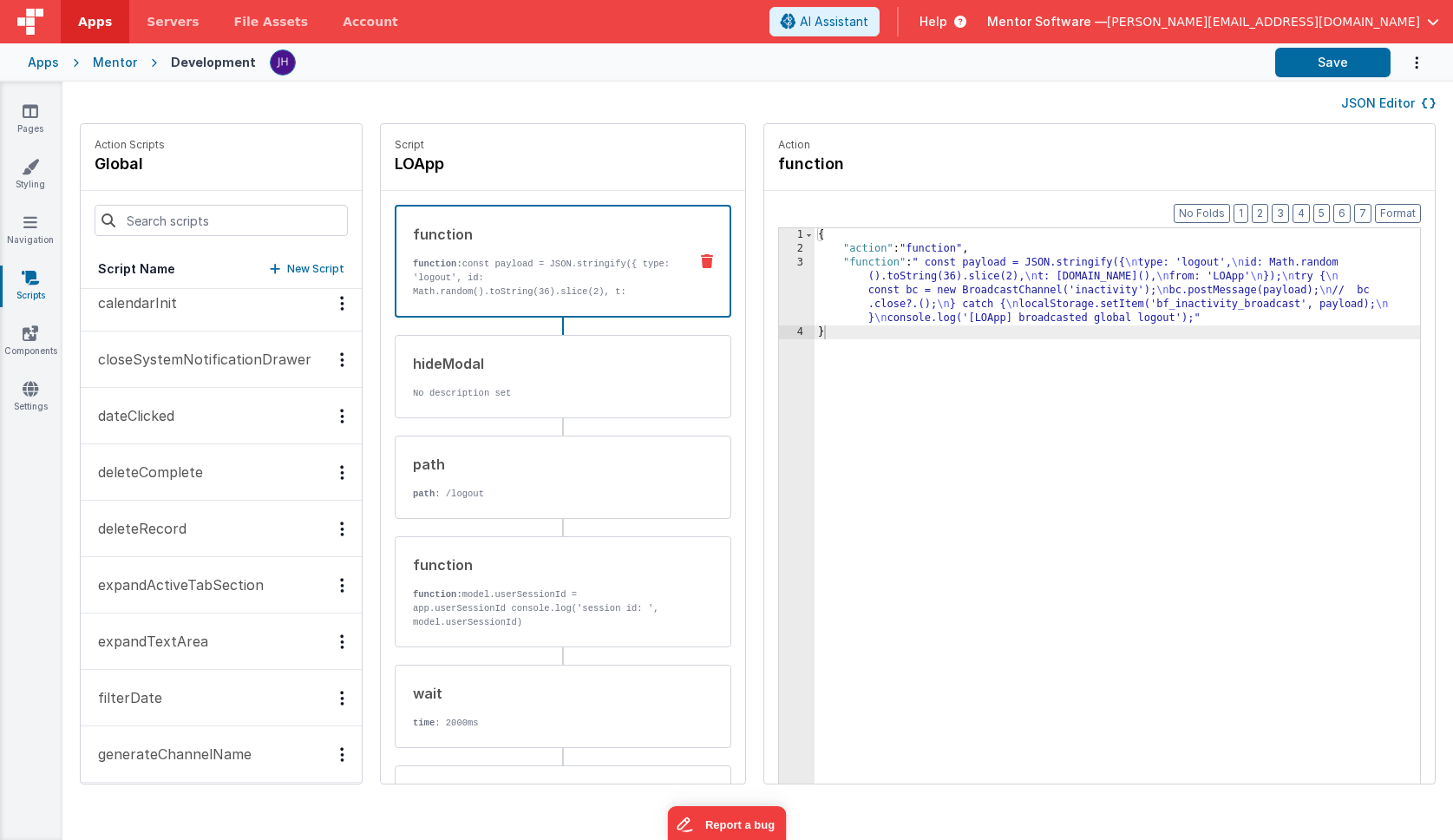
scroll to position [301, 0]
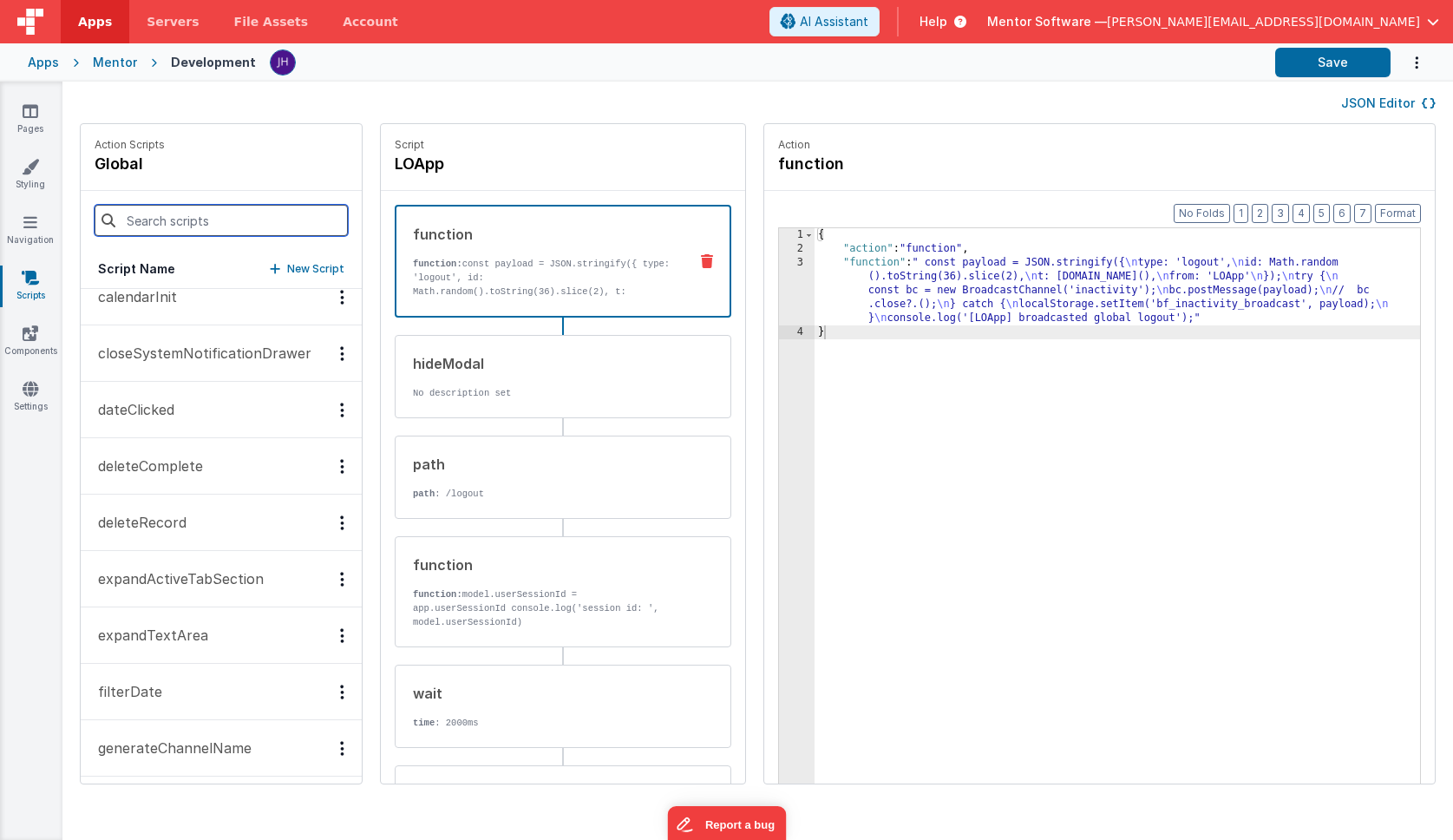
click at [196, 218] on input at bounding box center [221, 220] width 253 height 32
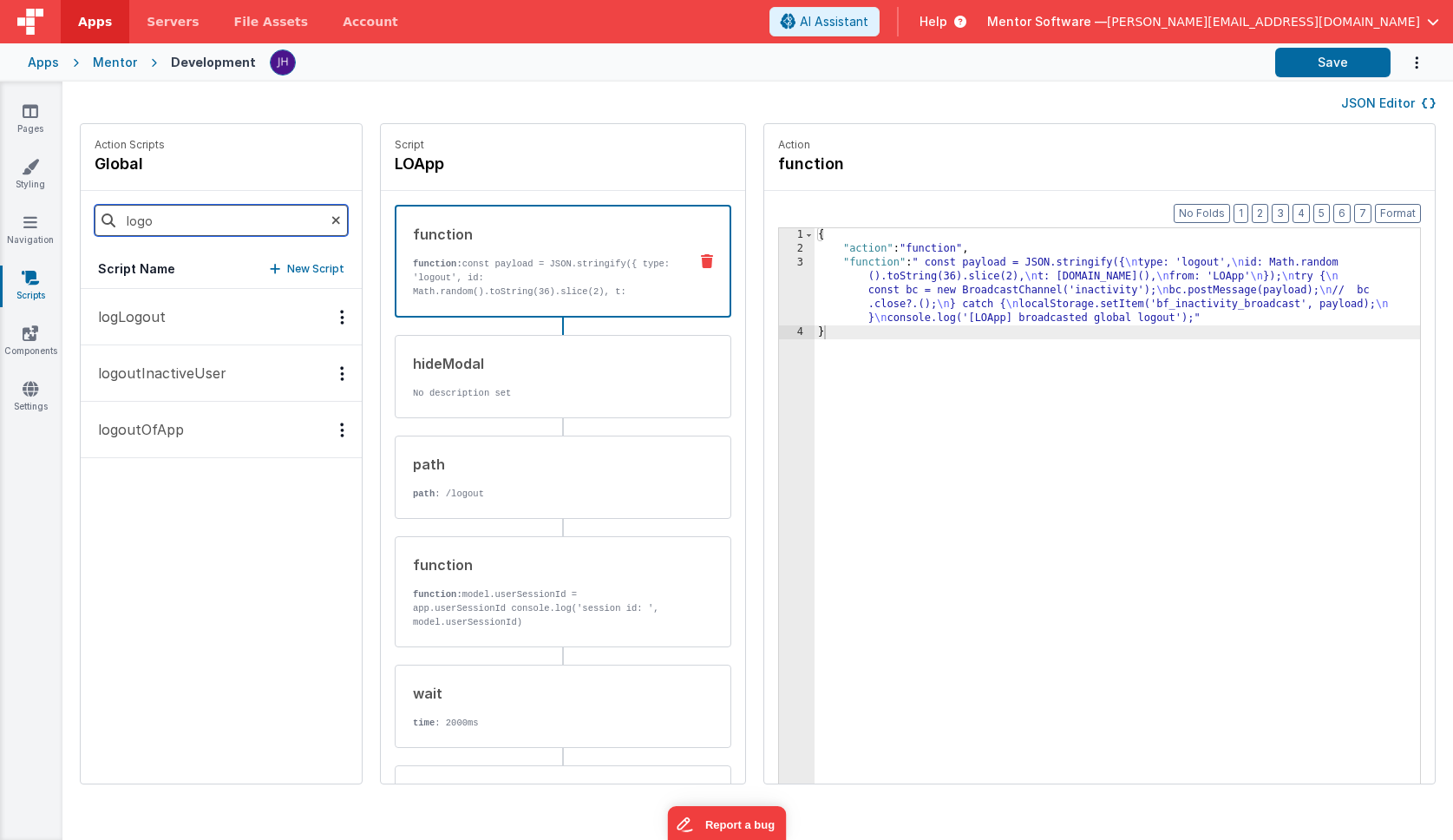
type input "logo"
click at [167, 319] on button "logLogout" at bounding box center [220, 317] width 281 height 57
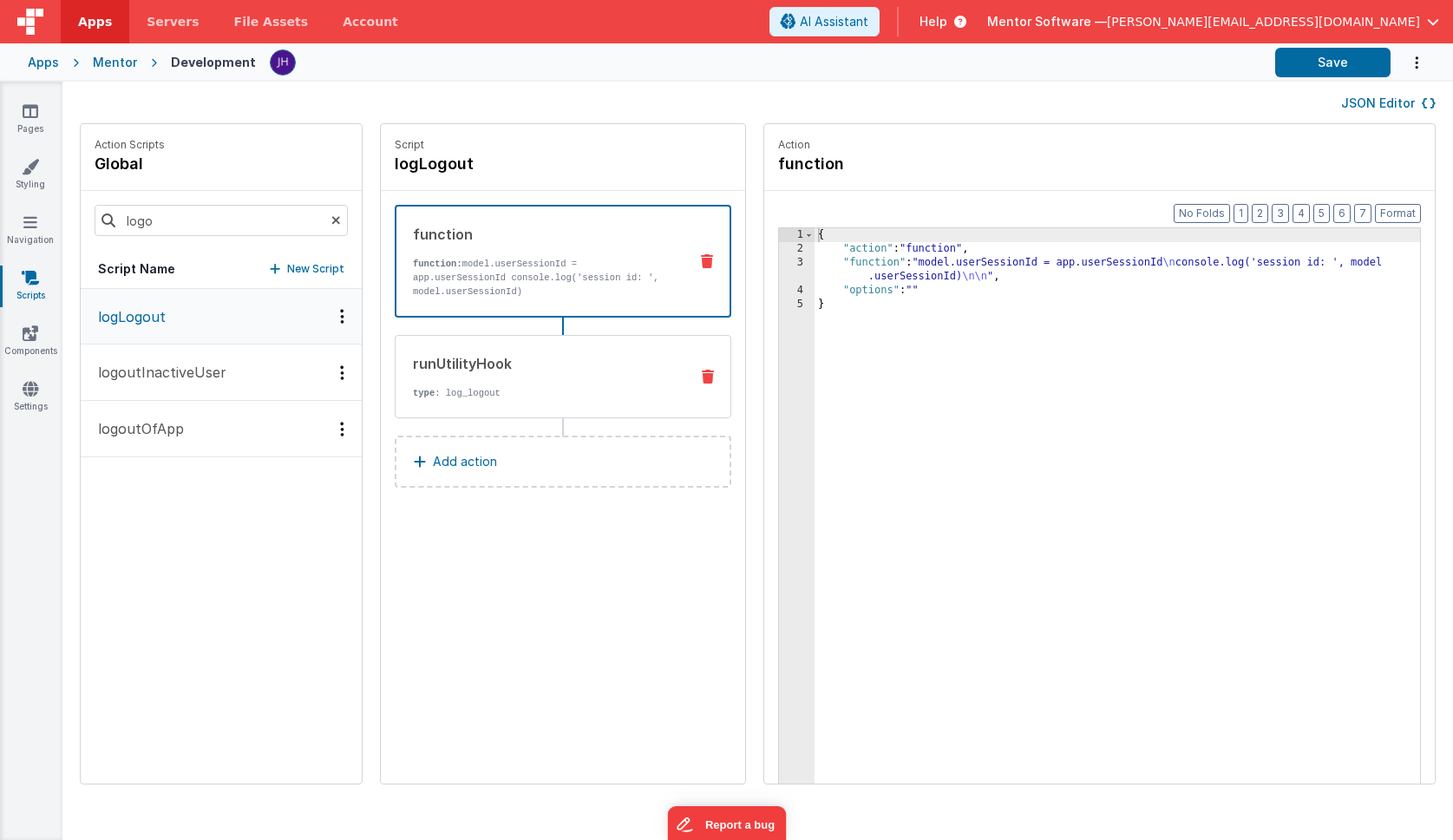
click at [423, 369] on div "runUtilityHook" at bounding box center [544, 364] width 262 height 21
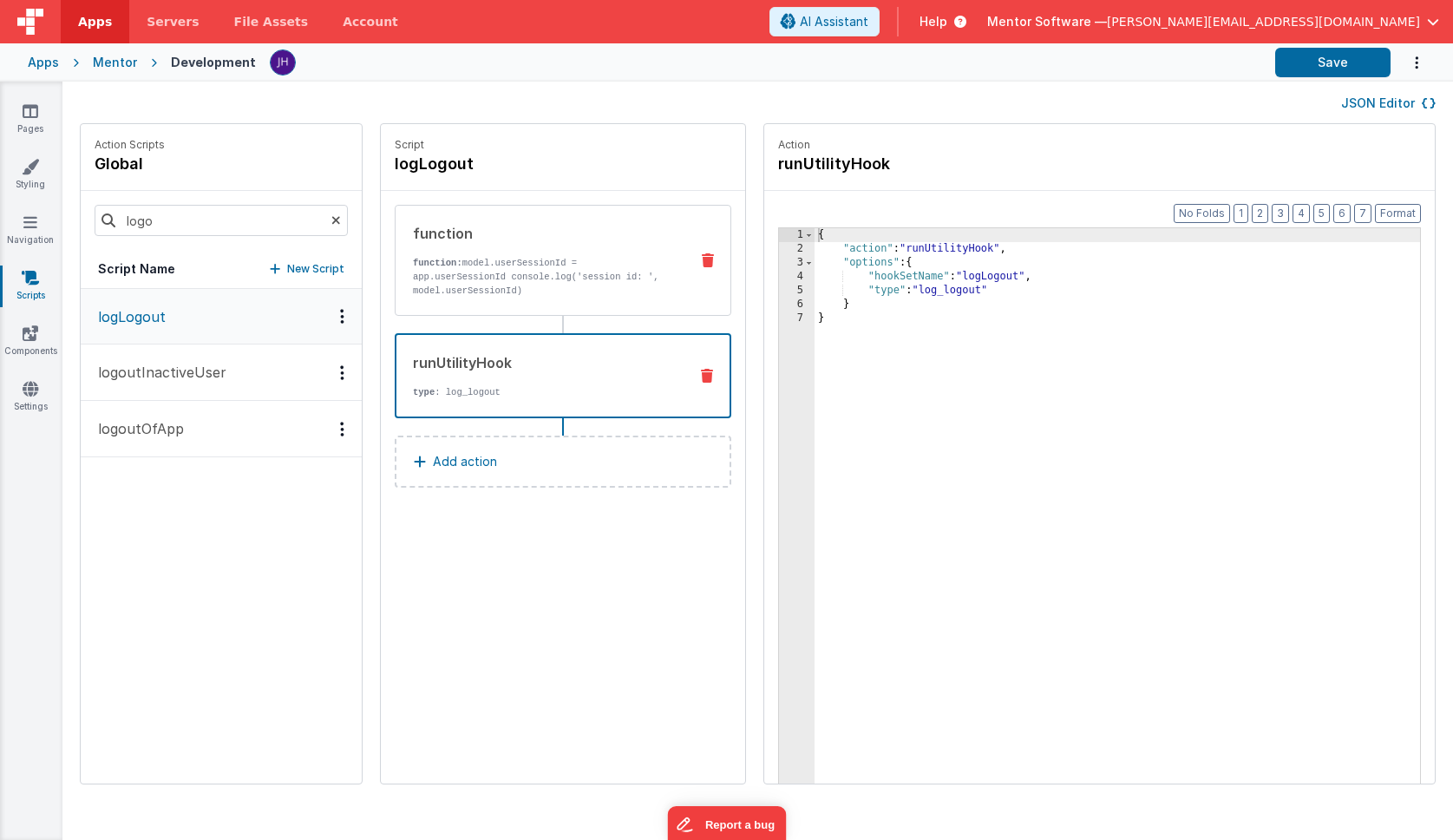
click at [440, 281] on p "function: model.userSessionId = app.userSessionId console.log('session id: ', m…" at bounding box center [544, 276] width 262 height 41
click at [428, 380] on div "runUtilityHook type : log_logout" at bounding box center [535, 375] width 278 height 47
click at [183, 366] on p "logoutInactiveUser" at bounding box center [156, 373] width 139 height 21
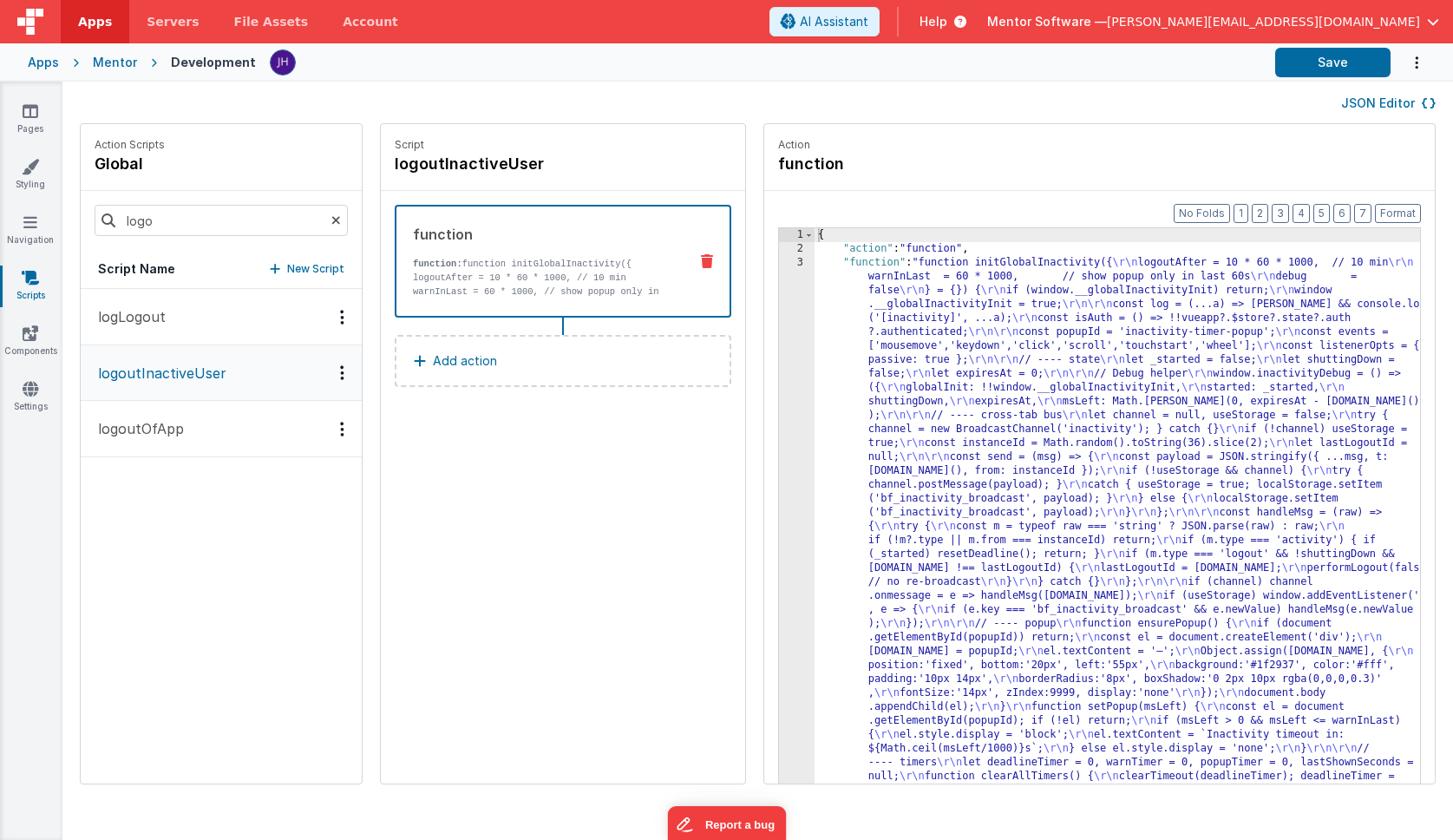
click at [163, 420] on p "logoutOfApp" at bounding box center [135, 429] width 97 height 21
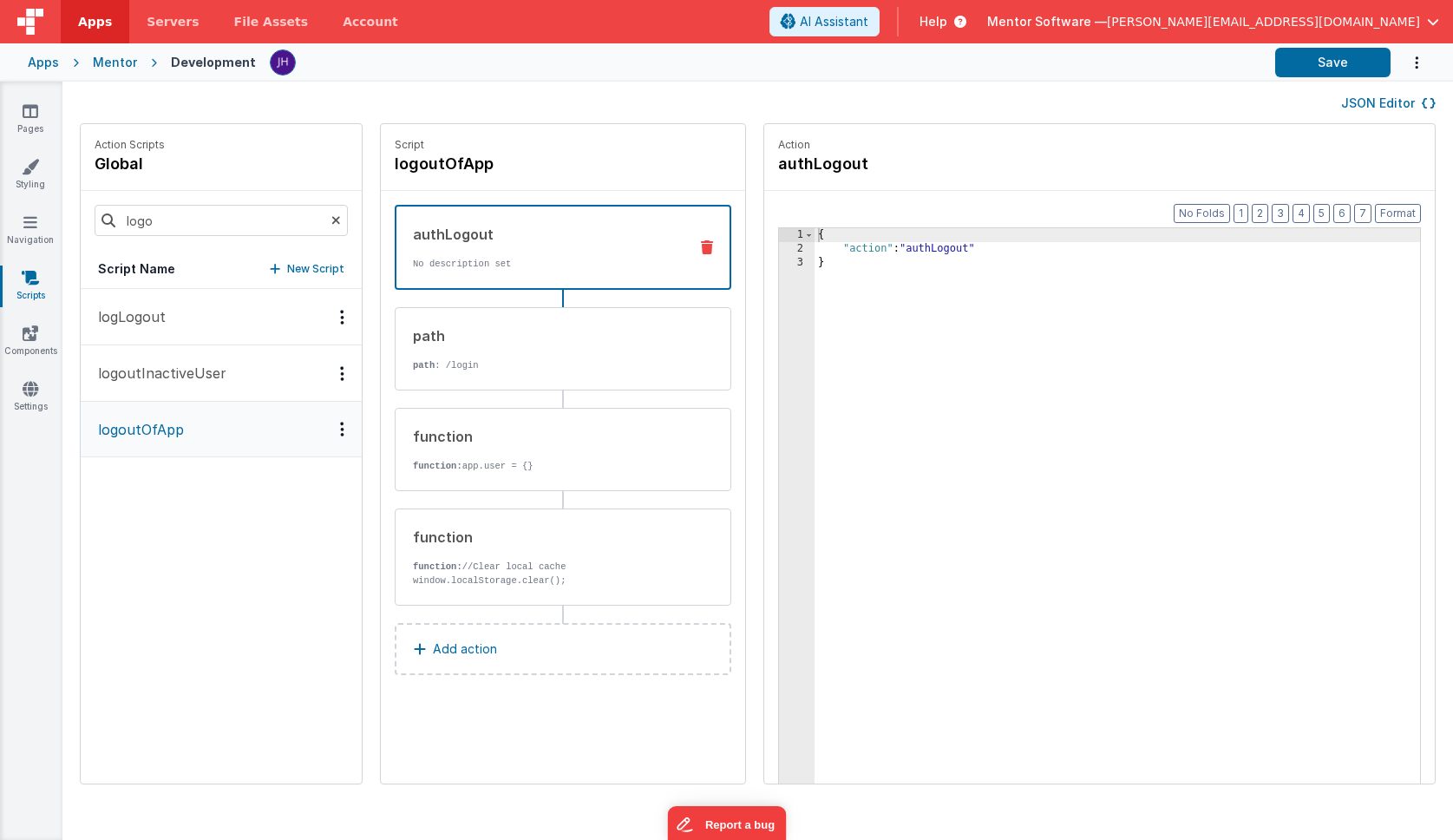
click at [177, 318] on button "logLogout" at bounding box center [220, 317] width 281 height 57
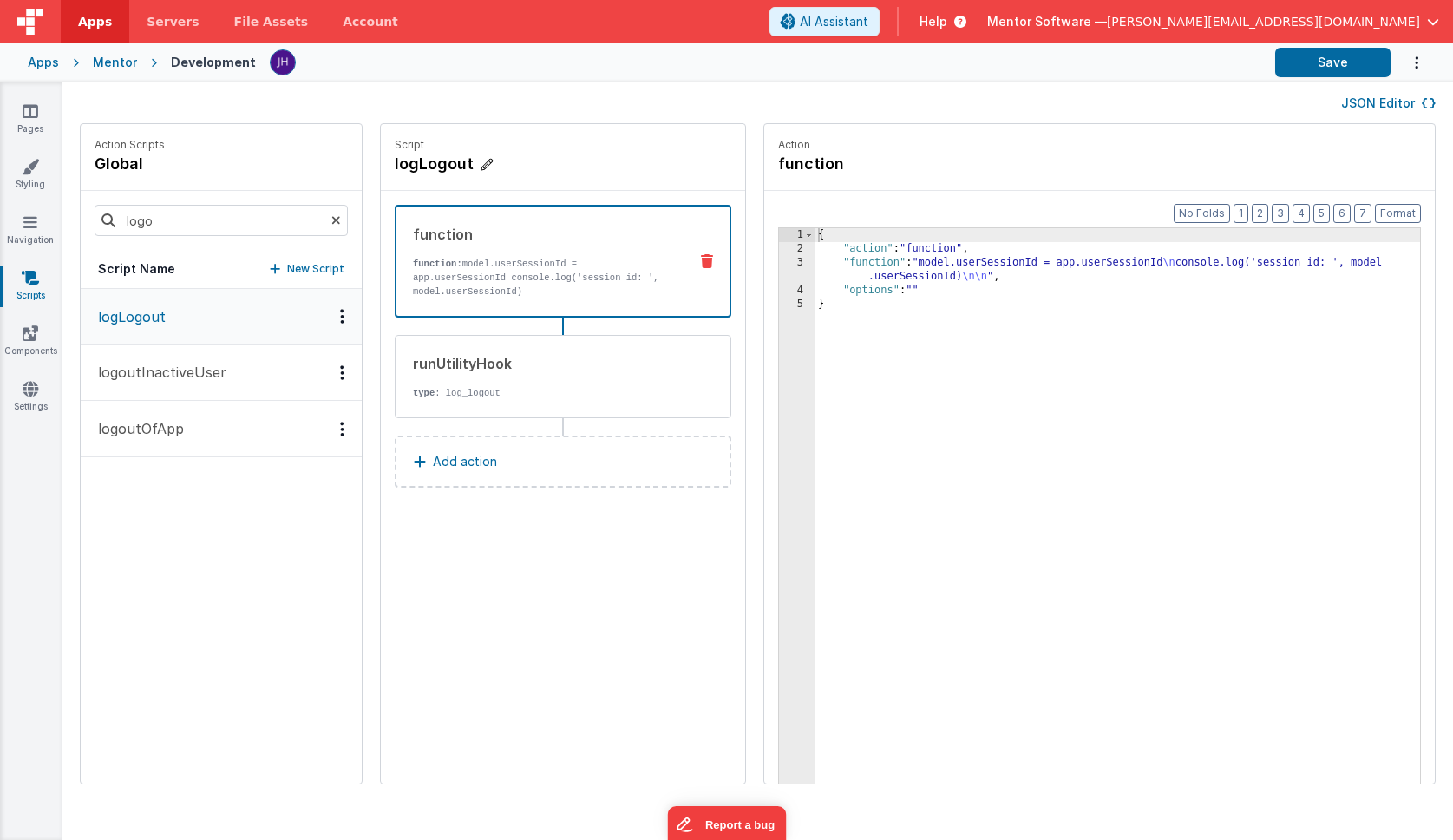
click at [395, 161] on h4 "logLogout" at bounding box center [525, 164] width 261 height 24
click at [395, 161] on input "logLogout" at bounding box center [481, 164] width 173 height 24
click at [602, 163] on icon at bounding box center [606, 164] width 11 height 21
click at [36, 113] on icon at bounding box center [31, 111] width 15 height 17
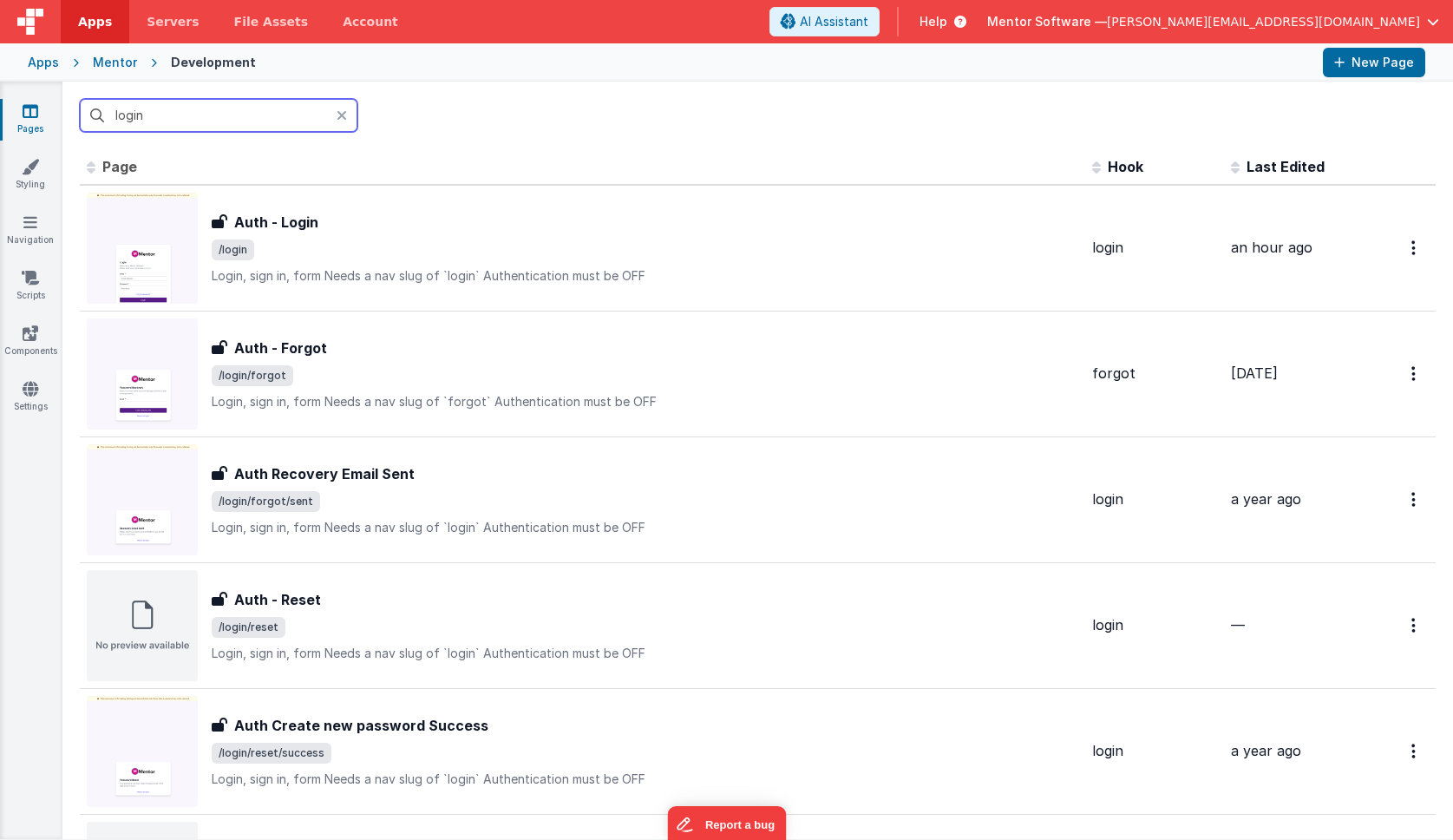
click at [181, 123] on input "login" at bounding box center [218, 115] width 278 height 33
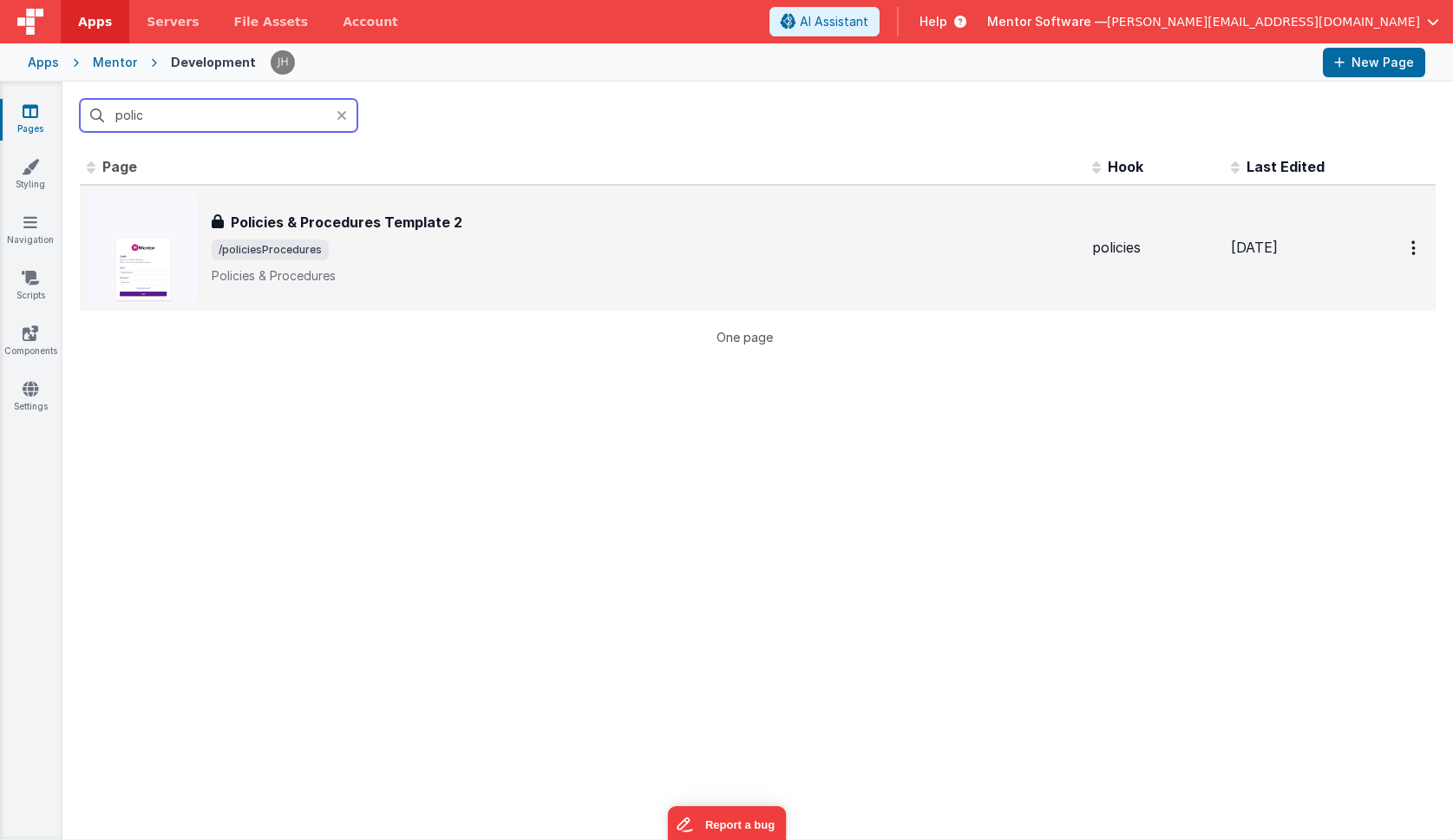
type input "polic"
click at [384, 247] on span "/policiesProcedures" at bounding box center [645, 250] width 867 height 21
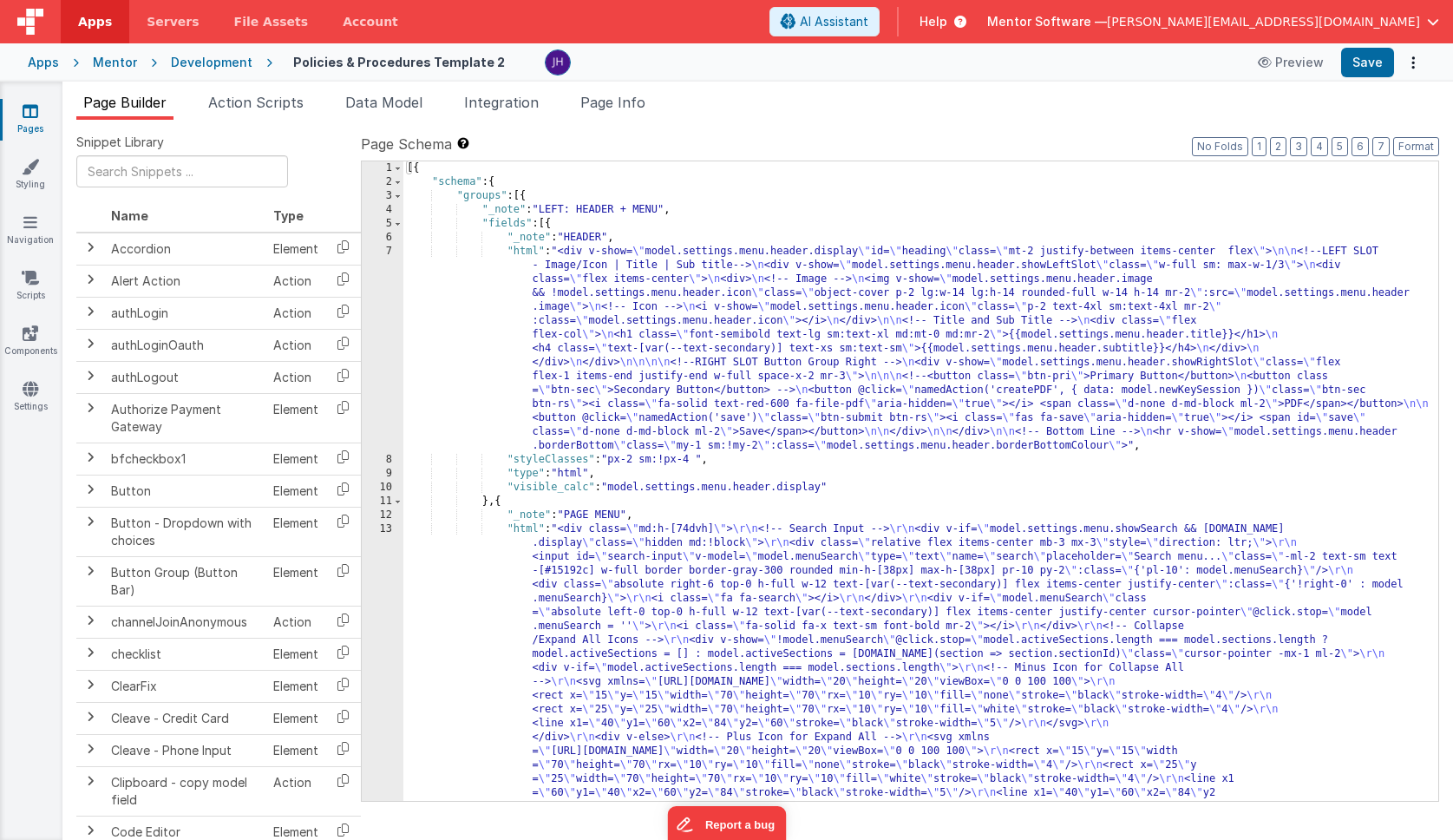
click at [631, 104] on span "Page Info" at bounding box center [613, 102] width 65 height 17
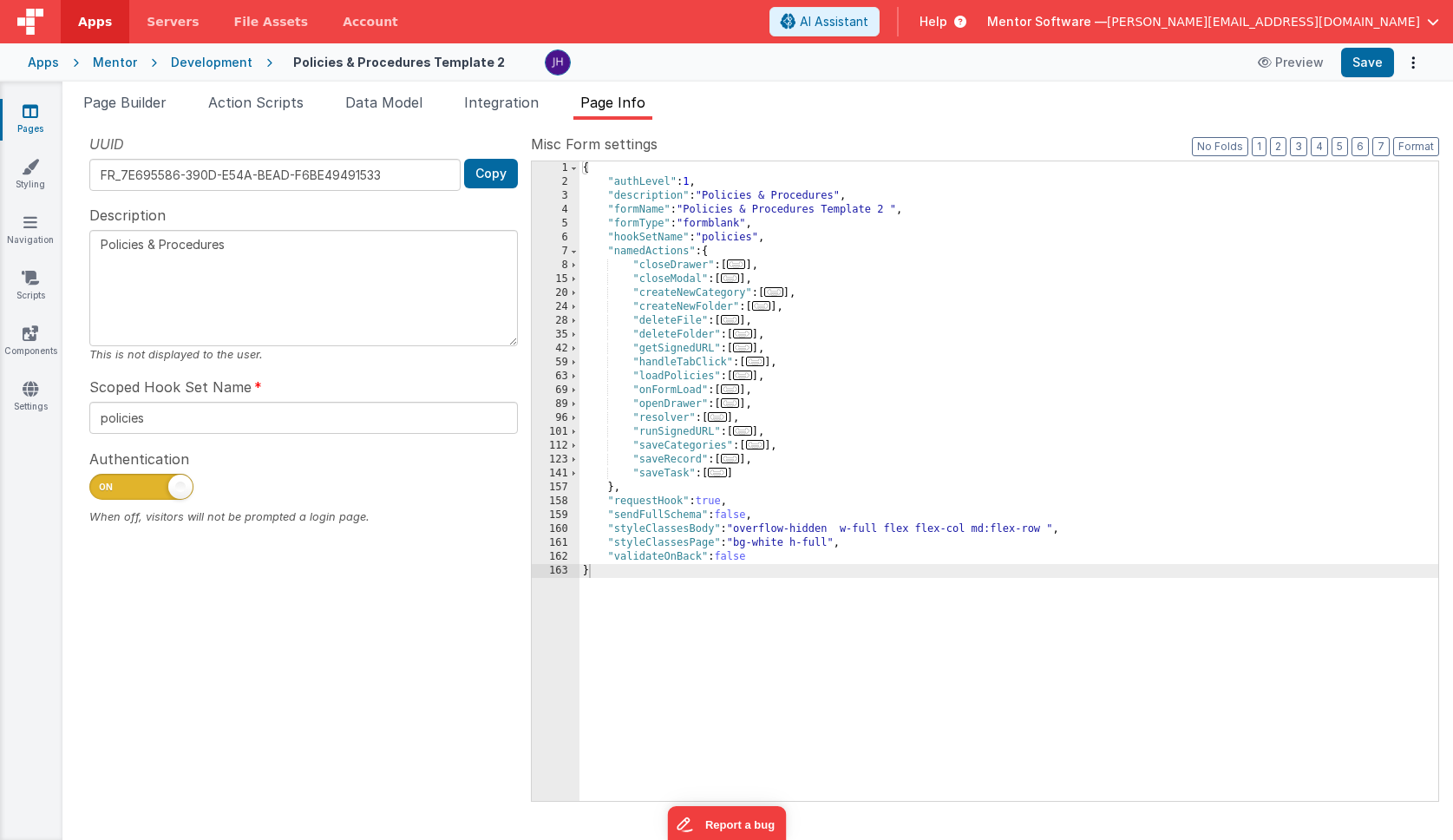
click at [746, 333] on span "..." at bounding box center [742, 333] width 19 height 10
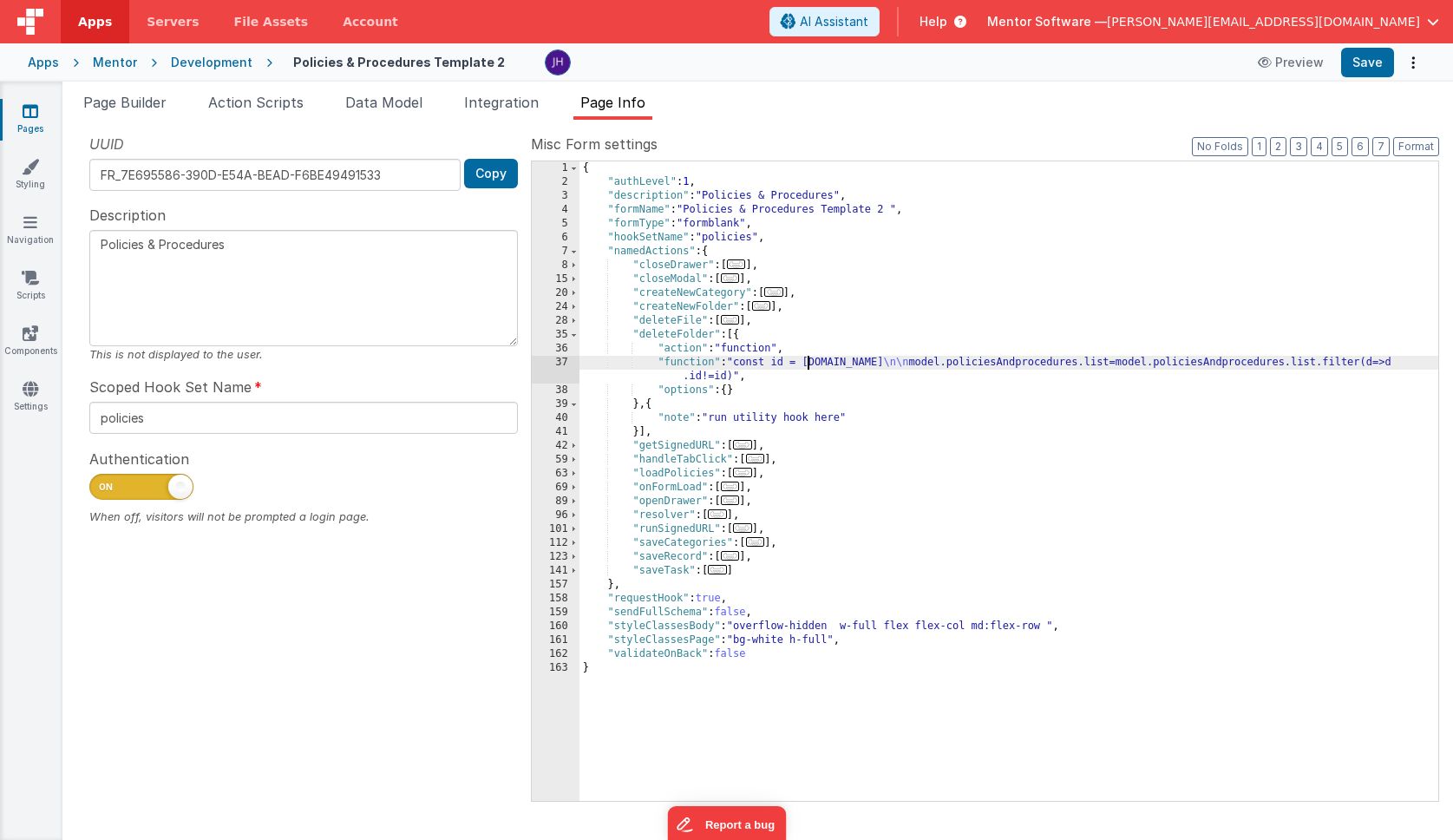
click at [808, 365] on div "{ "authLevel" : 1 , "description" : "Policies & Procedures" , "formName" : "Pol…" at bounding box center [1009, 494] width 859 height 668
click at [558, 367] on div "37" at bounding box center [556, 369] width 48 height 28
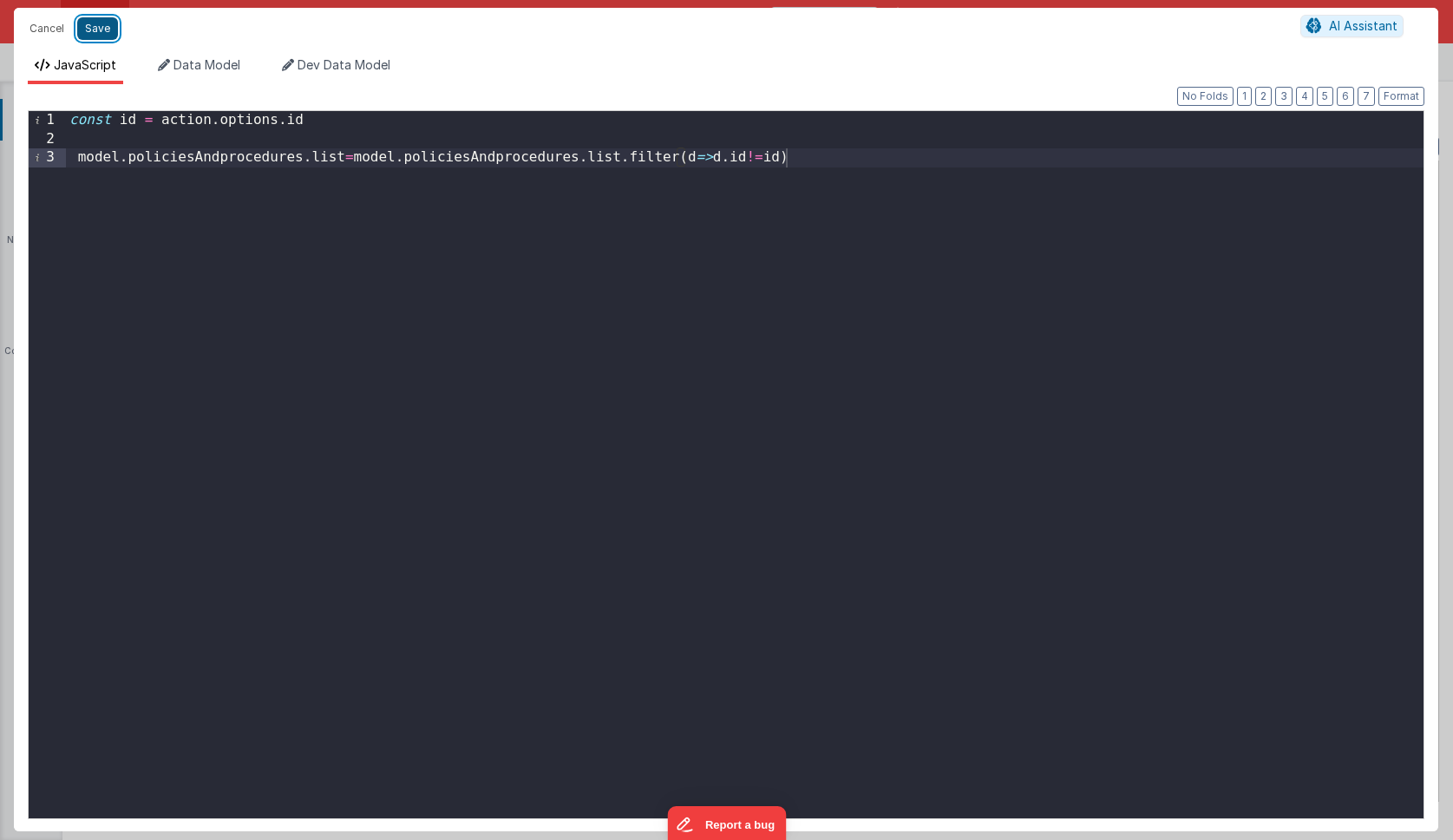
click at [95, 28] on button "Save" at bounding box center [98, 29] width 41 height 23
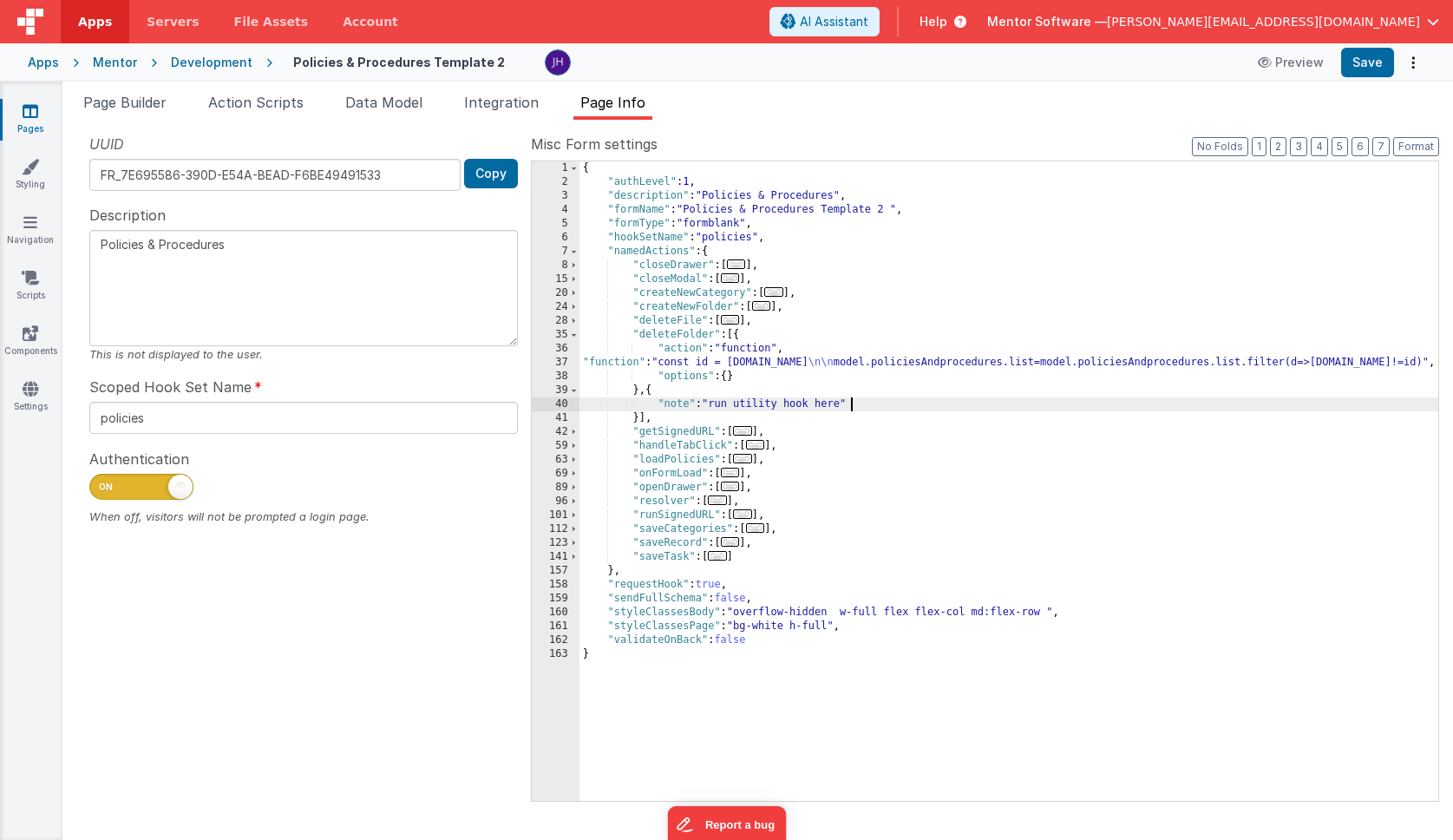
click at [860, 410] on div "{ "authLevel" : 1 , "description" : "Policies & Procedures" , "formName" : "Pol…" at bounding box center [1009, 494] width 859 height 668
click at [685, 364] on div "{ "authLevel" : 1 , "description" : "Policies & Procedures" , "formName" : "Pol…" at bounding box center [1009, 494] width 859 height 668
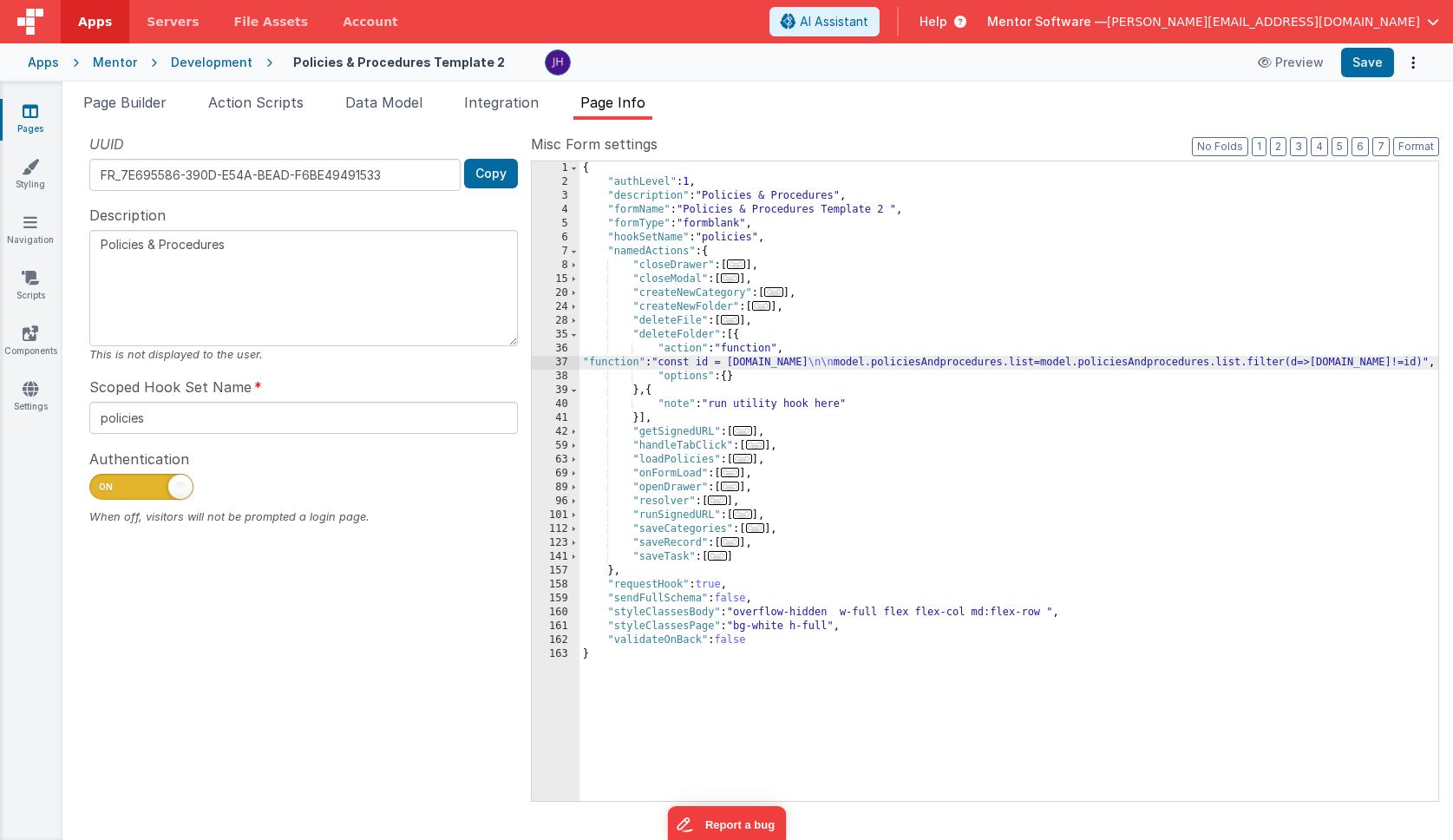
click at [562, 364] on div "37" at bounding box center [556, 362] width 48 height 13
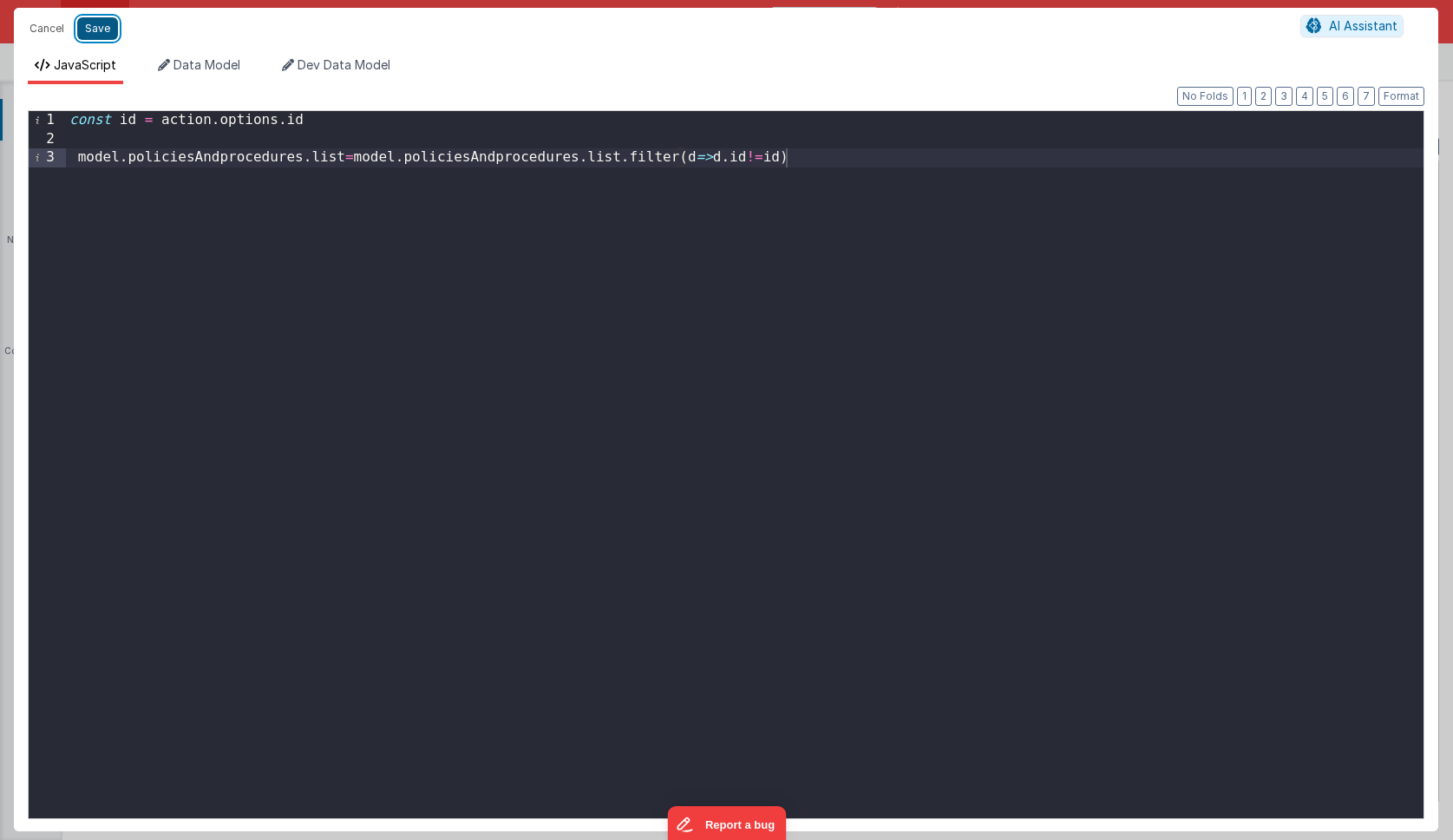
click at [94, 28] on button "Save" at bounding box center [98, 29] width 41 height 23
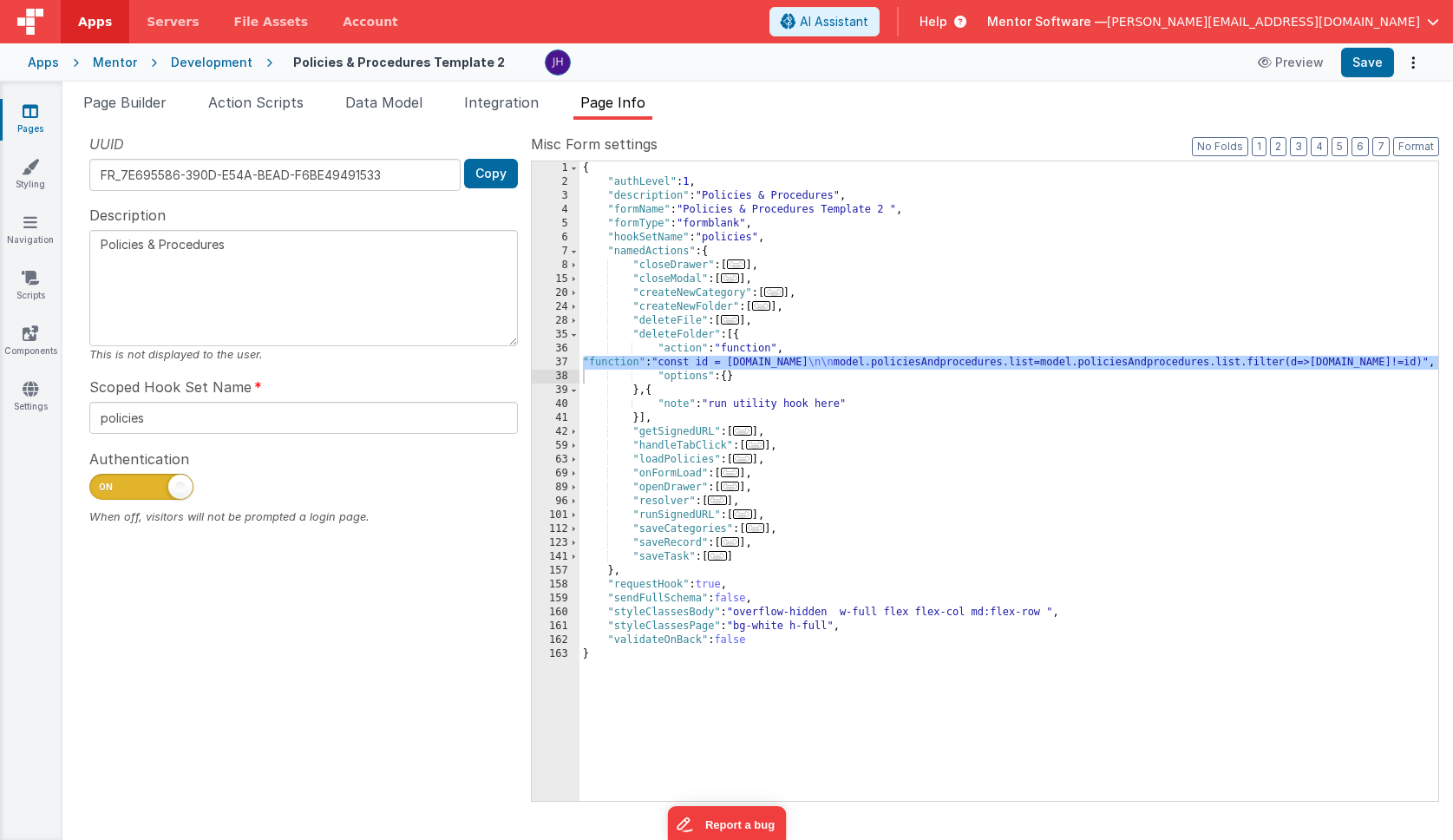
click at [762, 366] on div "{ "authLevel" : 1 , "description" : "Policies & Procedures" , "formName" : "Pol…" at bounding box center [1009, 494] width 859 height 668
click at [564, 364] on div "37" at bounding box center [556, 362] width 48 height 13
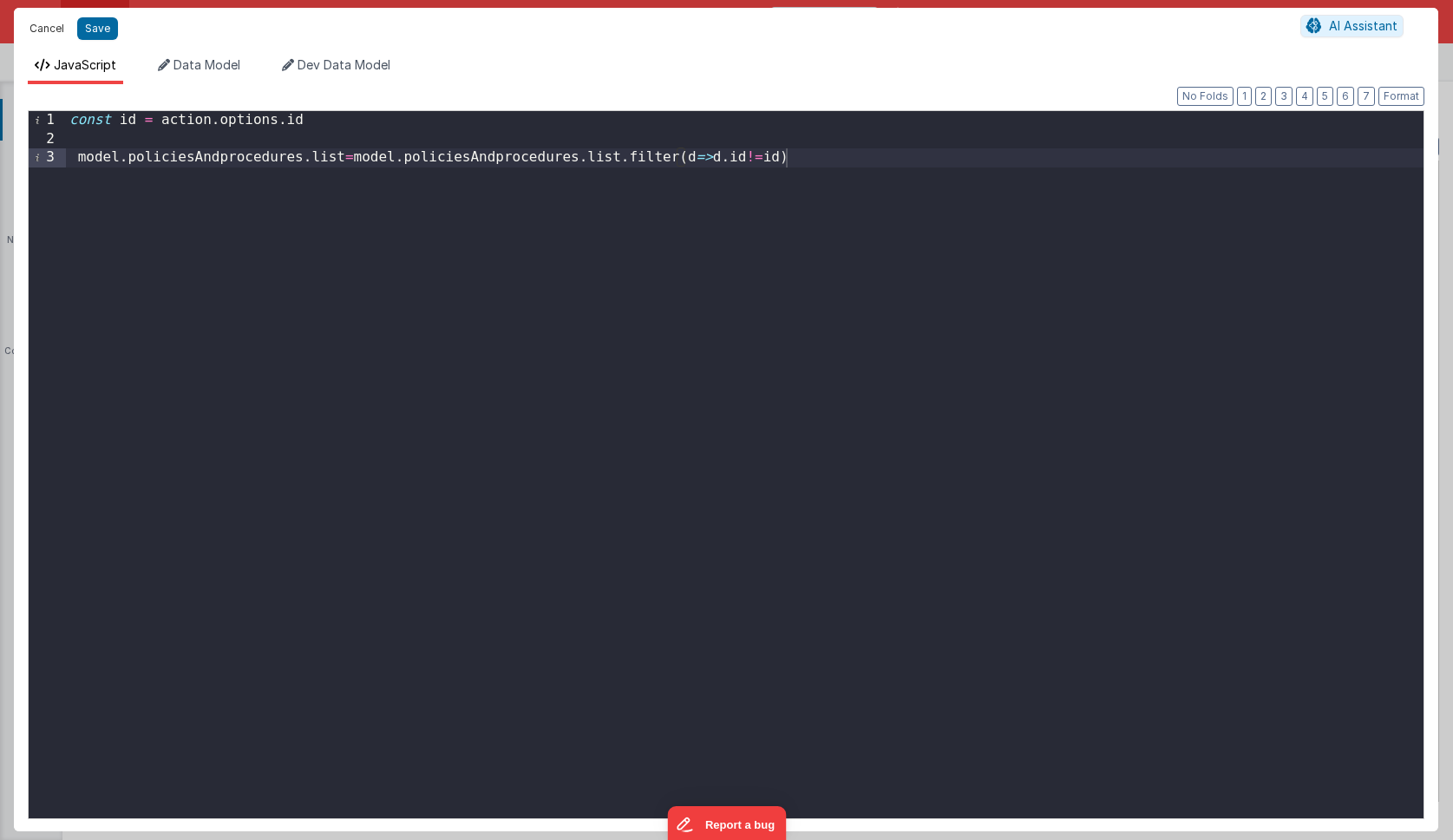
click at [50, 27] on button "Cancel" at bounding box center [47, 28] width 52 height 24
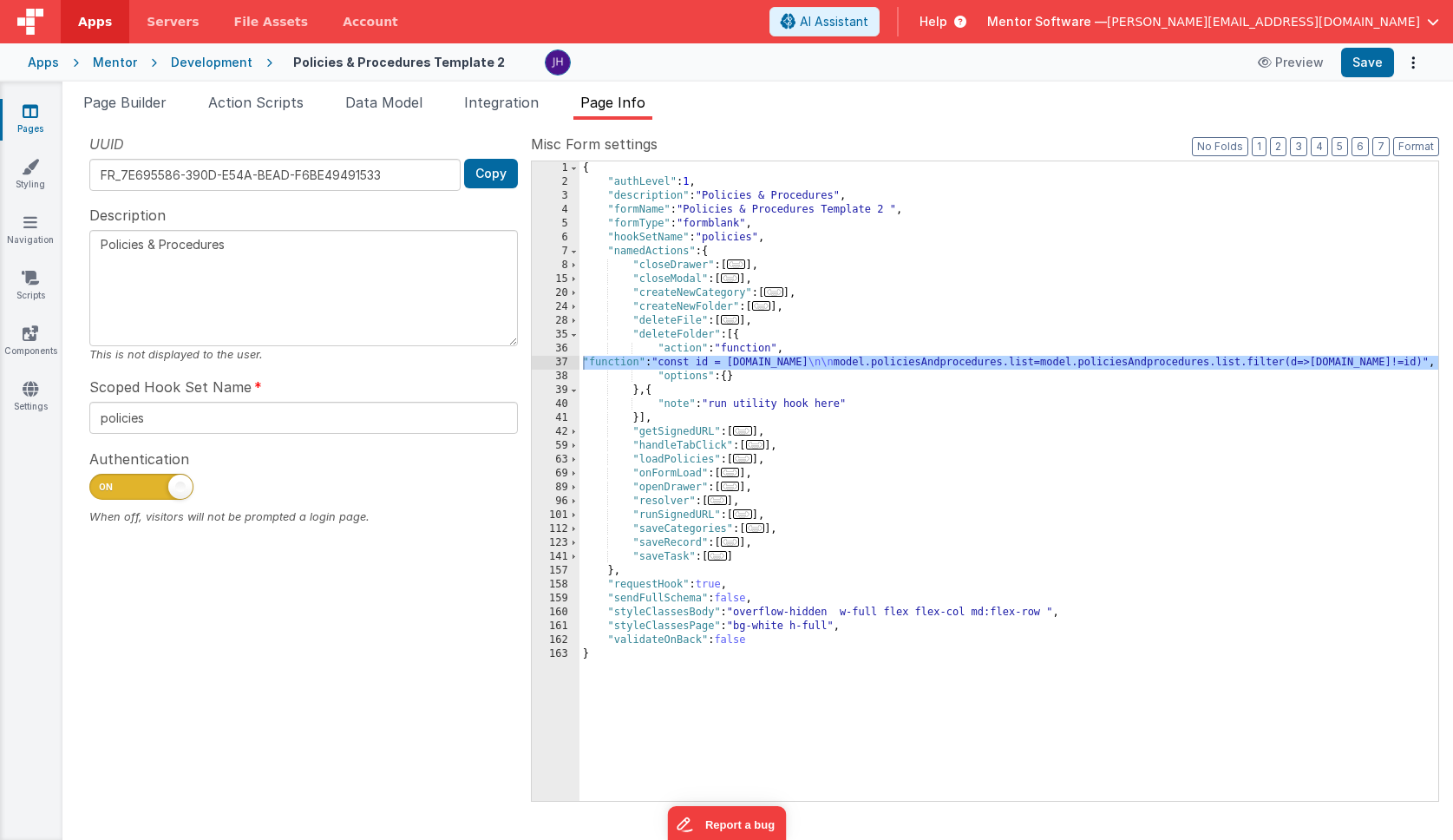
click at [734, 323] on span "..." at bounding box center [731, 320] width 19 height 10
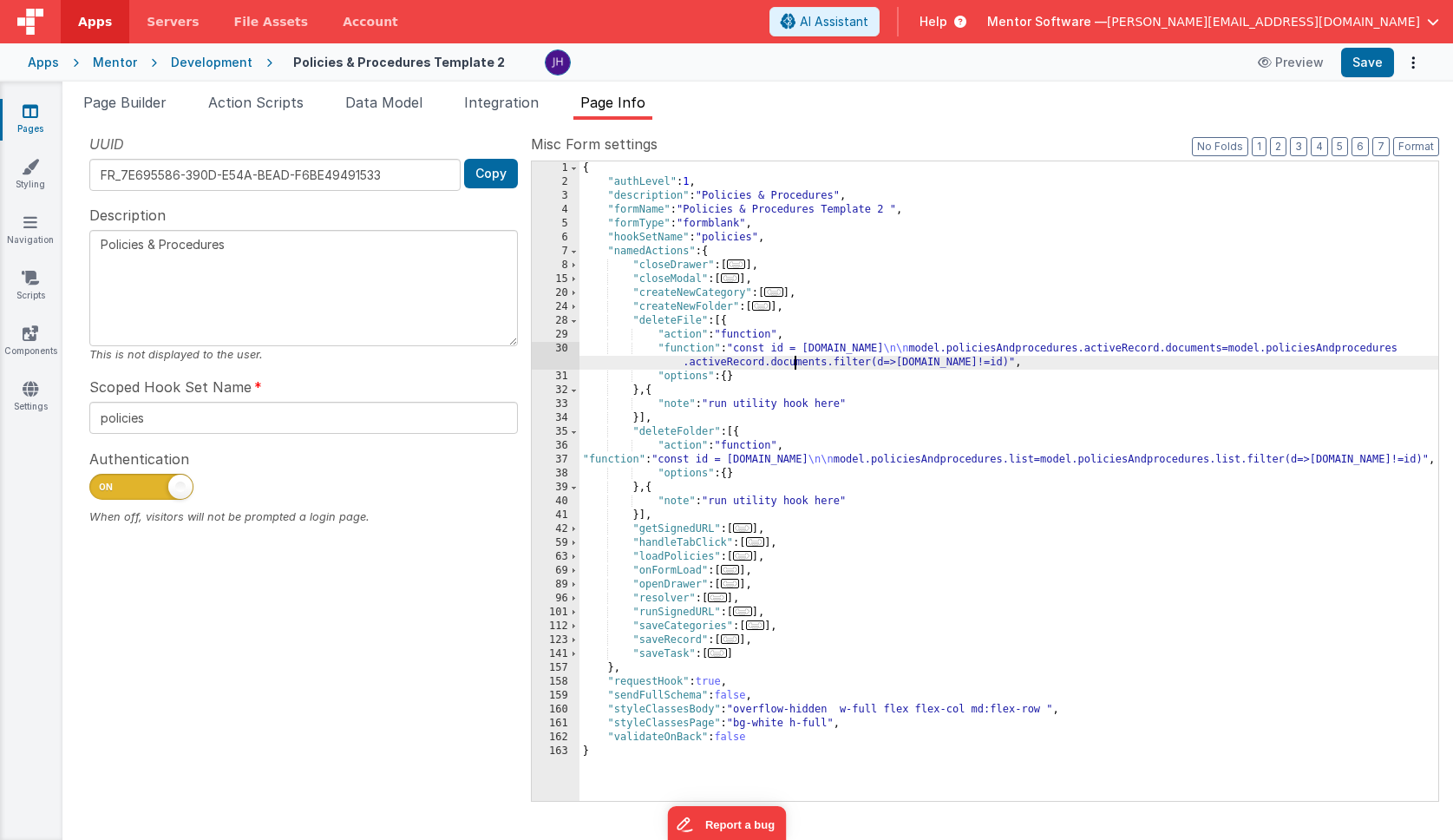
click at [796, 361] on div "{ "authLevel" : 1 , "description" : "Policies & Procedures" , "formName" : "Pol…" at bounding box center [1009, 494] width 859 height 668
click at [715, 460] on div "{ "authLevel" : 1 , "description" : "Policies & Procedures" , "formName" : "Pol…" at bounding box center [1009, 494] width 859 height 668
click at [564, 461] on div "37" at bounding box center [556, 460] width 48 height 13
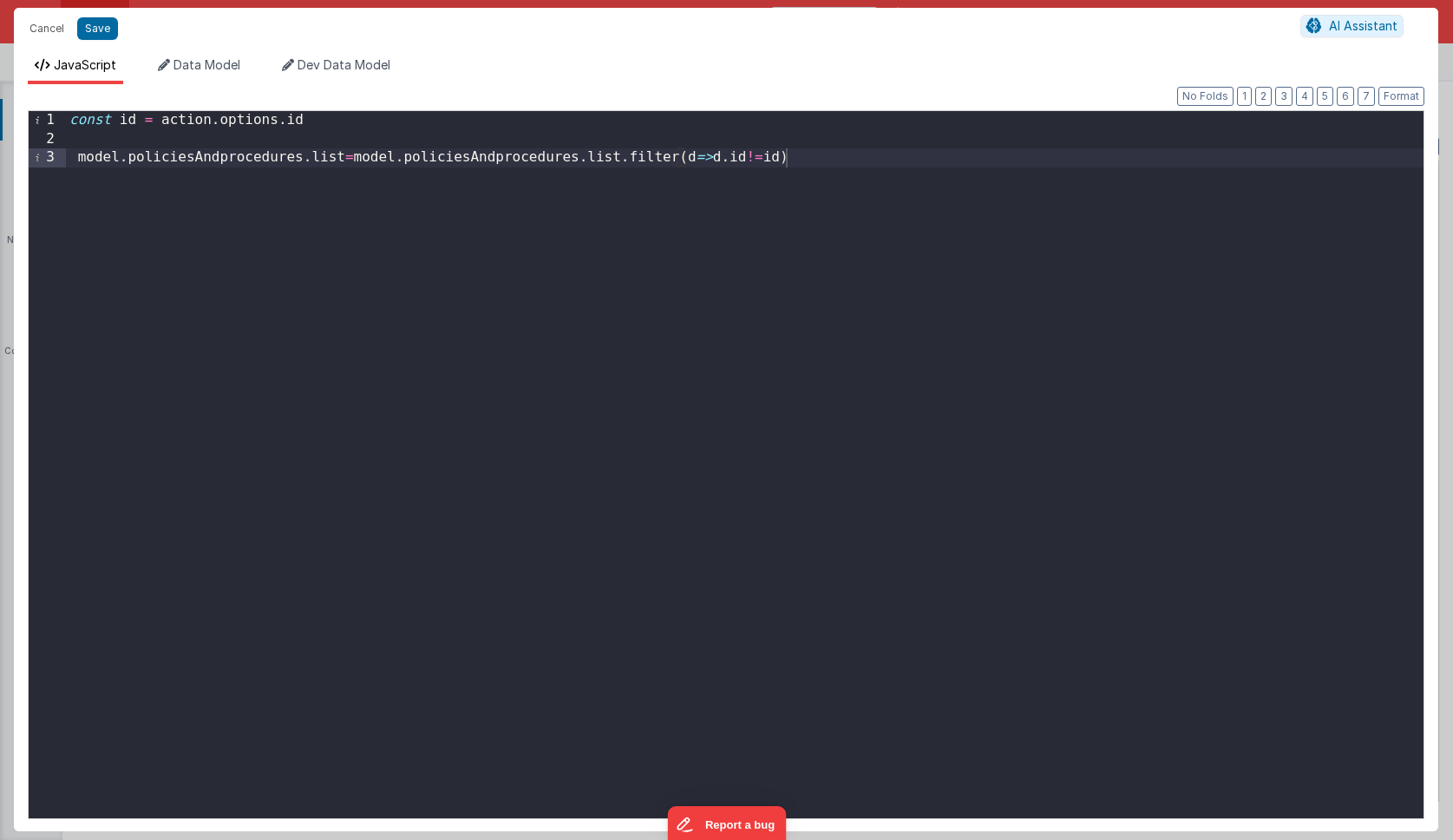
click at [831, 156] on div "const id = action . options . id model . policiesAndprocedures . list = model .…" at bounding box center [744, 483] width 1357 height 744
click at [401, 194] on div "const id = action . options . id model . policiesAndprocedures . list = model .…" at bounding box center [744, 483] width 1357 height 744
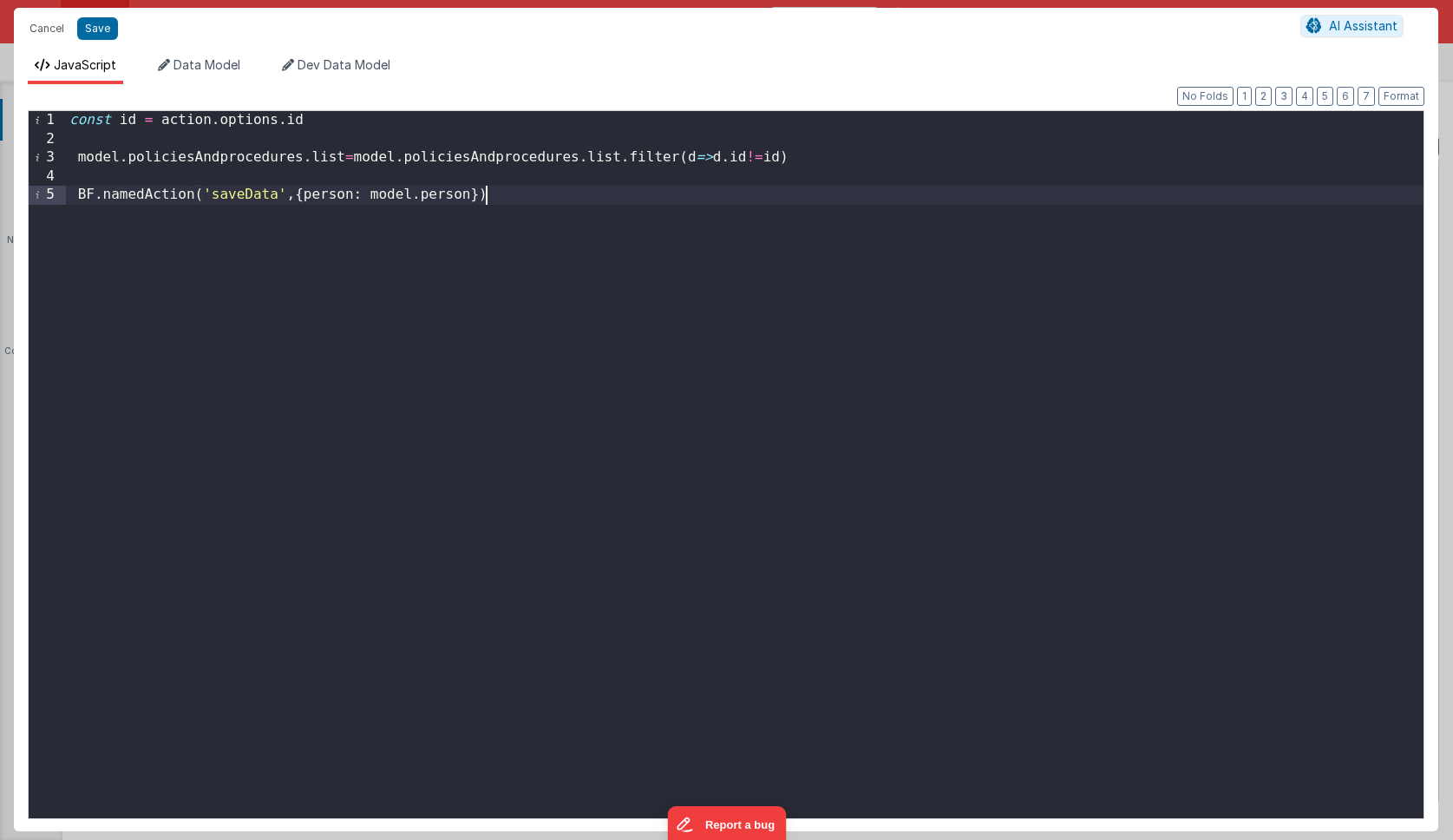
click at [229, 192] on div "const id = action . options . id model . policiesAndprocedures . list = model .…" at bounding box center [744, 483] width 1357 height 744
click at [248, 193] on div "const id = action . options . id model . policiesAndprocedures . list = model .…" at bounding box center [744, 483] width 1357 height 744
click at [354, 197] on div "const id = action . options . id model . policiesAndprocedures . list = model .…" at bounding box center [744, 483] width 1357 height 744
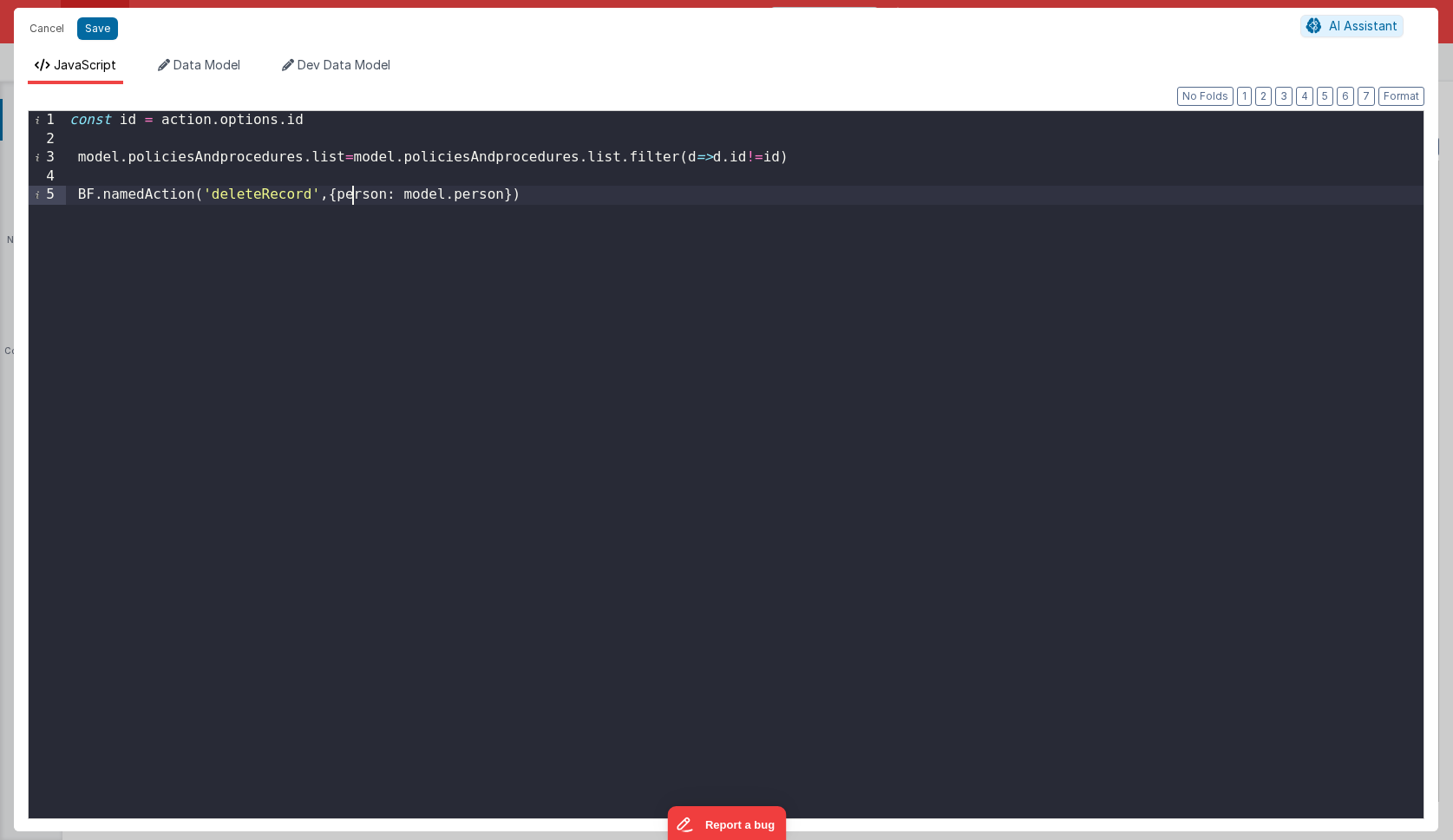
click at [354, 197] on div "const id = action . options . id model . policiesAndprocedures . list = model .…" at bounding box center [744, 483] width 1357 height 744
drag, startPoint x: 404, startPoint y: 196, endPoint x: 502, endPoint y: 193, distance: 98.0
click at [502, 193] on div "const id = action . options . id model . policiesAndprocedures . list = model .…" at bounding box center [744, 483] width 1357 height 744
click at [492, 198] on div "const id = action . options . id model . policiesAndprocedures . list = model .…" at bounding box center [744, 483] width 1357 height 744
click at [636, 252] on div "const id = action . options . id model . policiesAndprocedures . list = model .…" at bounding box center [744, 483] width 1357 height 744
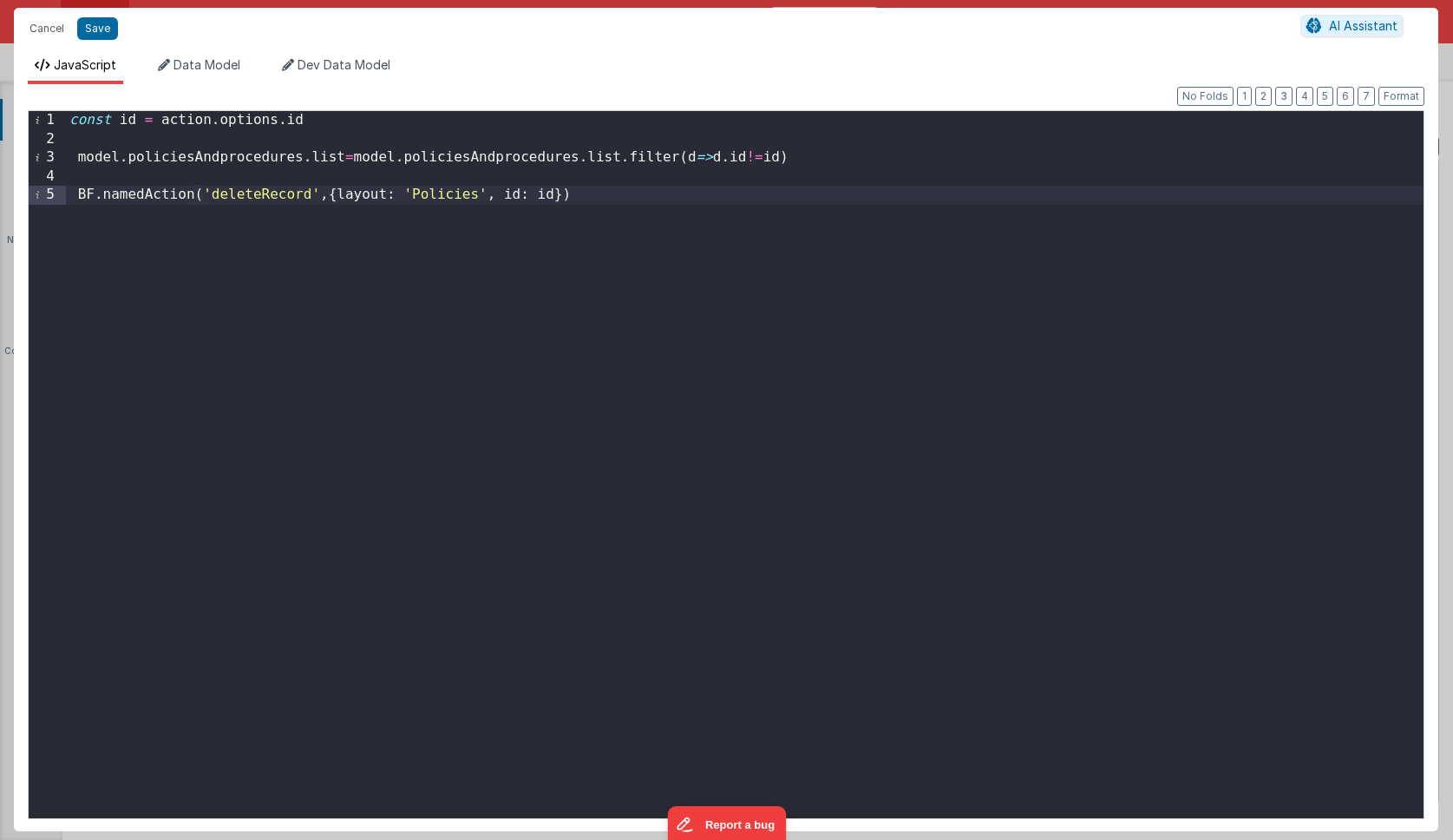
click at [620, 196] on div "const id = action . options . id model . policiesAndprocedures . list = model .…" at bounding box center [744, 483] width 1357 height 744
click at [818, 126] on div "const id = action . options . id model . policiesAndprocedures . list = model .…" at bounding box center [744, 483] width 1357 height 744
click at [851, 159] on div "const id = action . options . id ; model . policiesAndprocedures . list = model…" at bounding box center [744, 483] width 1357 height 744
click at [726, 186] on div "const id = action . options . id ; model . policiesAndprocedures . list = model…" at bounding box center [744, 483] width 1357 height 744
click at [105, 29] on button "Save" at bounding box center [98, 29] width 41 height 23
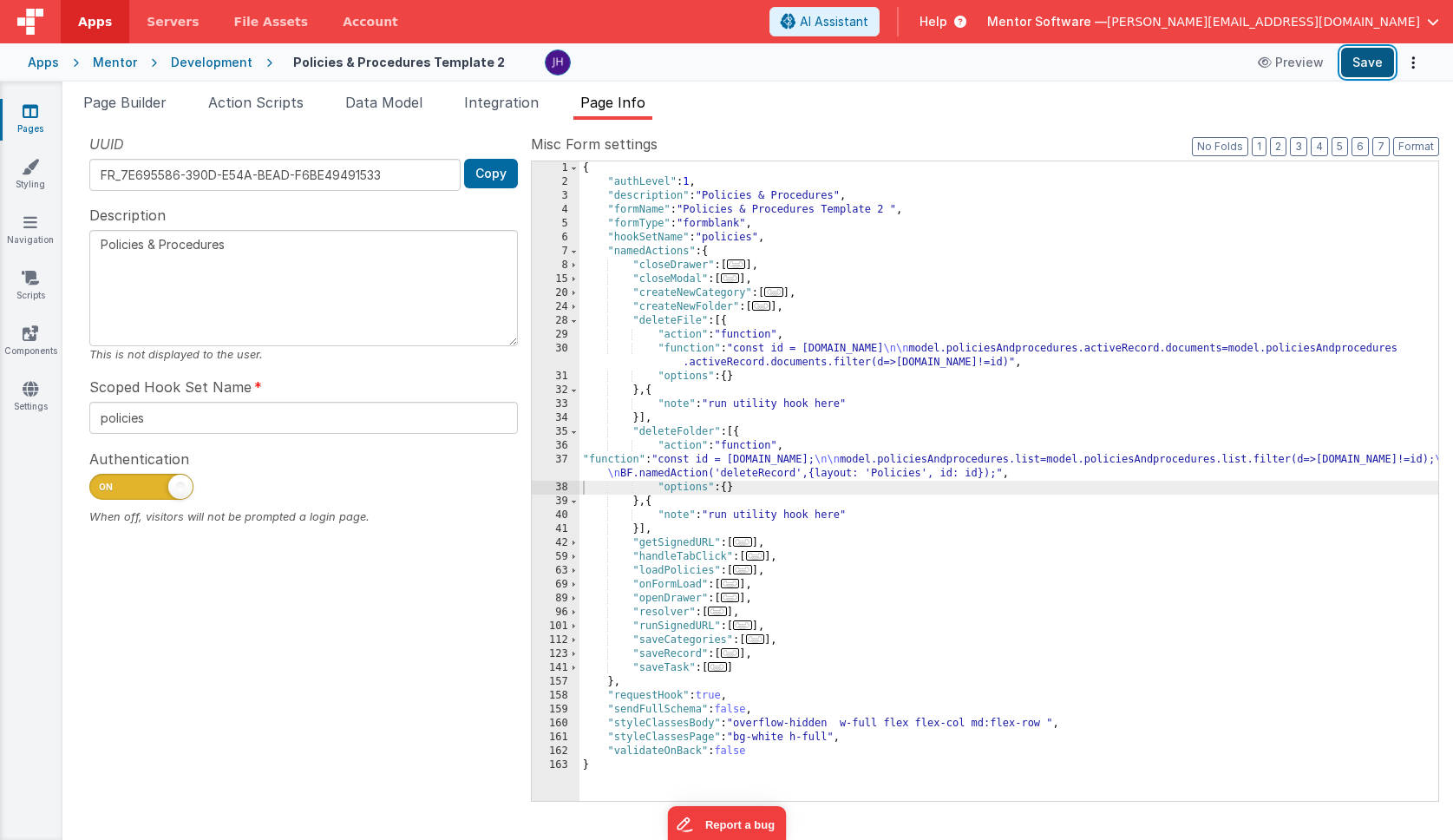
click at [1374, 65] on button "Save" at bounding box center [1367, 62] width 53 height 30
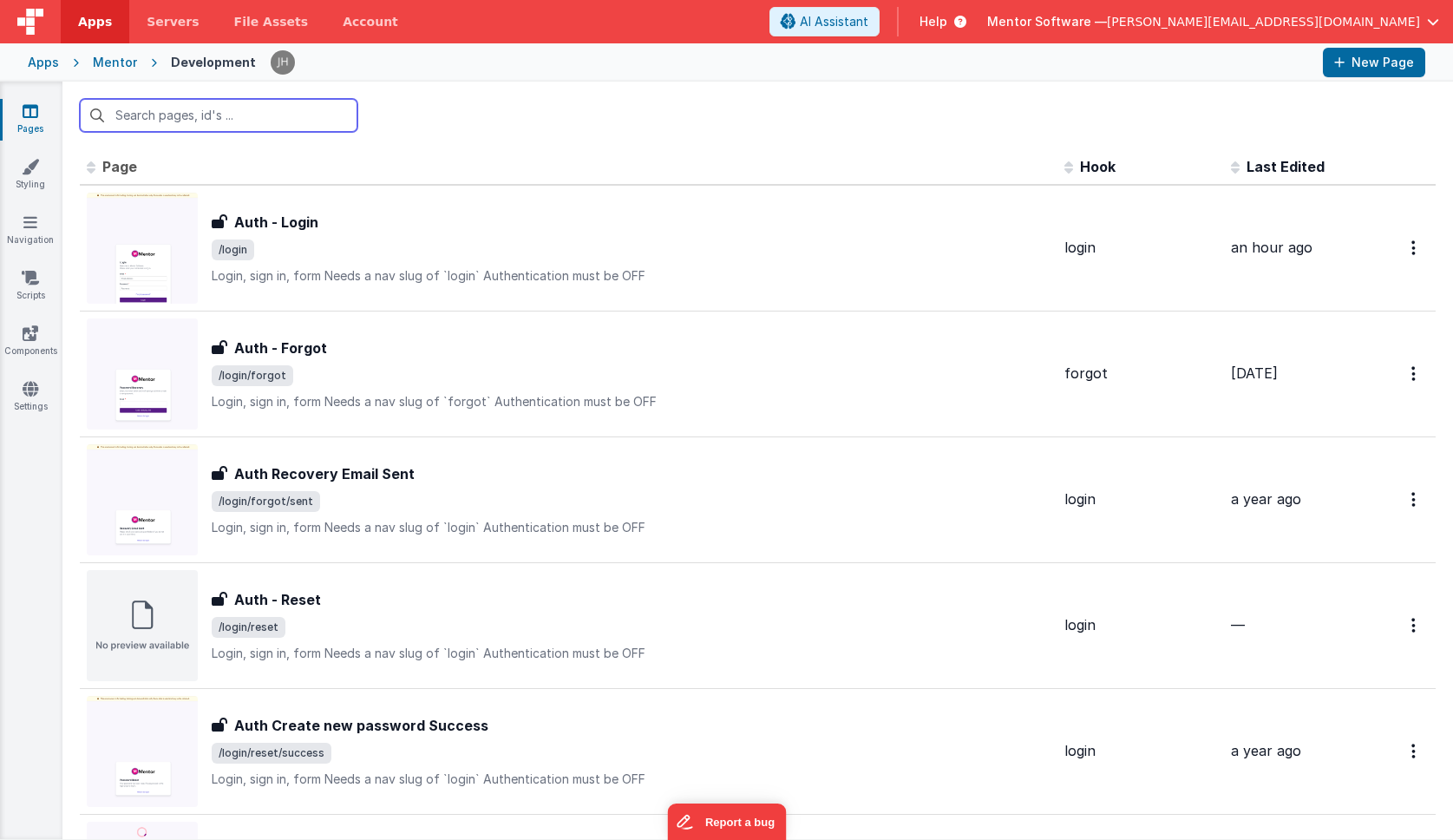
click at [156, 115] on input "text" at bounding box center [218, 115] width 278 height 33
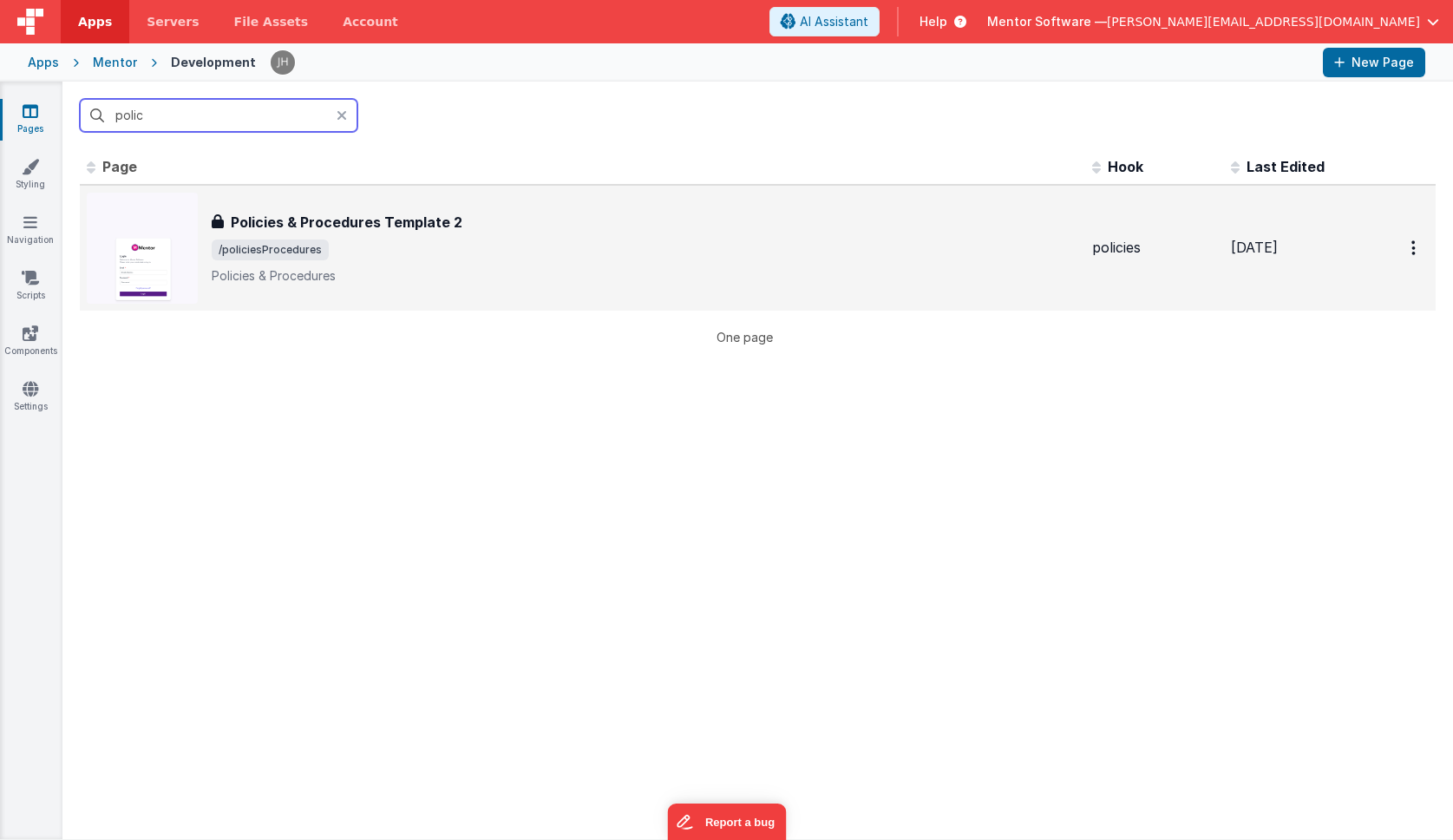
type input "polic"
click at [369, 210] on div "Policies & Procedures Template 2 Policies & Procedures Template 2 /policiesProc…" at bounding box center [582, 248] width 991 height 111
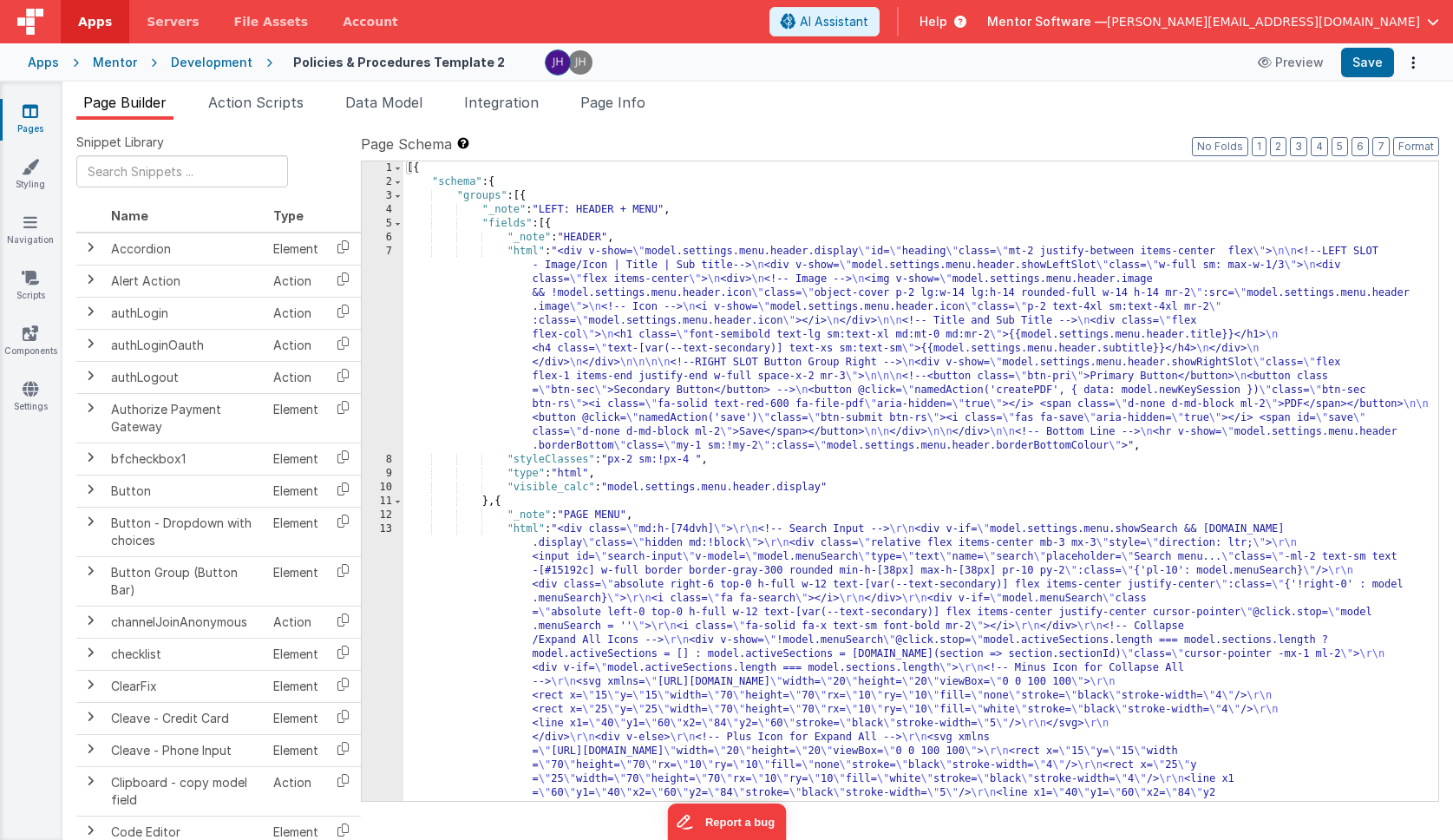
click at [46, 122] on link "Pages" at bounding box center [30, 120] width 62 height 34
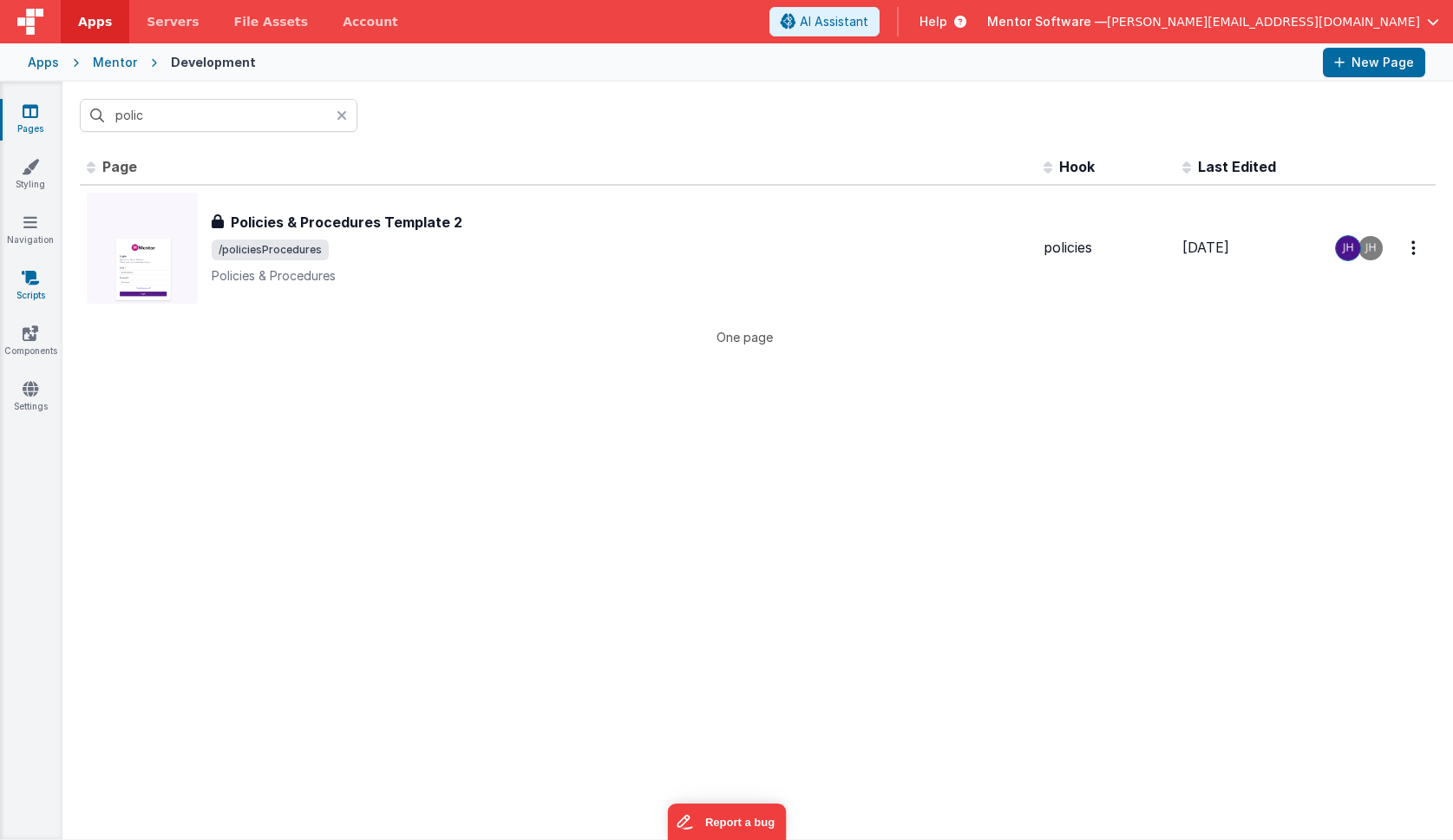
click at [31, 289] on link "Scripts" at bounding box center [30, 286] width 62 height 34
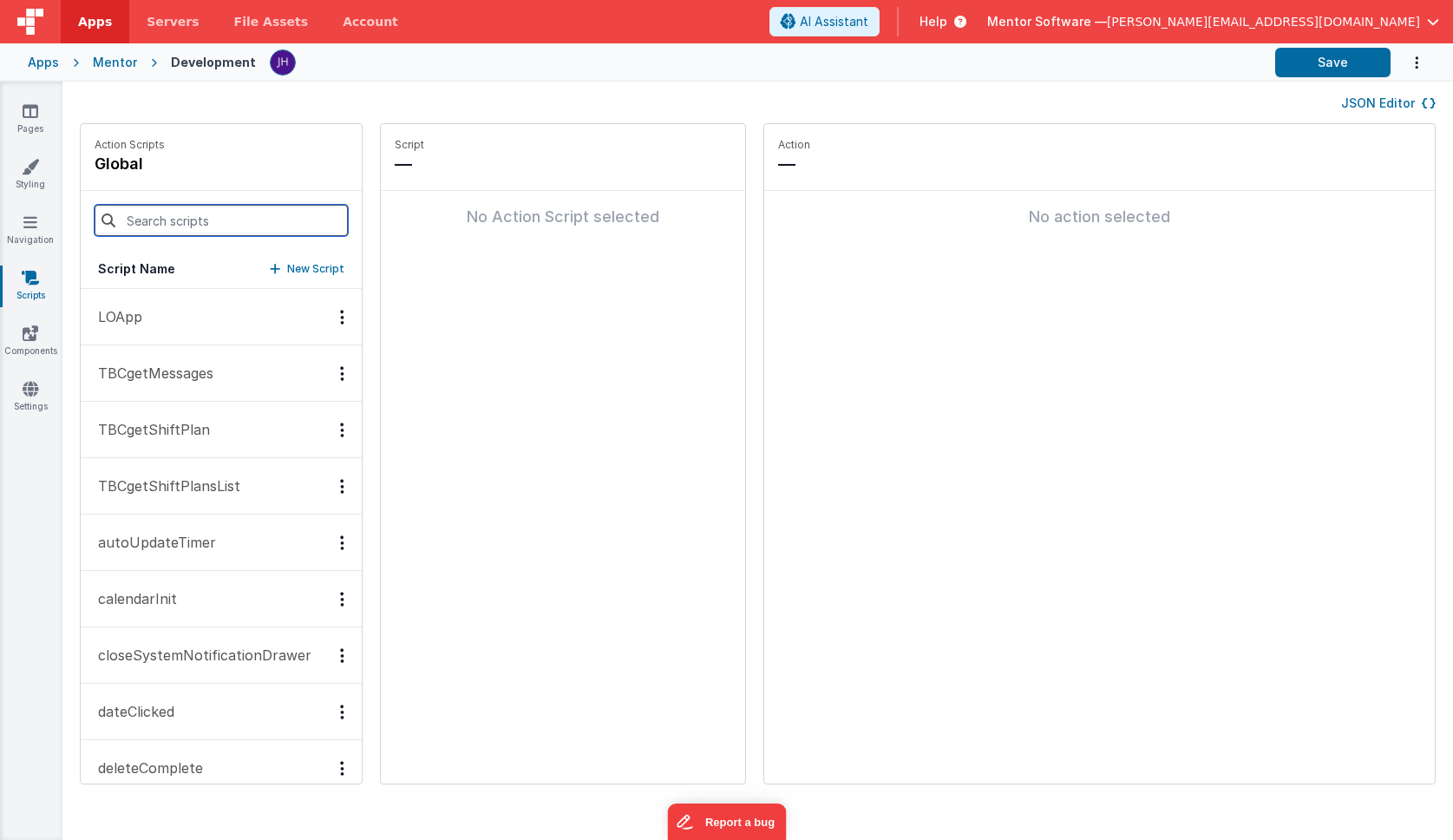
click at [170, 215] on input at bounding box center [221, 220] width 253 height 32
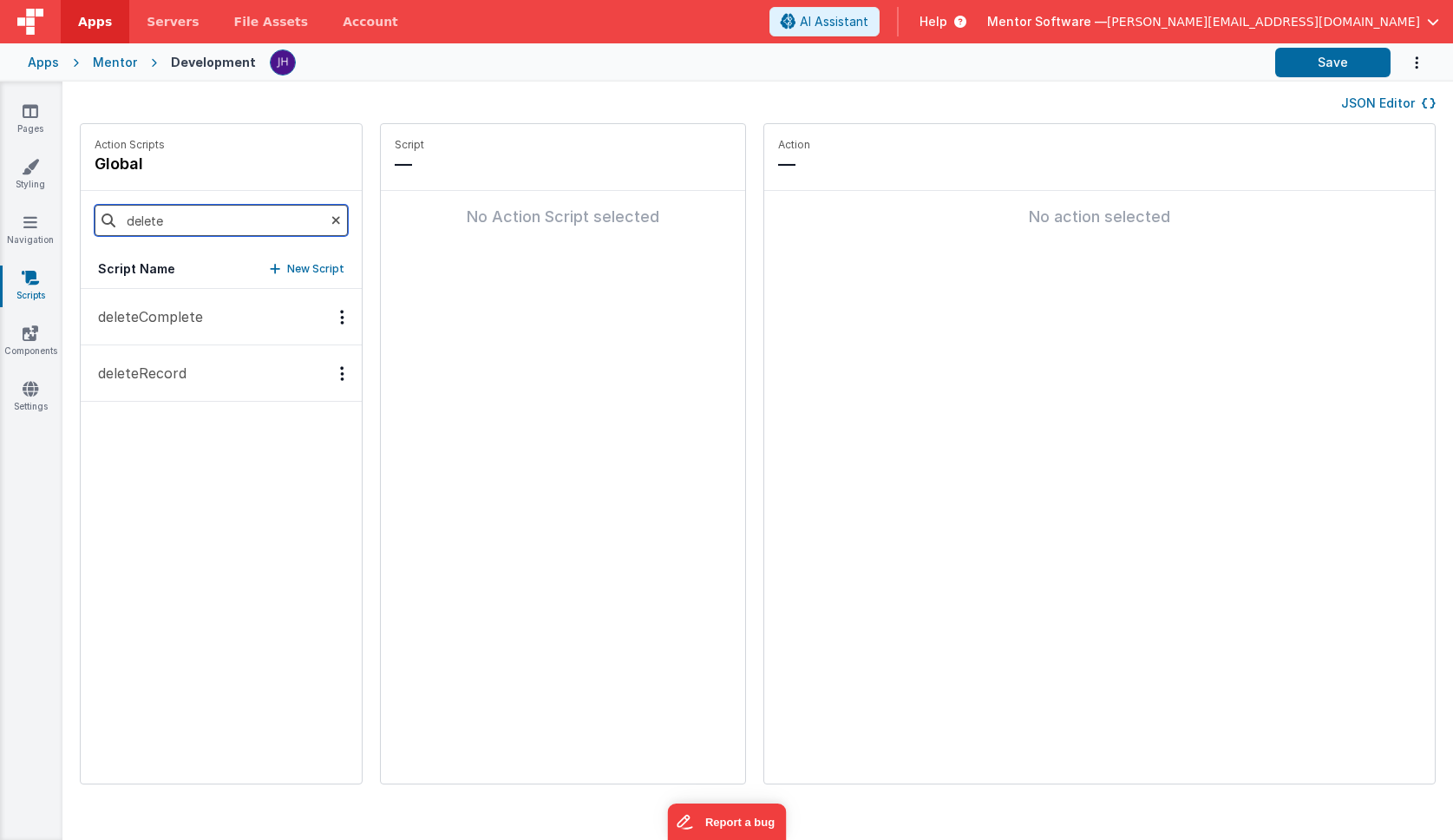
type input "delete"
click at [179, 369] on p "deleteRecord" at bounding box center [136, 374] width 99 height 21
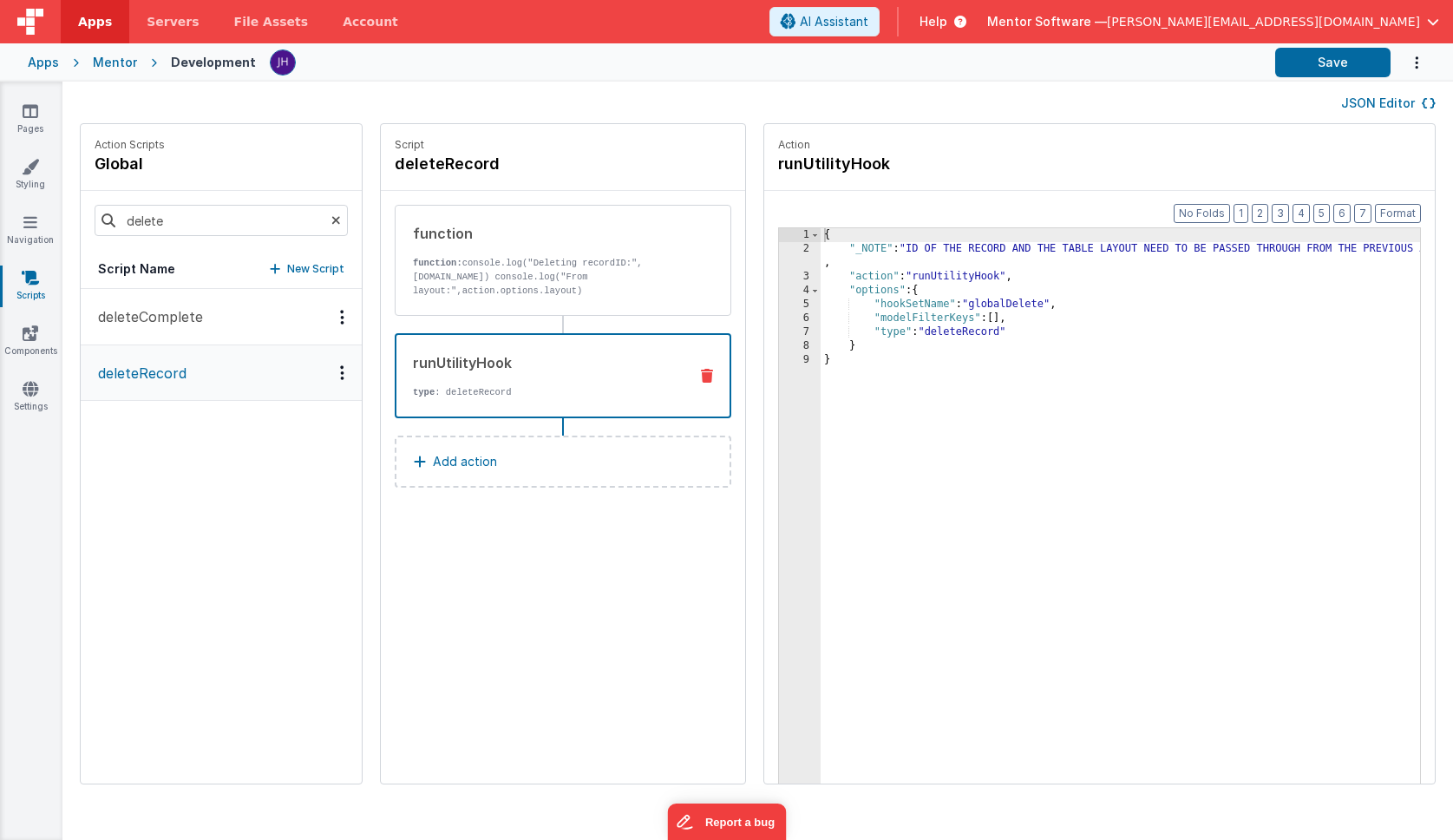
click at [525, 367] on div "runUtilityHook" at bounding box center [543, 363] width 261 height 21
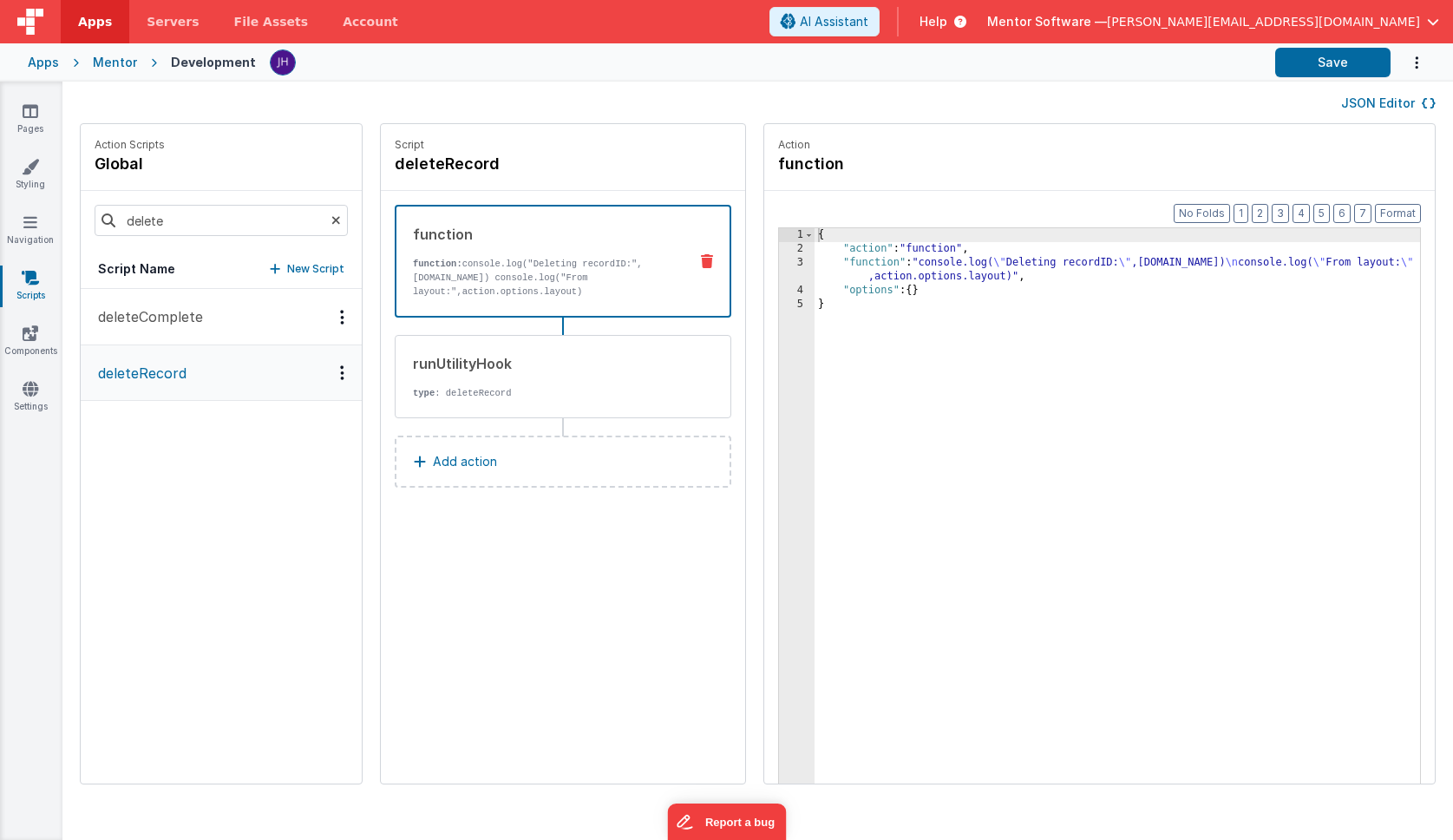
click at [530, 241] on div "function" at bounding box center [543, 235] width 261 height 21
click at [779, 264] on div "3" at bounding box center [796, 269] width 35 height 28
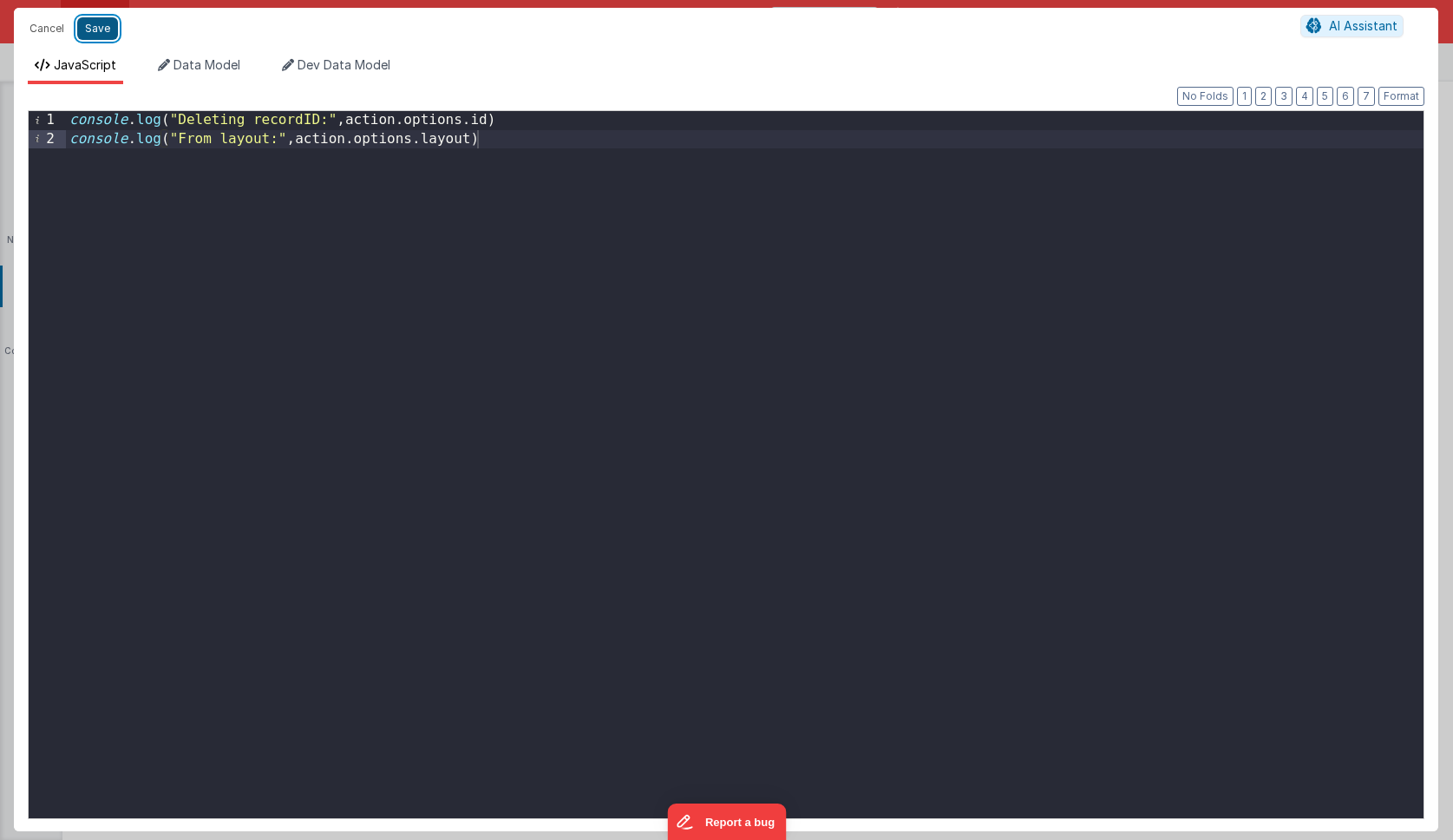
click at [101, 26] on button "Save" at bounding box center [98, 29] width 41 height 23
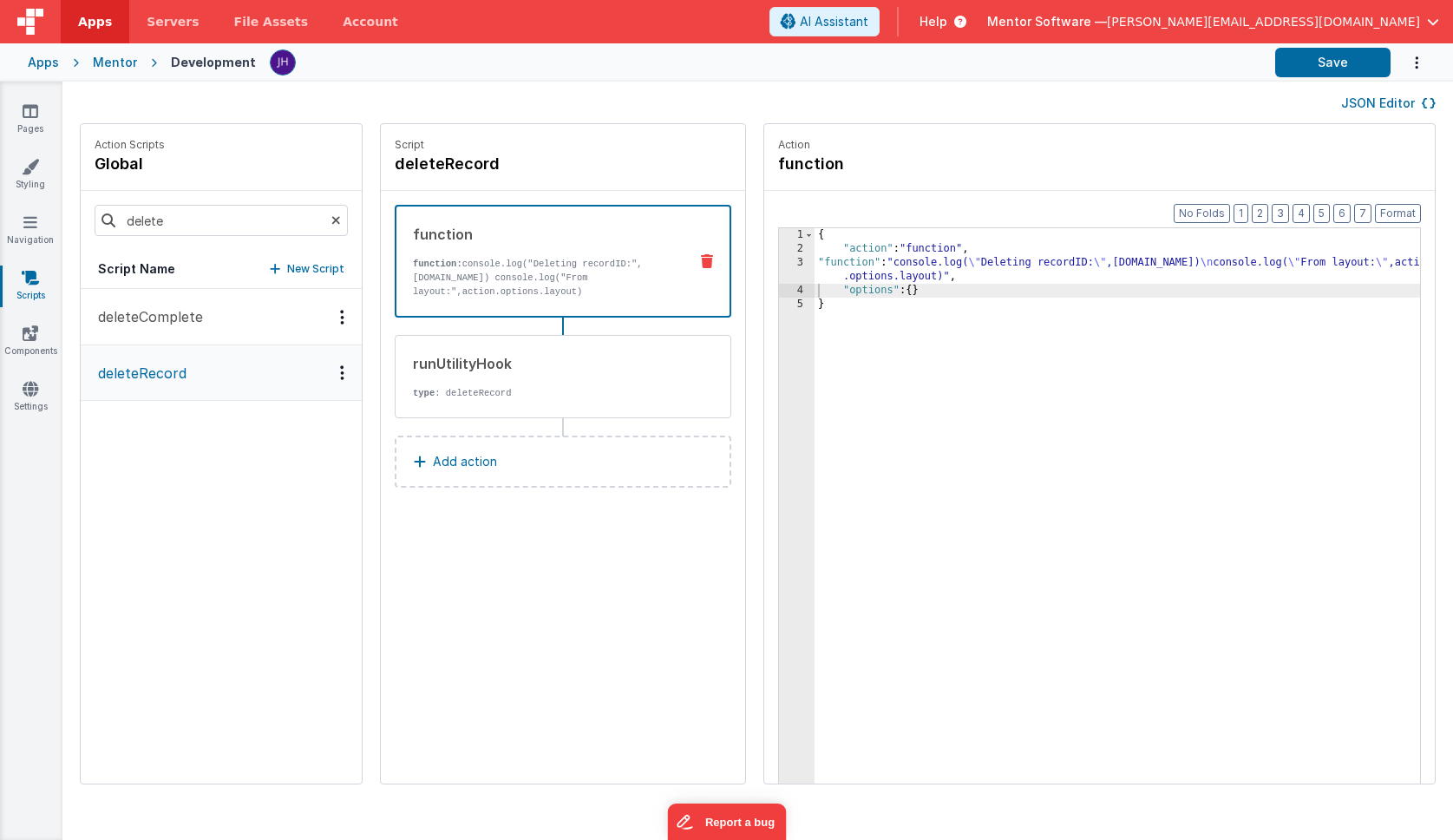
click at [779, 266] on div "3" at bounding box center [796, 269] width 35 height 28
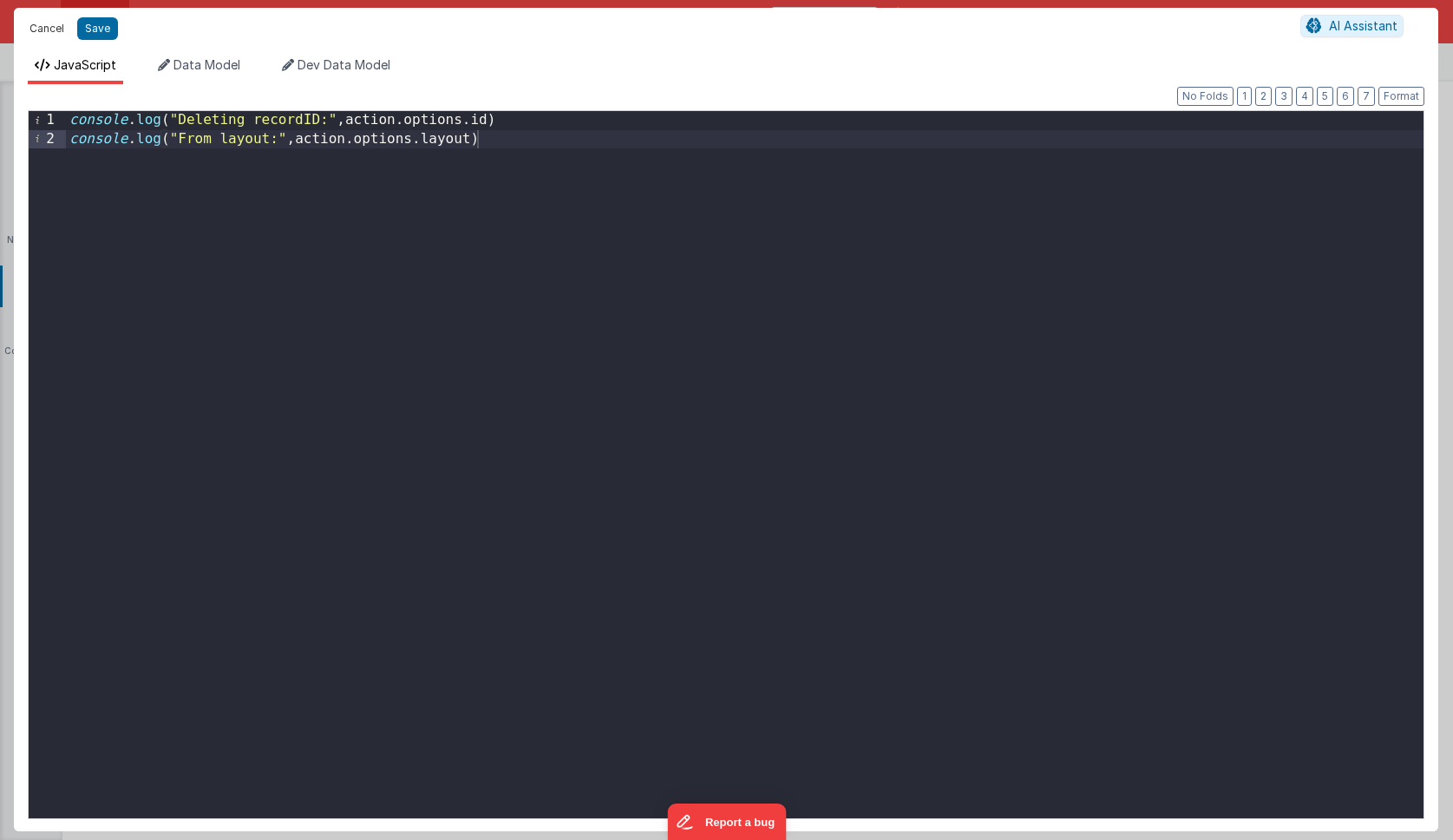
click at [43, 30] on button "Cancel" at bounding box center [47, 28] width 52 height 24
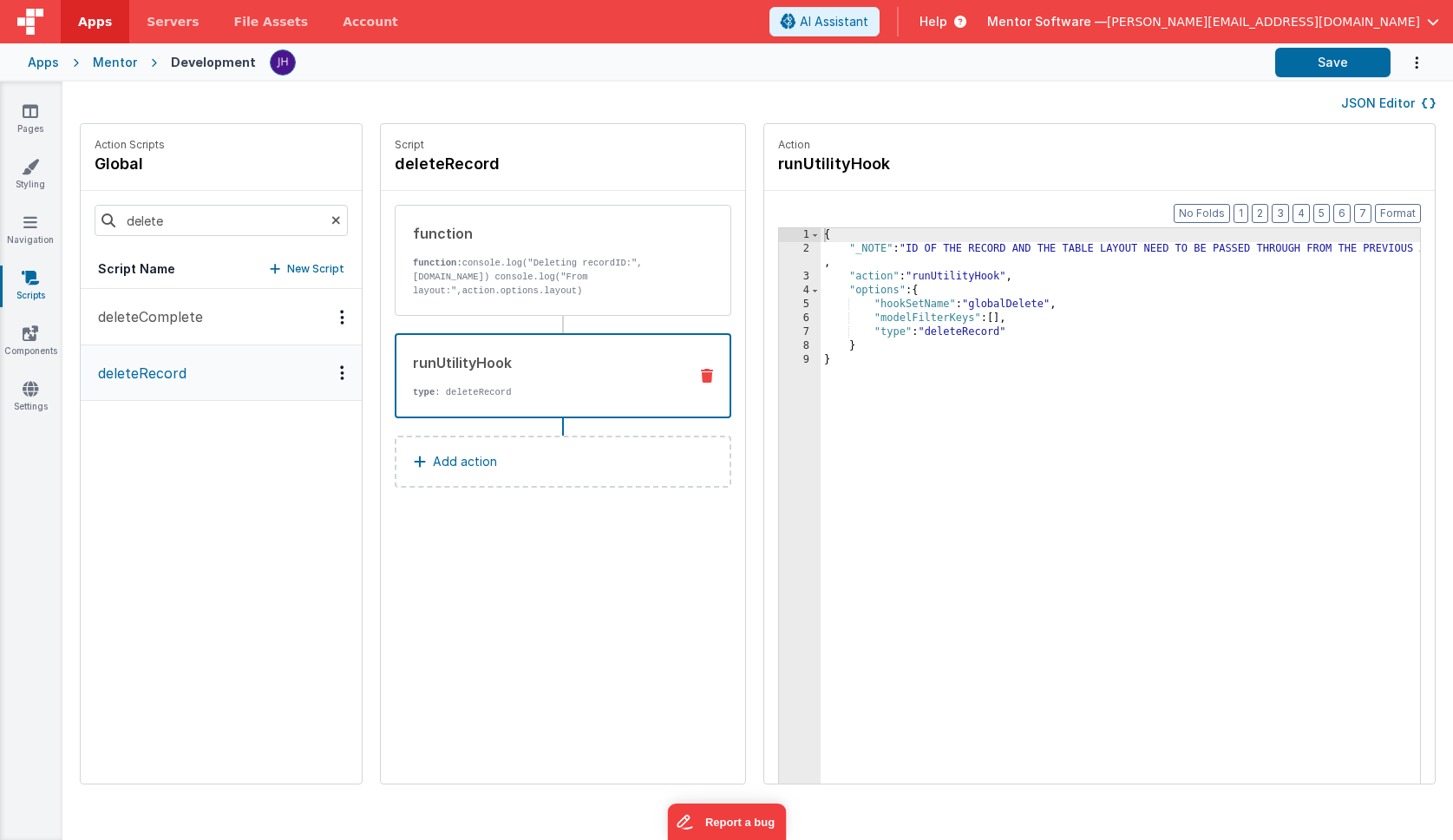
click at [597, 383] on div "runUtilityHook type : deleteRecord" at bounding box center [535, 375] width 278 height 47
click at [522, 280] on p "function: console.log("Deleting recordID:",action.options.id) console.log("From…" at bounding box center [544, 276] width 262 height 41
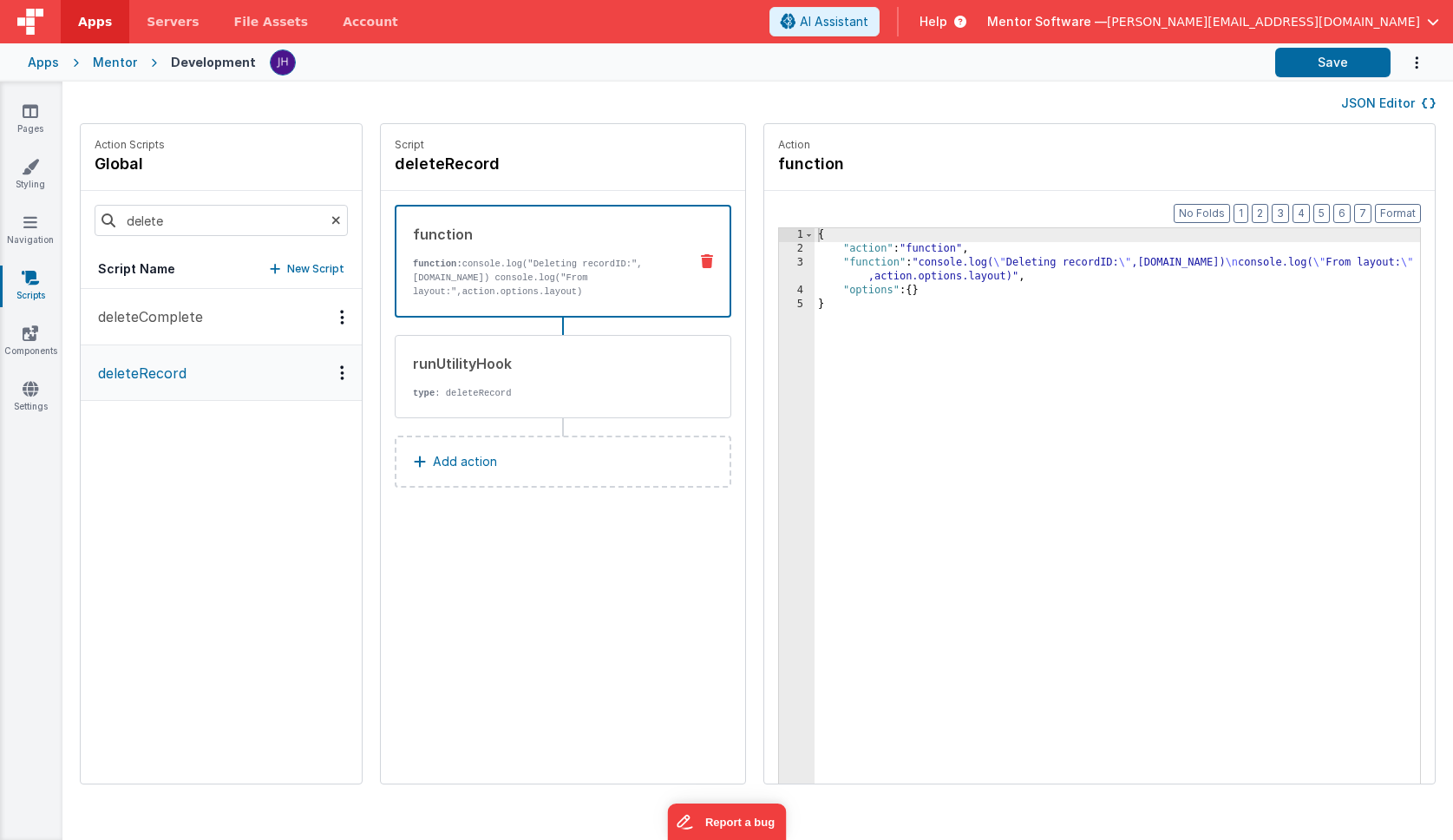
click at [947, 23] on span "Help" at bounding box center [933, 22] width 28 height 17
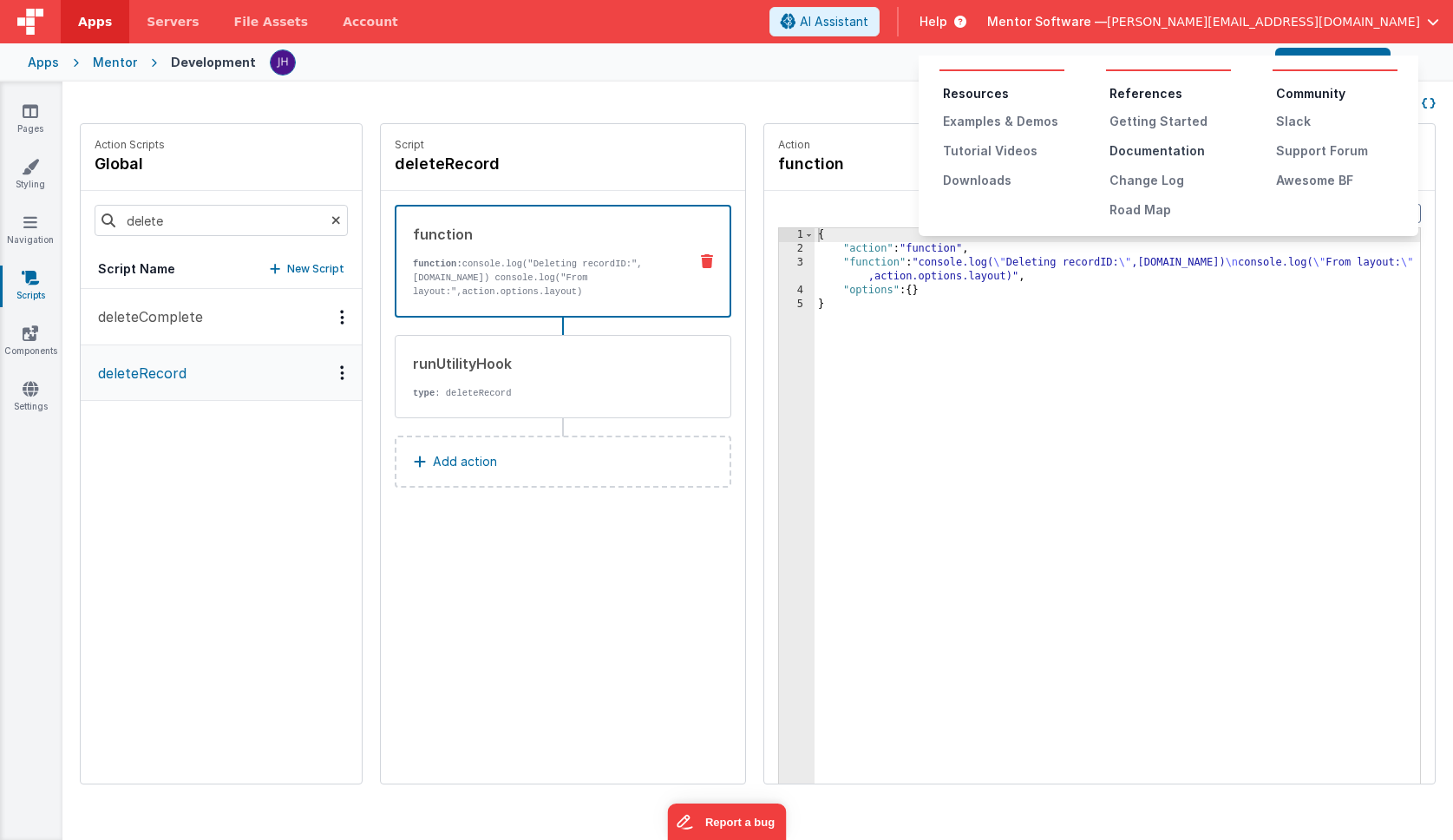
click at [1153, 149] on div "Documentation" at bounding box center [1169, 151] width 122 height 17
